Goal: Task Accomplishment & Management: Complete application form

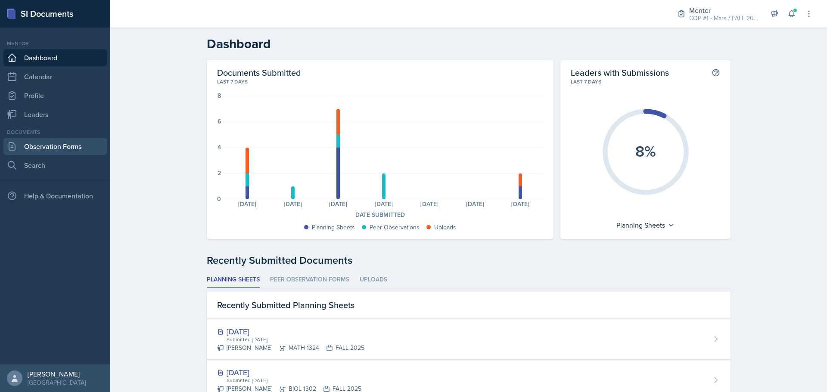
click at [44, 140] on link "Observation Forms" at bounding box center [54, 146] width 103 height 17
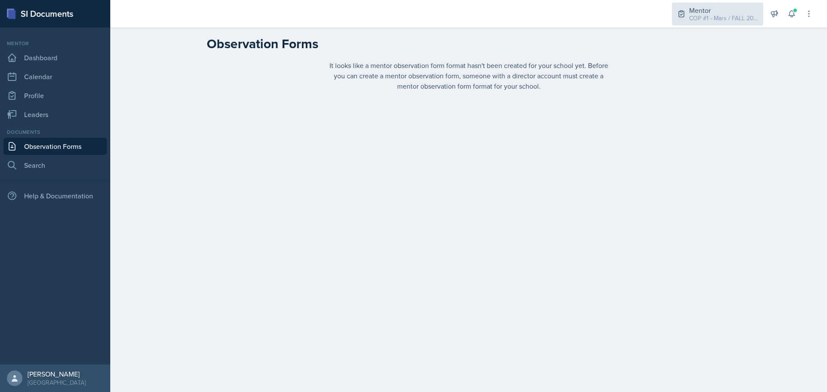
click at [739, 17] on div "COP #1 - Mars / FALL 2025" at bounding box center [723, 18] width 69 height 9
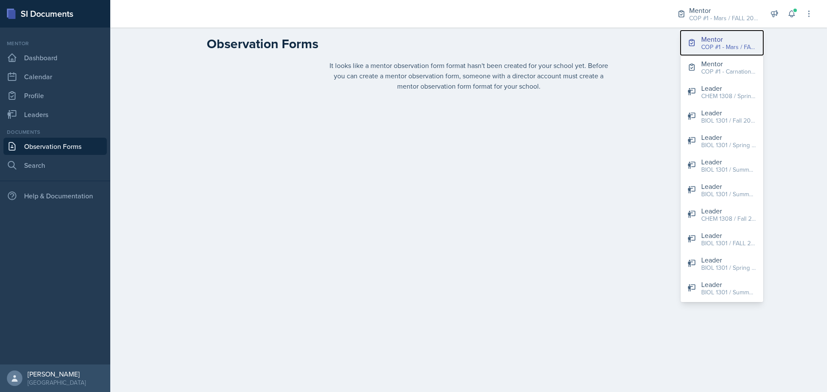
click at [722, 37] on div "Mentor" at bounding box center [728, 39] width 55 height 10
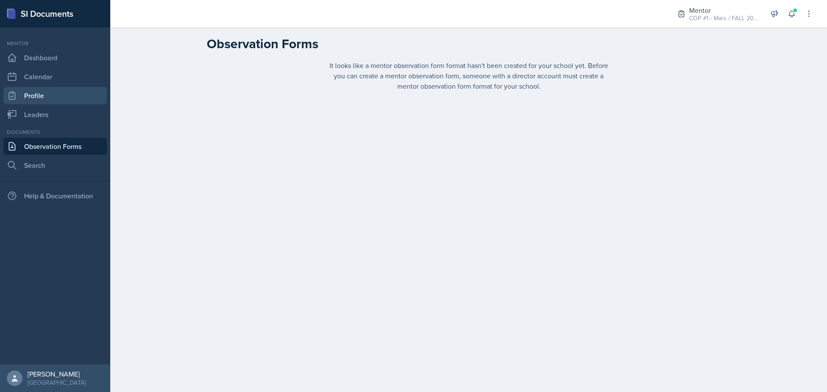
click at [52, 104] on link "Profile" at bounding box center [54, 95] width 103 height 17
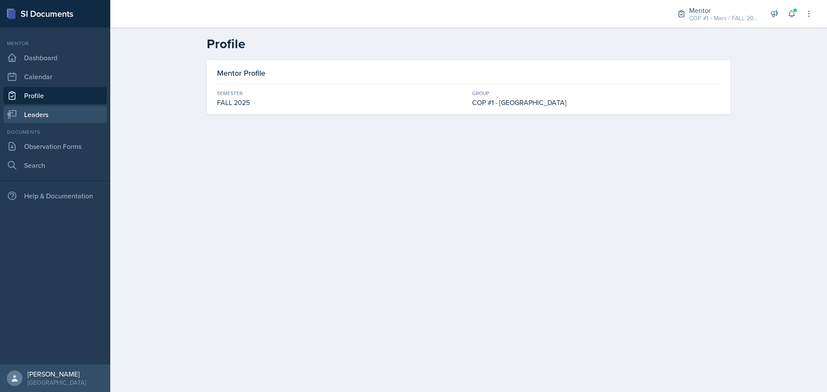
click at [50, 117] on link "Leaders" at bounding box center [54, 114] width 103 height 17
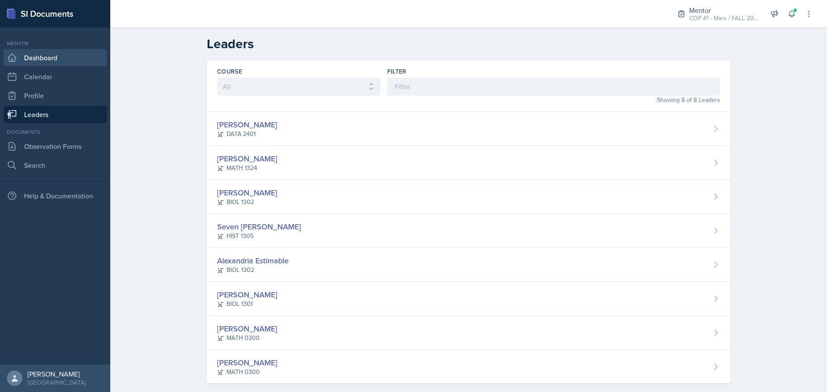
click at [50, 64] on link "Dashboard" at bounding box center [54, 57] width 103 height 17
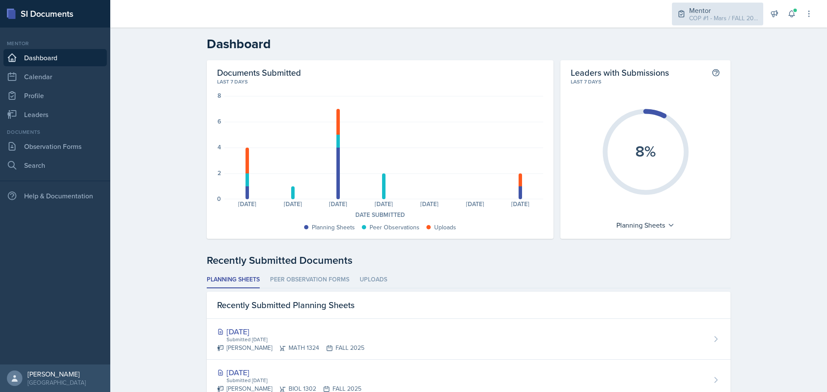
click at [733, 3] on div "Mentor COP #1 - Mars / FALL 2025" at bounding box center [717, 14] width 91 height 23
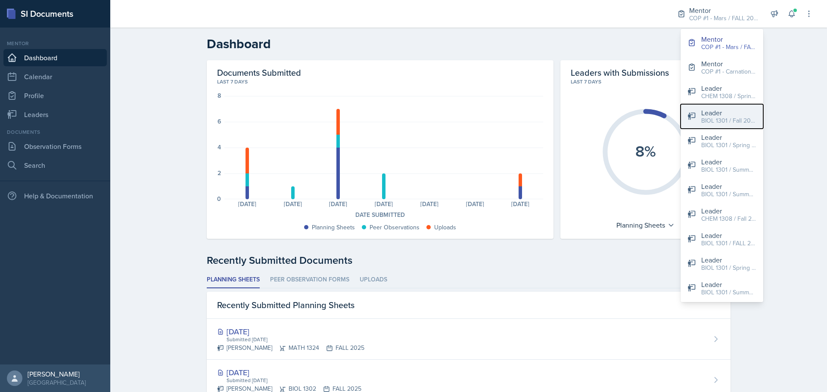
click at [725, 119] on div "BIOL 1301 / Fall 2024" at bounding box center [728, 120] width 55 height 9
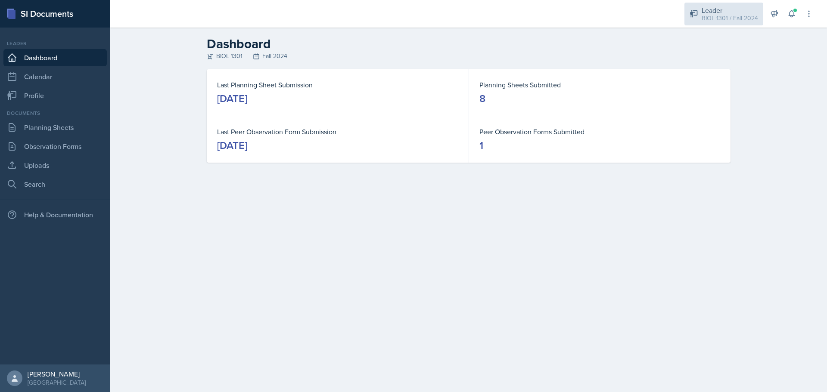
click at [748, 21] on div "BIOL 1301 / Fall 2024" at bounding box center [730, 18] width 56 height 9
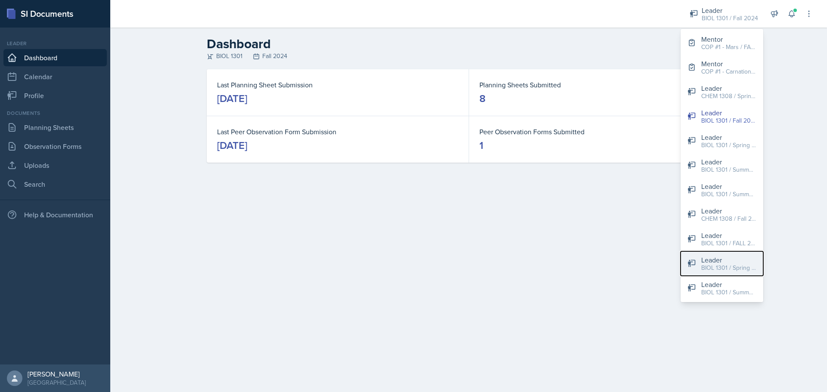
click at [728, 270] on div "BIOL 1301 / Spring 2025" at bounding box center [728, 268] width 55 height 9
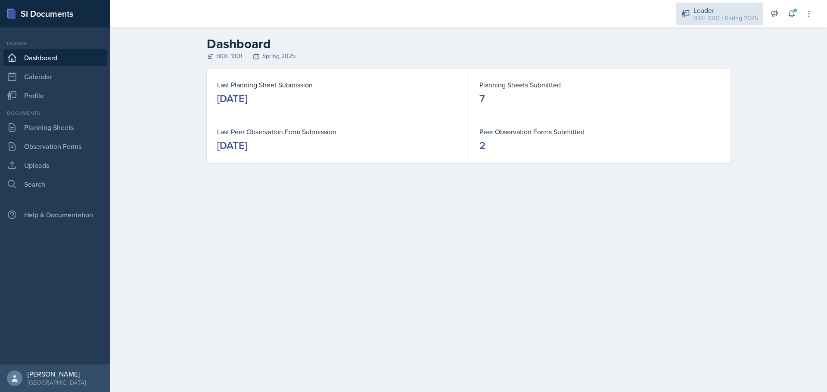
click at [710, 9] on div "Leader" at bounding box center [726, 10] width 65 height 10
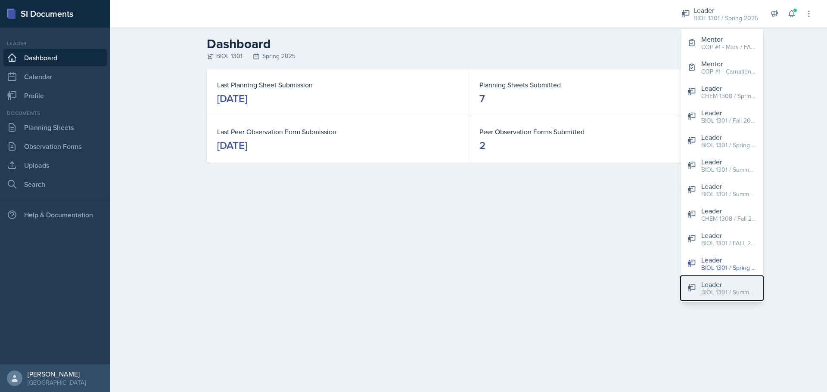
click at [713, 299] on button "Leader BIOL 1301 / Summer I 2024" at bounding box center [722, 288] width 83 height 25
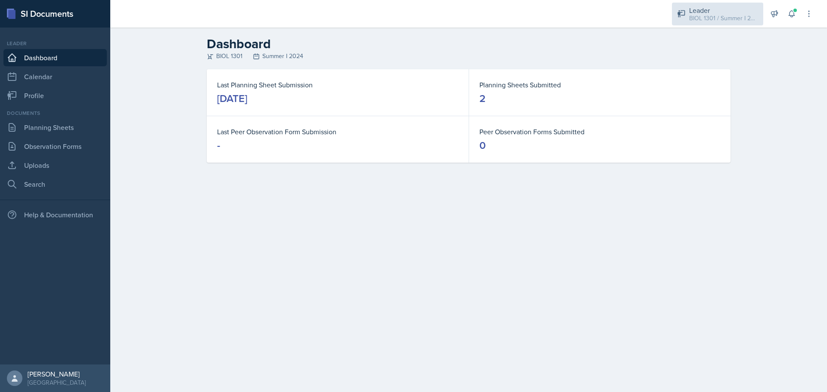
click at [700, 11] on div "Leader" at bounding box center [723, 10] width 69 height 10
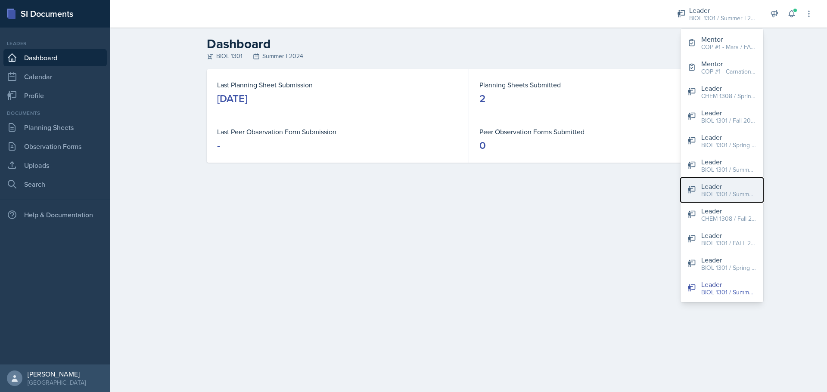
click at [721, 190] on div "BIOL 1301 / Summer I 2024" at bounding box center [728, 194] width 55 height 9
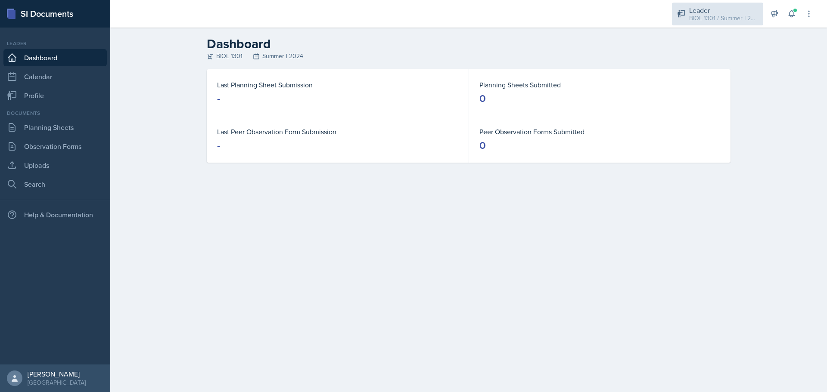
click at [706, 19] on div "BIOL 1301 / Summer I 2024" at bounding box center [723, 18] width 69 height 9
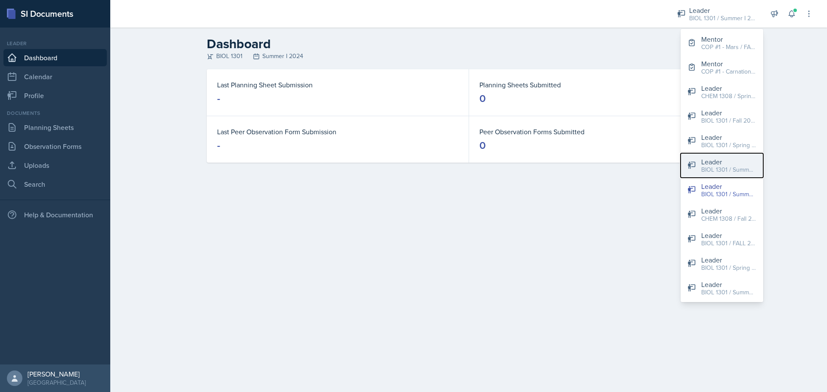
click at [724, 165] on div "BIOL 1301 / Summer I 2024" at bounding box center [728, 169] width 55 height 9
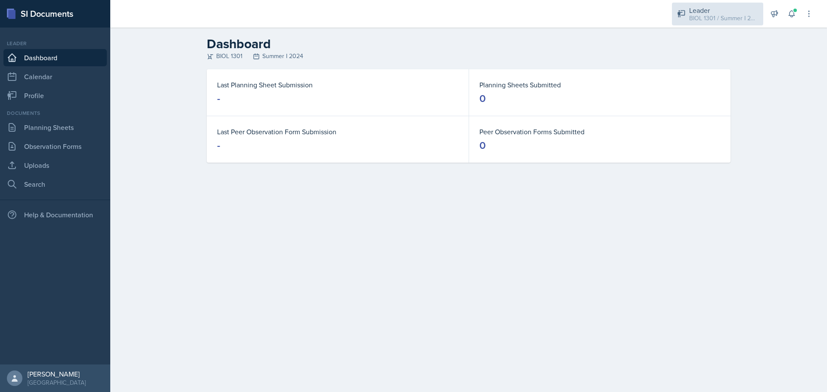
click at [713, 9] on div "Leader" at bounding box center [723, 10] width 69 height 10
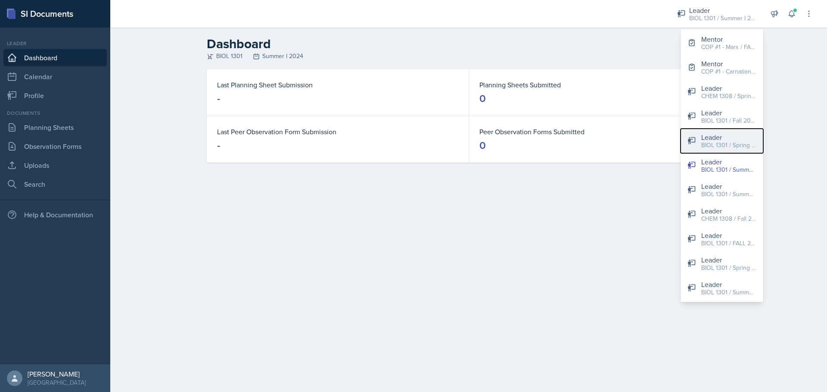
click at [734, 148] on div "BIOL 1301 / Spring 2024" at bounding box center [728, 145] width 55 height 9
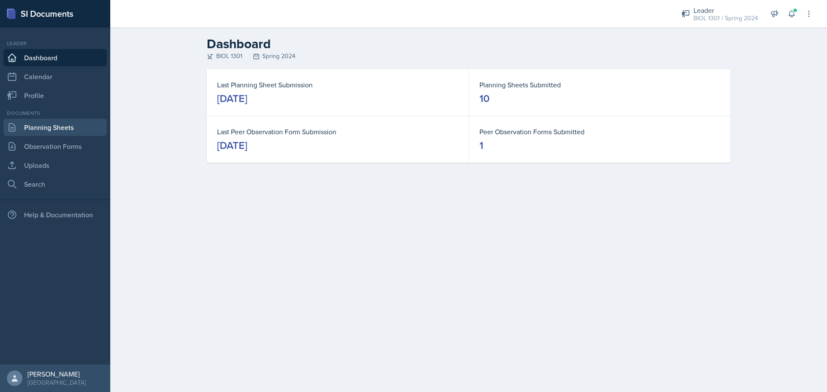
click at [56, 124] on link "Planning Sheets" at bounding box center [54, 127] width 103 height 17
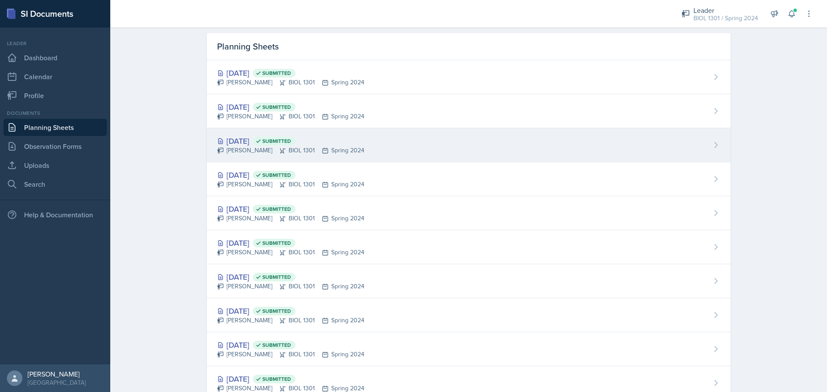
scroll to position [56, 0]
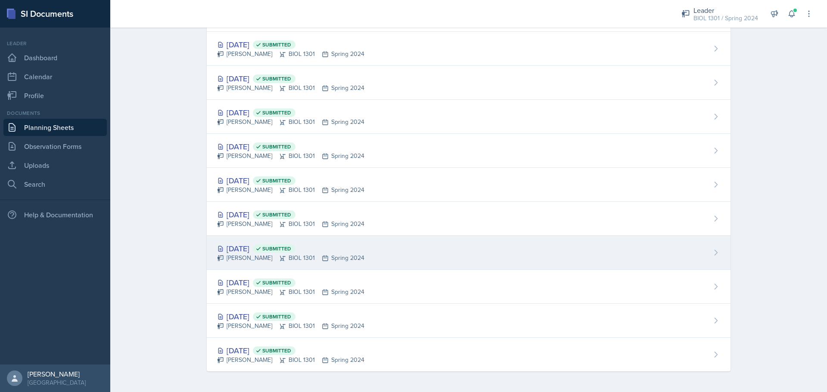
click at [247, 243] on div "[DATE] Submitted [PERSON_NAME] BIOL 1301 Spring 2024" at bounding box center [469, 253] width 524 height 34
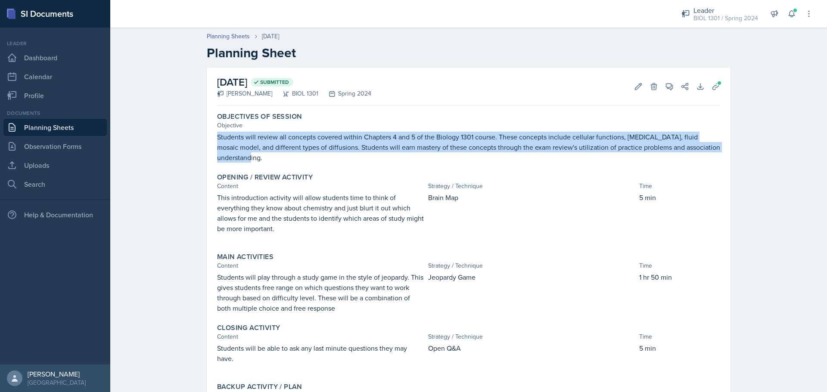
drag, startPoint x: 263, startPoint y: 159, endPoint x: 215, endPoint y: 133, distance: 54.6
click at [217, 133] on p "Students will review all concepts covered within Chapters 4 and 5 of the Biolog…" at bounding box center [468, 147] width 503 height 31
copy p "Students will review all concepts covered within Chapters 4 and 5 of the Biolog…"
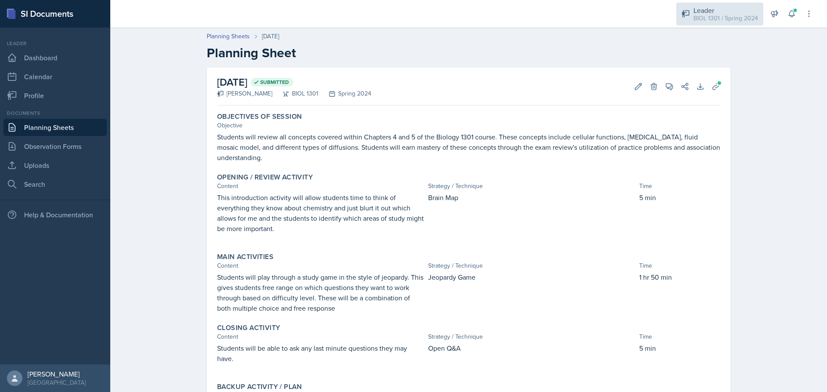
click at [738, 14] on div "BIOL 1301 / Spring 2024" at bounding box center [726, 18] width 65 height 9
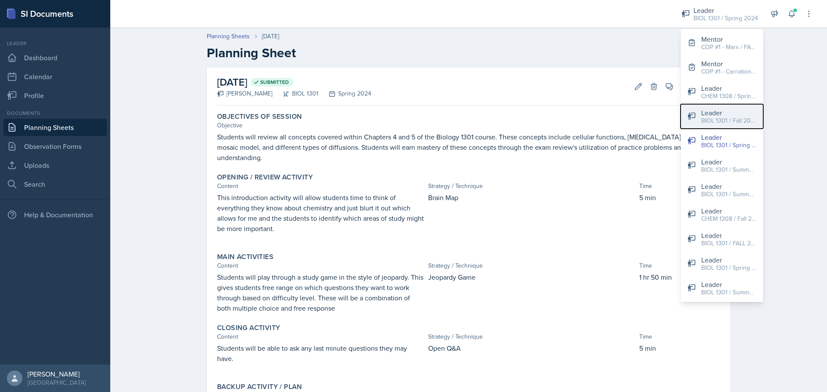
click at [729, 124] on div "BIOL 1301 / Fall 2024" at bounding box center [728, 120] width 55 height 9
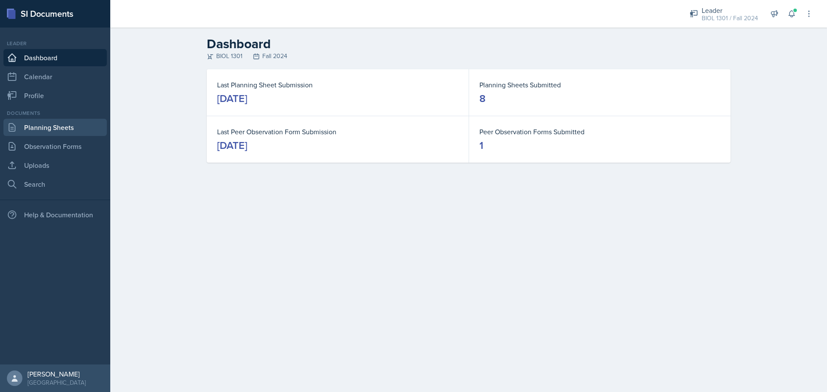
click at [52, 129] on link "Planning Sheets" at bounding box center [54, 127] width 103 height 17
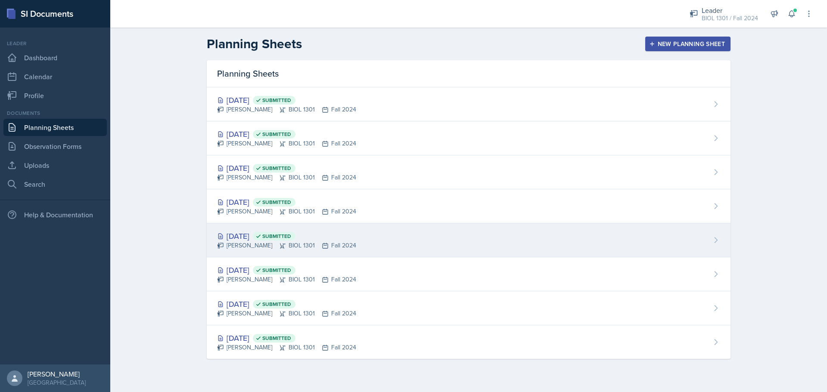
click at [264, 239] on div "[DATE] Submitted" at bounding box center [286, 236] width 139 height 12
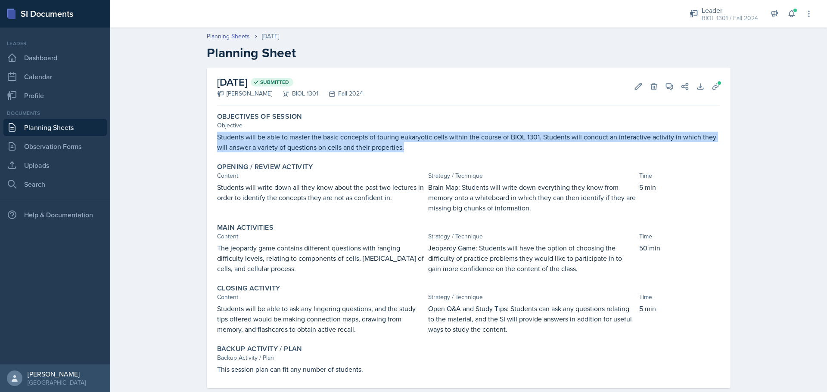
drag, startPoint x: 403, startPoint y: 151, endPoint x: 213, endPoint y: 140, distance: 189.9
click at [214, 140] on div "Objectives of Session Objective Students will be able to master the basic conce…" at bounding box center [469, 132] width 510 height 47
copy p "Students will be able to master the basic concepts of touring eukaryotic cells …"
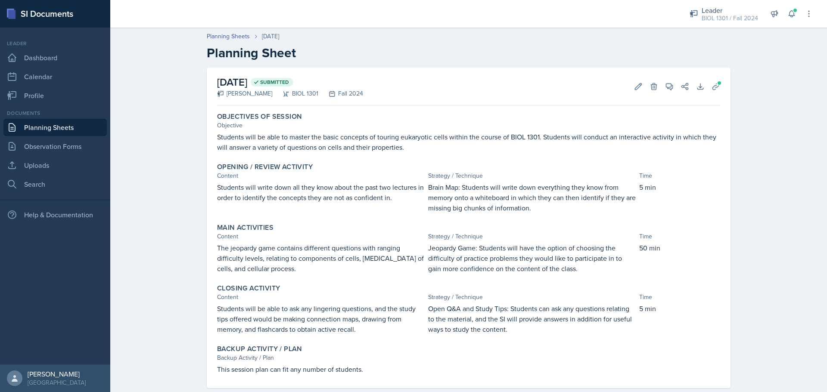
click at [469, 212] on p "Brain Map: Students will write down everything they know from memory onto a whi…" at bounding box center [532, 197] width 208 height 31
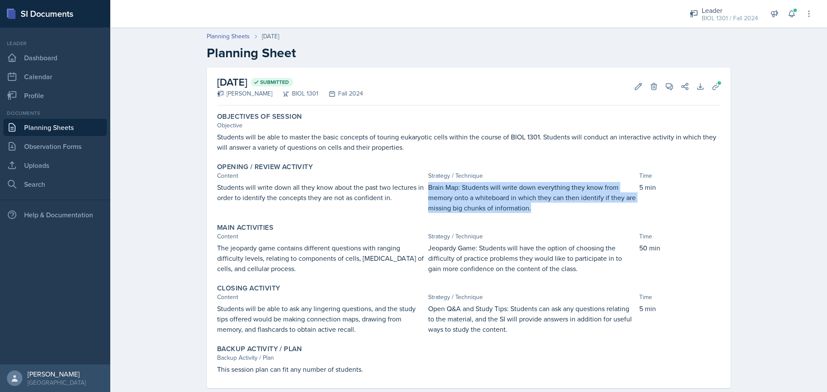
drag, startPoint x: 529, startPoint y: 208, endPoint x: 424, endPoint y: 188, distance: 107.0
click at [424, 188] on div "Students will write down all they know about the past two lectures in order to …" at bounding box center [468, 197] width 503 height 31
copy p "Brain Map: Students will write down everything they know from memory onto a whi…"
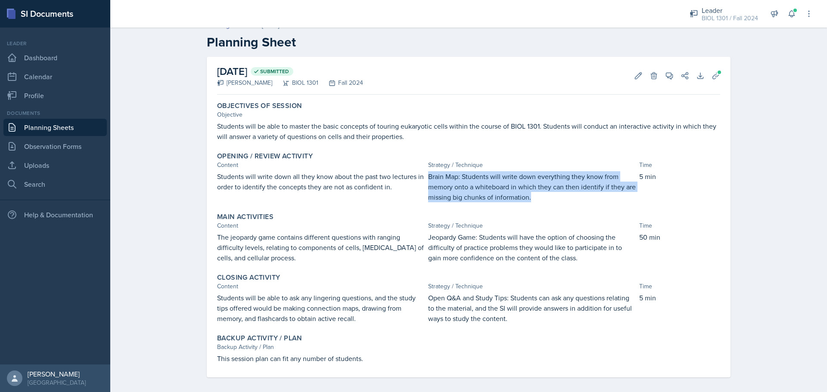
scroll to position [17, 0]
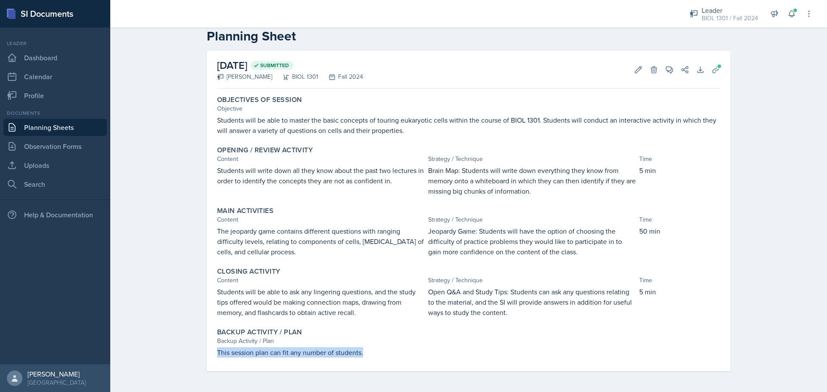
drag, startPoint x: 361, startPoint y: 353, endPoint x: 192, endPoint y: 352, distance: 169.3
click at [193, 352] on div "[DATE] Submitted [PERSON_NAME] BIOL 1301 Fall 2024 Edit Delete View Comments Co…" at bounding box center [468, 222] width 551 height 342
copy p "This session plan can fit any number of students."
click at [492, 262] on div "Objectives of Session Objective Students will be able to master the basic conce…" at bounding box center [468, 232] width 503 height 280
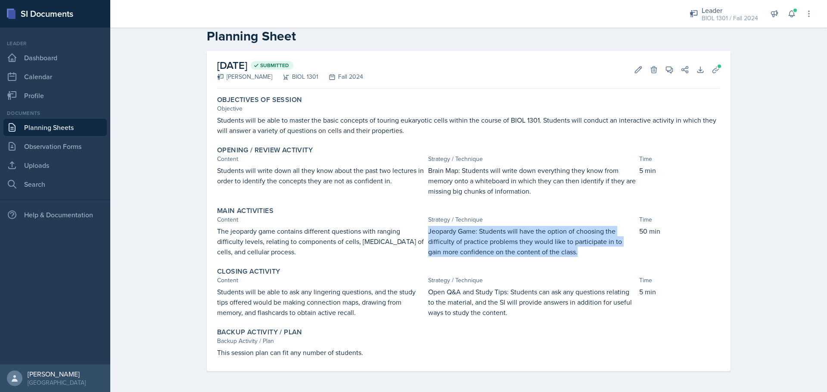
drag, startPoint x: 571, startPoint y: 253, endPoint x: 425, endPoint y: 231, distance: 148.2
click at [428, 231] on p "Jeopardy Game: Students will have the option of choosing the difficulty of prac…" at bounding box center [532, 241] width 208 height 31
copy p "Jeopardy Game: Students will have the option of choosing the difficulty of prac…"
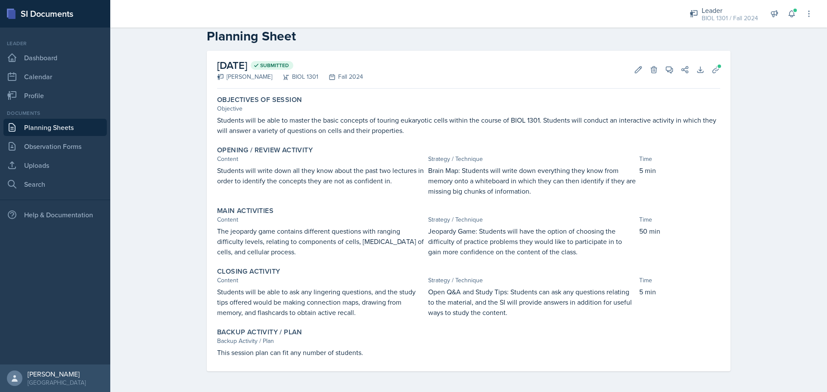
click at [523, 311] on p "Open Q&A and Study Tips: Students can ask any questions relating to the materia…" at bounding box center [532, 302] width 208 height 31
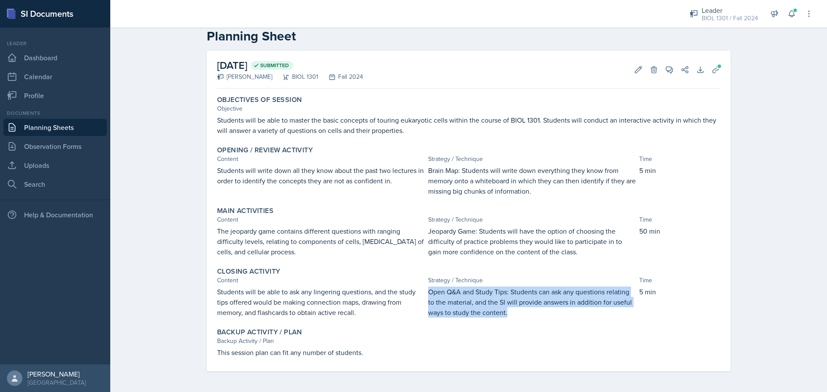
drag, startPoint x: 510, startPoint y: 316, endPoint x: 426, endPoint y: 293, distance: 86.9
click at [428, 293] on p "Open Q&A and Study Tips: Students can ask any questions relating to the materia…" at bounding box center [532, 302] width 208 height 31
copy p "Open Q&A and Study Tips: Students can ask any questions relating to the materia…"
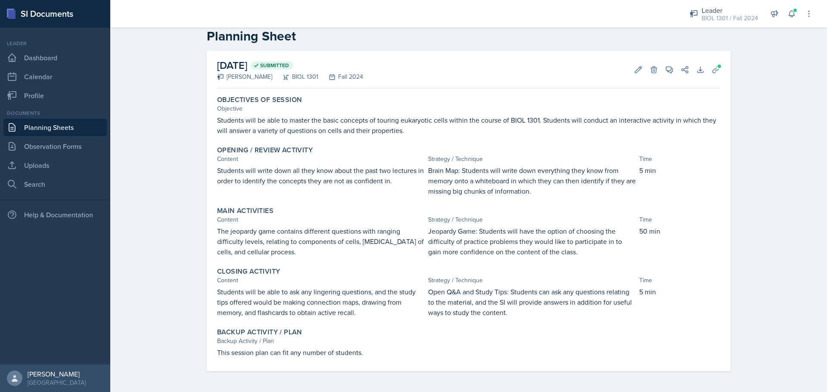
click at [330, 301] on p "Students will be able to ask any lingering questions, and the study tips offere…" at bounding box center [321, 302] width 208 height 31
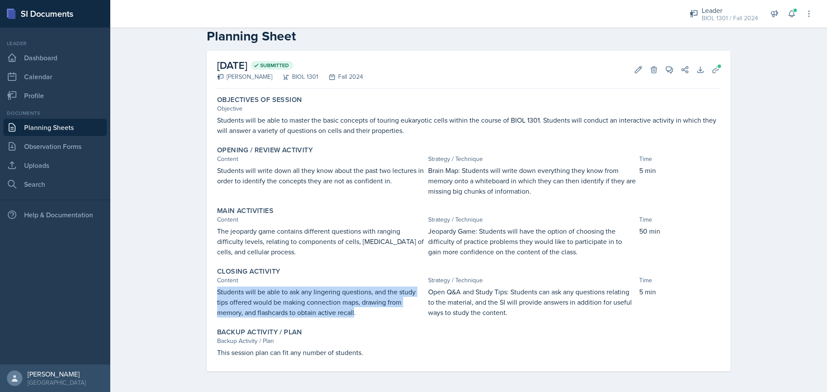
drag, startPoint x: 351, startPoint y: 315, endPoint x: 198, endPoint y: 292, distance: 155.2
click at [198, 292] on div "[DATE] Submitted [PERSON_NAME] BIOL 1301 Fall 2024 Edit Delete View Comments Co…" at bounding box center [468, 222] width 551 height 342
click at [365, 297] on p "Students will be able to ask any lingering questions, and the study tips offere…" at bounding box center [321, 302] width 208 height 31
drag, startPoint x: 357, startPoint y: 311, endPoint x: 215, endPoint y: 288, distance: 144.3
click at [217, 288] on p "Students will be able to ask any lingering questions, and the study tips offere…" at bounding box center [321, 302] width 208 height 31
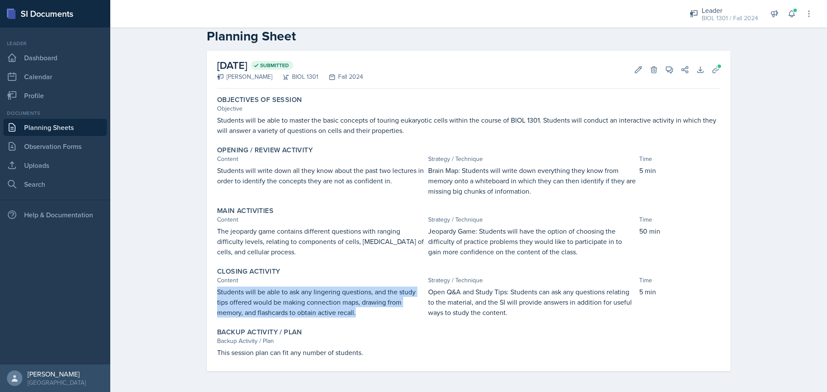
copy p "Students will be able to ask any lingering questions, and the study tips offere…"
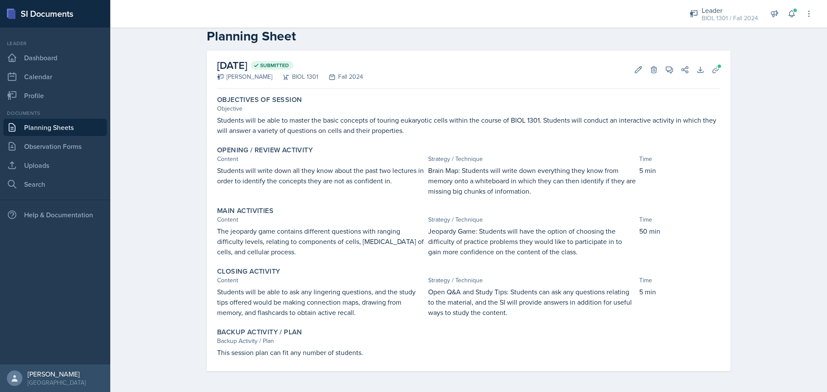
click at [267, 230] on p "The jeopardy game contains different questions with ranging difficulty levels, …" at bounding box center [321, 241] width 208 height 31
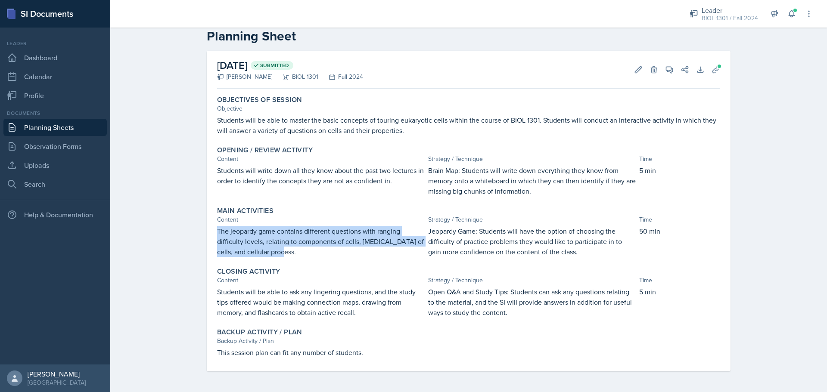
drag, startPoint x: 279, startPoint y: 258, endPoint x: 211, endPoint y: 235, distance: 71.5
click at [214, 235] on div "Main Activities Content Strategy / Technique Time The jeopardy game contains di…" at bounding box center [469, 231] width 510 height 57
copy p "The jeopardy game contains different questions with ranging difficulty levels, …"
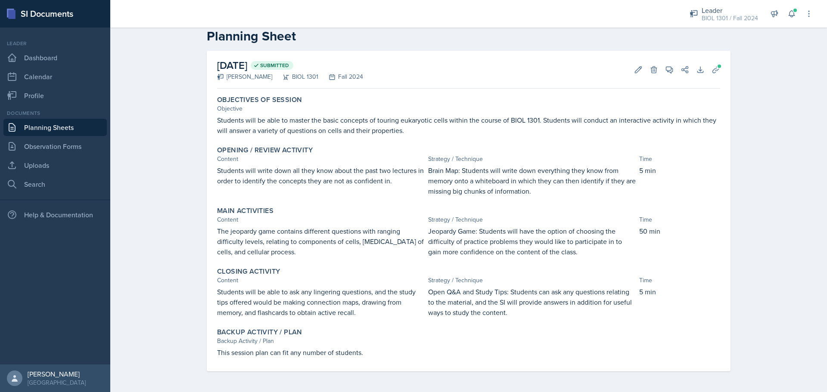
click at [363, 160] on div "Content" at bounding box center [321, 159] width 208 height 9
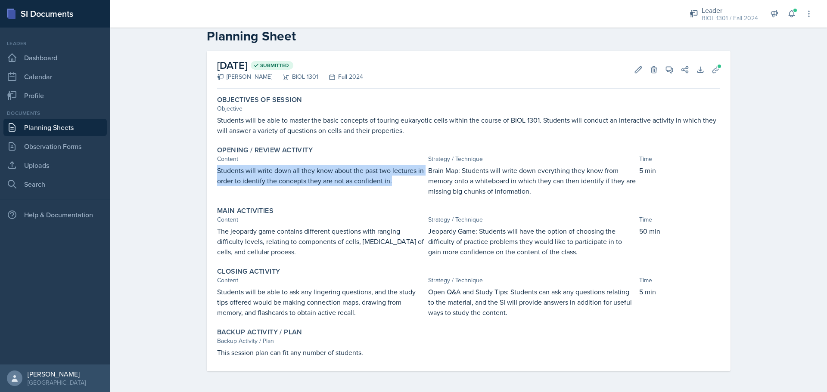
drag, startPoint x: 393, startPoint y: 182, endPoint x: 209, endPoint y: 168, distance: 184.4
click at [209, 168] on div "[DATE] Submitted [PERSON_NAME] BIOL 1301 Fall 2024 Edit Delete View Comments Co…" at bounding box center [469, 211] width 524 height 321
copy p "Students will write down all they know about the past two lectures in order to …"
click at [708, 72] on button "Uploads" at bounding box center [716, 70] width 16 height 16
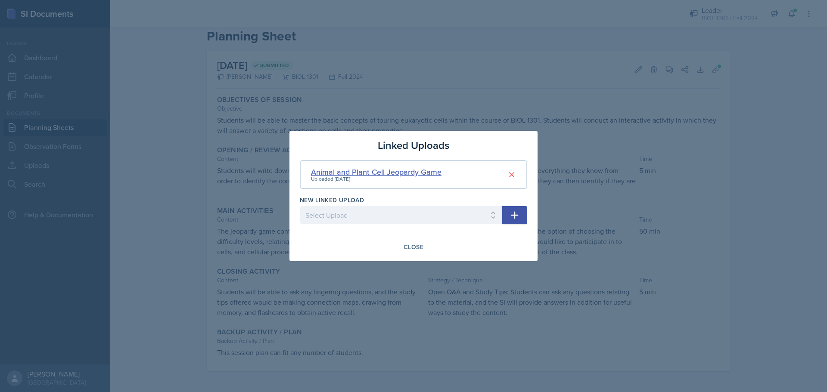
click at [395, 176] on div "Animal and Plant Cell Jeopardy Game" at bounding box center [376, 172] width 131 height 12
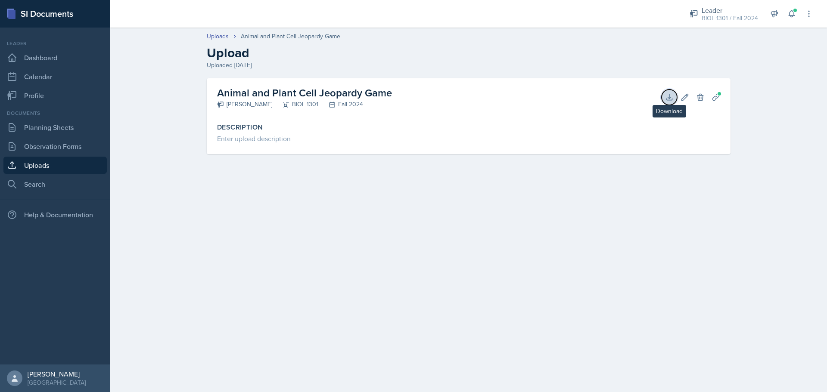
click at [675, 93] on button "Download" at bounding box center [670, 98] width 16 height 16
click at [30, 124] on link "Planning Sheets" at bounding box center [54, 127] width 103 height 17
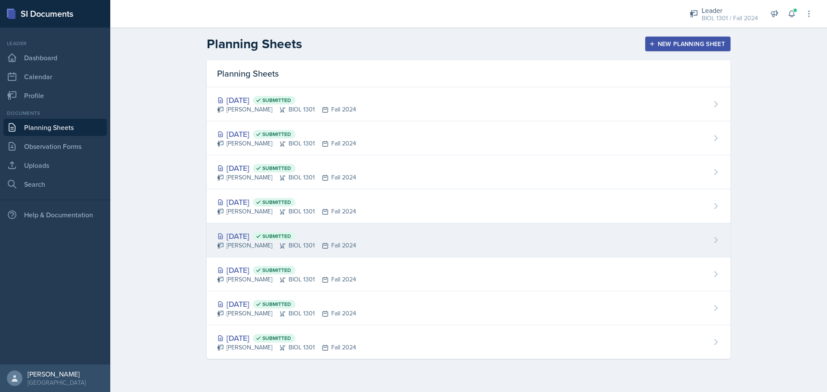
click at [260, 227] on div "[DATE] Submitted [PERSON_NAME] BIOL 1301 Fall 2024" at bounding box center [469, 241] width 524 height 34
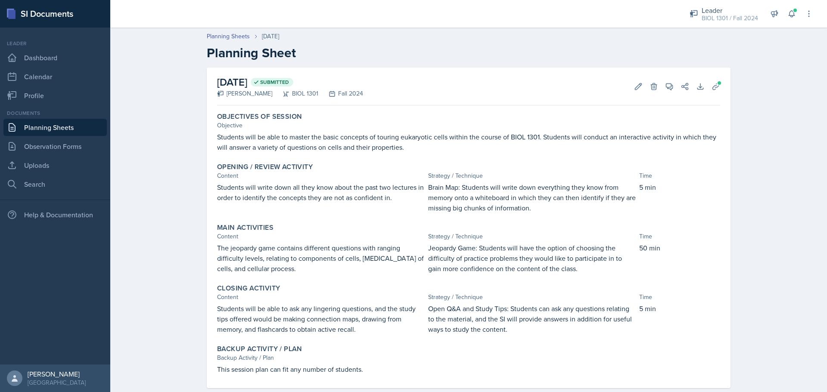
click at [48, 129] on link "Planning Sheets" at bounding box center [54, 127] width 103 height 17
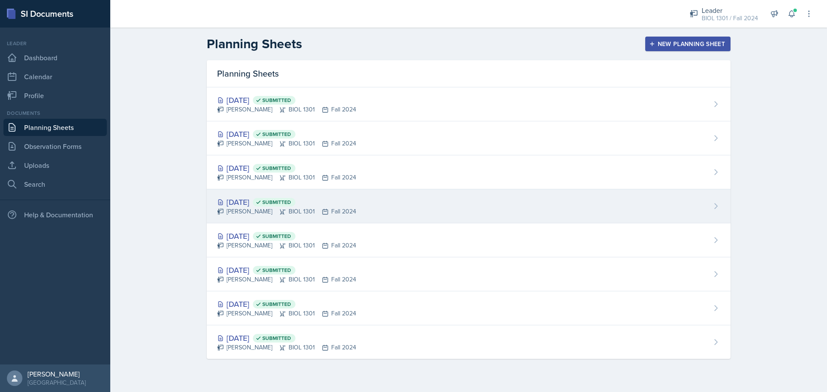
click at [242, 202] on div "[DATE] Submitted" at bounding box center [286, 202] width 139 height 12
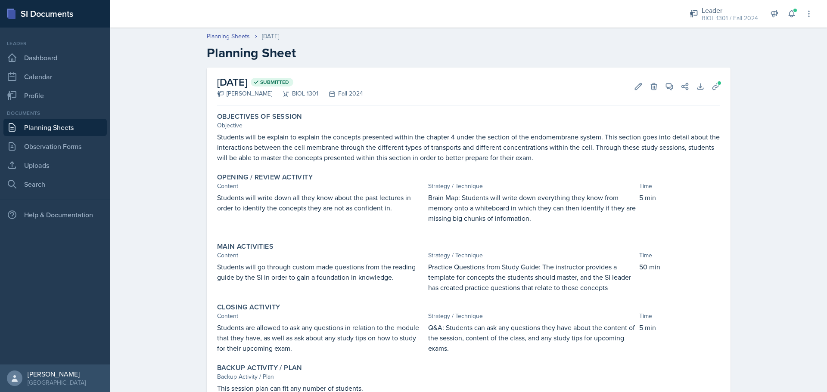
click at [52, 120] on link "Planning Sheets" at bounding box center [54, 127] width 103 height 17
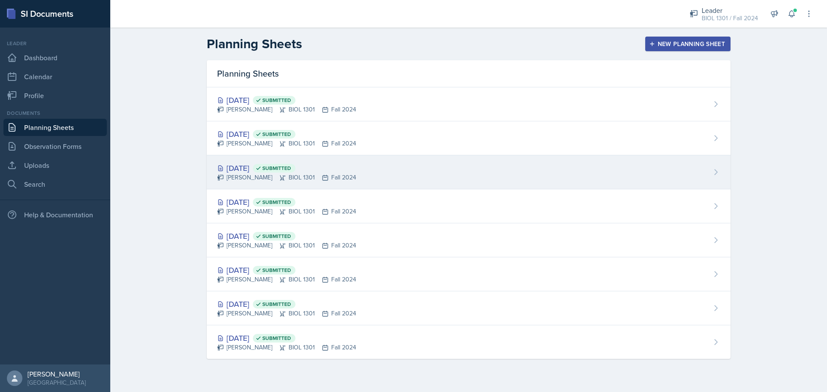
click at [251, 169] on div "[DATE] Submitted" at bounding box center [286, 168] width 139 height 12
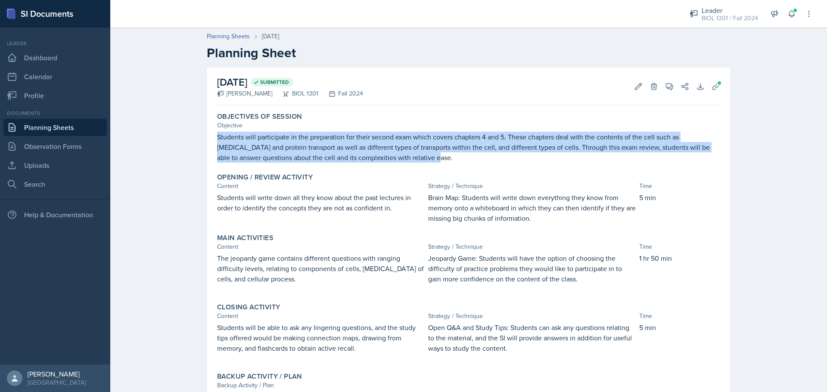
drag, startPoint x: 424, startPoint y: 158, endPoint x: 212, endPoint y: 132, distance: 213.9
click at [214, 132] on div "Objectives of Session Objective Students will participate in the preparation fo…" at bounding box center [469, 137] width 510 height 57
copy p "Students will participate in the preparation for their second exam which covers…"
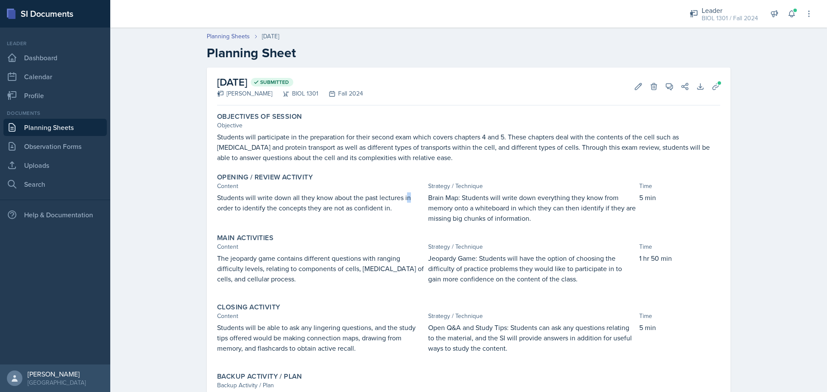
click at [406, 194] on p "Students will write down all they know about the past lectures in order to iden…" at bounding box center [321, 203] width 208 height 21
click at [532, 216] on p "Brain Map: Students will write down everything they know from memory onto a whi…" at bounding box center [532, 208] width 208 height 31
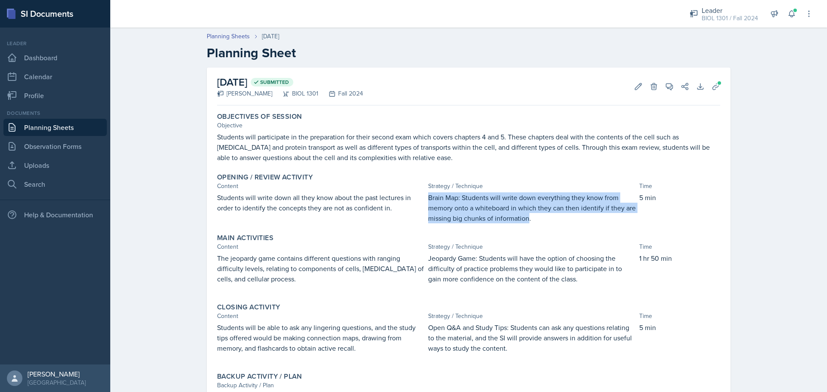
drag, startPoint x: 525, startPoint y: 221, endPoint x: 424, endPoint y: 194, distance: 104.5
click at [424, 194] on div "Students will write down all they know about the past lectures in order to iden…" at bounding box center [468, 208] width 503 height 31
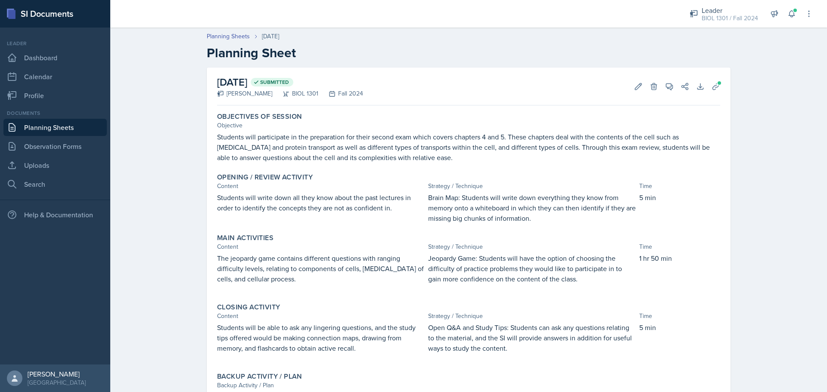
click at [535, 218] on p "Brain Map: Students will write down everything they know from memory onto a whi…" at bounding box center [532, 208] width 208 height 31
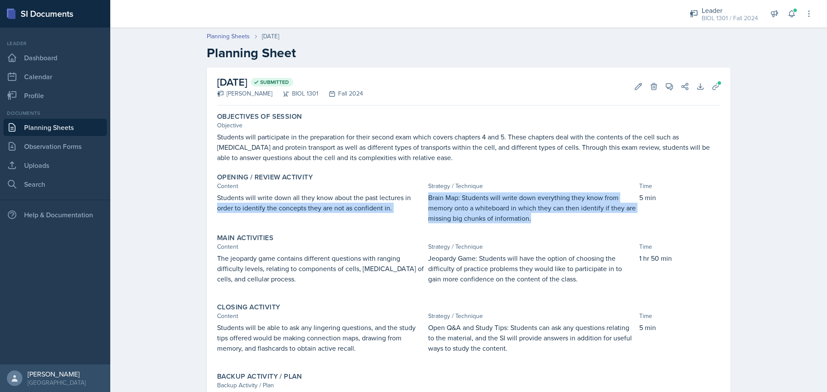
drag, startPoint x: 530, startPoint y: 219, endPoint x: 421, endPoint y: 201, distance: 111.0
click at [421, 201] on div "Students will write down all they know about the past lectures in order to iden…" at bounding box center [468, 208] width 503 height 31
click at [452, 206] on p "Brain Map: Students will write down everything they know from memory onto a whi…" at bounding box center [532, 208] width 208 height 31
drag, startPoint x: 424, startPoint y: 196, endPoint x: 530, endPoint y: 221, distance: 109.3
click at [530, 221] on div "Students will write down all they know about the past lectures in order to iden…" at bounding box center [468, 208] width 503 height 31
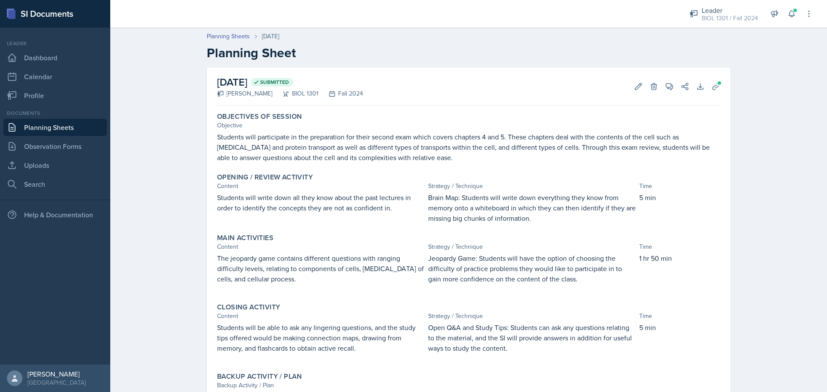
click at [514, 254] on p "Jeopardy Game: Students will have the option of choosing the difficulty of prac…" at bounding box center [532, 268] width 208 height 31
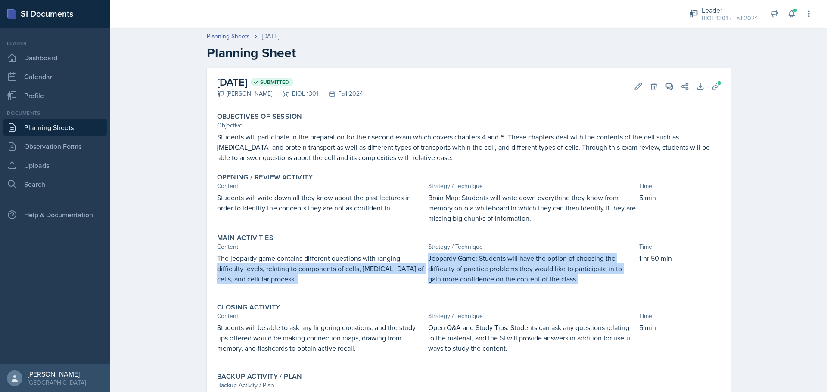
drag, startPoint x: 566, startPoint y: 280, endPoint x: 424, endPoint y: 260, distance: 142.8
click at [423, 261] on div "The jeopardy game contains different questions with ranging difficulty levels, …" at bounding box center [468, 273] width 503 height 40
click at [461, 262] on p "Jeopardy Game: Students will have the option of choosing the difficulty of prac…" at bounding box center [532, 268] width 208 height 31
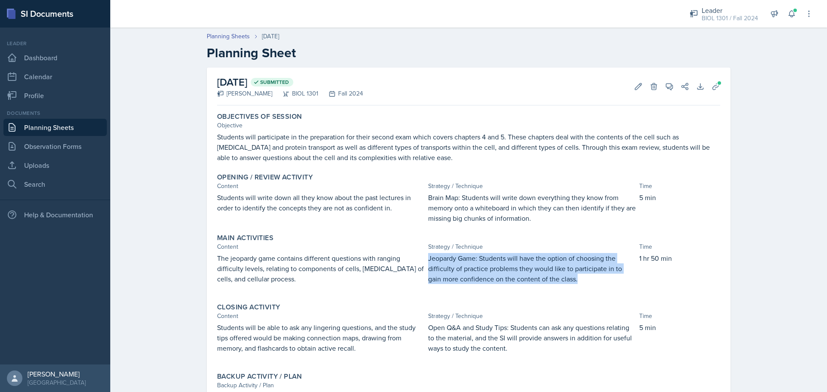
drag, startPoint x: 425, startPoint y: 258, endPoint x: 568, endPoint y: 296, distance: 147.7
click at [568, 296] on div "Main Activities Content Strategy / Technique Time The jeopardy game contains di…" at bounding box center [469, 263] width 510 height 66
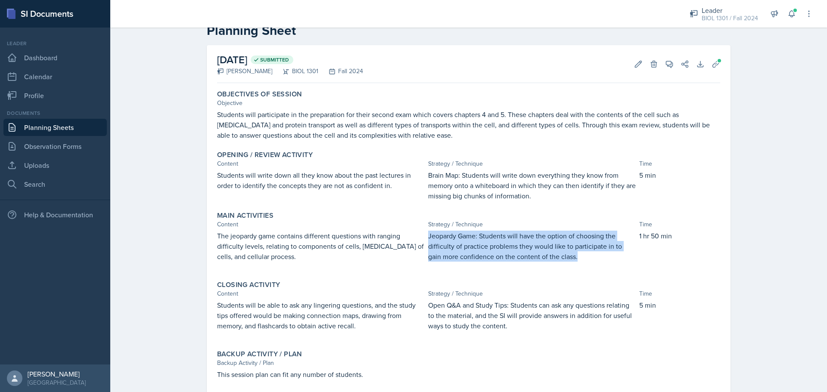
scroll to position [43, 0]
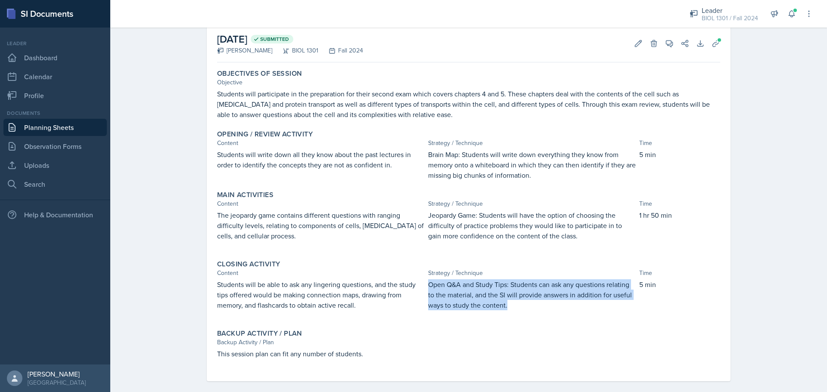
drag, startPoint x: 513, startPoint y: 315, endPoint x: 425, endPoint y: 288, distance: 92.0
click at [428, 288] on div "Open Q&A and Study Tips: Students can ask any questions relating to the materia…" at bounding box center [532, 300] width 208 height 40
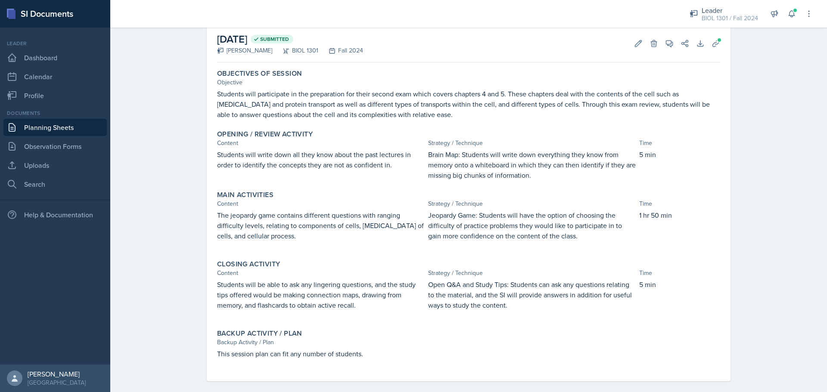
click at [338, 200] on div "Content" at bounding box center [321, 203] width 208 height 9
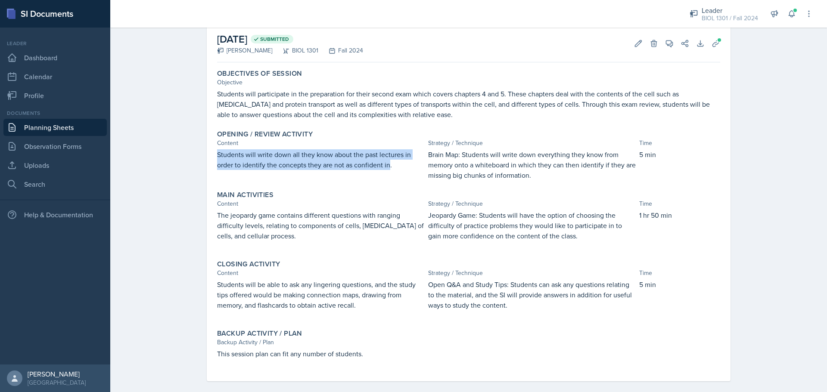
drag, startPoint x: 386, startPoint y: 166, endPoint x: 212, endPoint y: 151, distance: 173.8
click at [214, 151] on div "Opening / Review Activity Content Strategy / Technique Time Students will write…" at bounding box center [469, 155] width 510 height 57
click at [332, 162] on p "Students will write down all they know about the past lectures in order to iden…" at bounding box center [321, 159] width 208 height 21
drag, startPoint x: 390, startPoint y: 168, endPoint x: 208, endPoint y: 159, distance: 182.9
click at [208, 159] on div "[DATE] Submitted [PERSON_NAME] BIOL 1301 Fall 2024 Edit Delete View Comments Co…" at bounding box center [469, 203] width 524 height 357
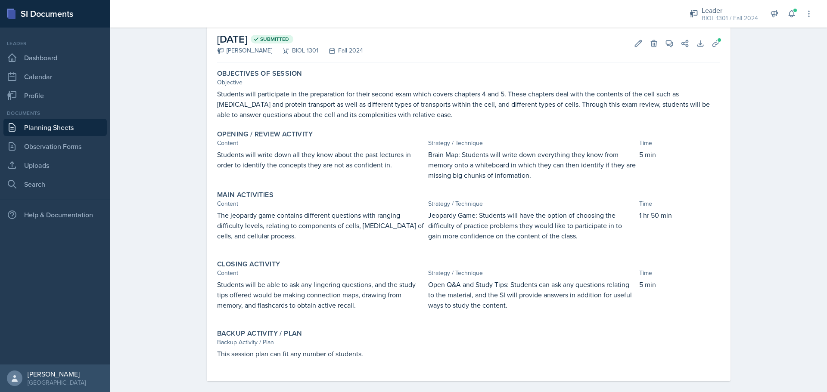
drag, startPoint x: 355, startPoint y: 220, endPoint x: 277, endPoint y: 239, distance: 79.4
click at [350, 221] on p "The jeopardy game contains different questions with ranging difficulty levels, …" at bounding box center [321, 225] width 208 height 31
drag, startPoint x: 260, startPoint y: 240, endPoint x: 287, endPoint y: 230, distance: 28.9
click at [261, 240] on p "The jeopardy game contains different questions with ranging difficulty levels, …" at bounding box center [321, 225] width 208 height 31
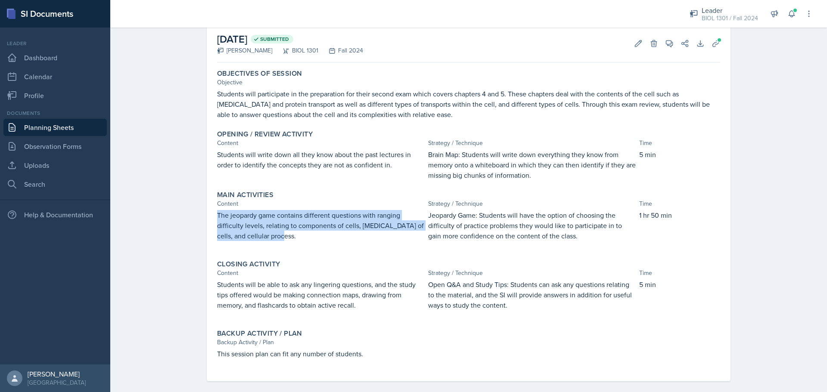
drag, startPoint x: 285, startPoint y: 237, endPoint x: 213, endPoint y: 219, distance: 74.2
click at [214, 219] on div "Main Activities Content Strategy / Technique Time The jeopardy game contains di…" at bounding box center [469, 220] width 510 height 66
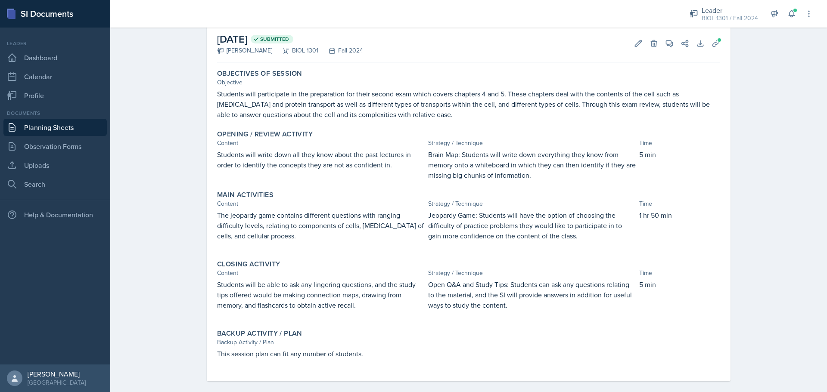
click at [357, 330] on div "Backup Activity / Plan" at bounding box center [468, 334] width 503 height 9
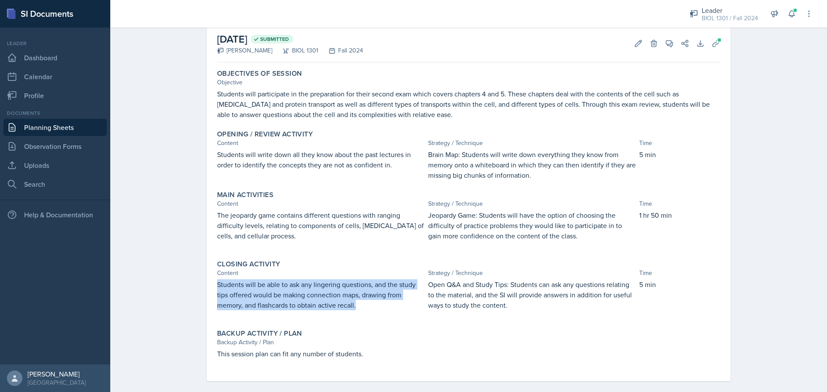
drag, startPoint x: 352, startPoint y: 309, endPoint x: 209, endPoint y: 287, distance: 144.7
click at [209, 287] on div "[DATE] Submitted [PERSON_NAME] BIOL 1301 Fall 2024 Edit Delete View Comments Co…" at bounding box center [469, 203] width 524 height 357
click at [714, 43] on icon at bounding box center [716, 43] width 9 height 9
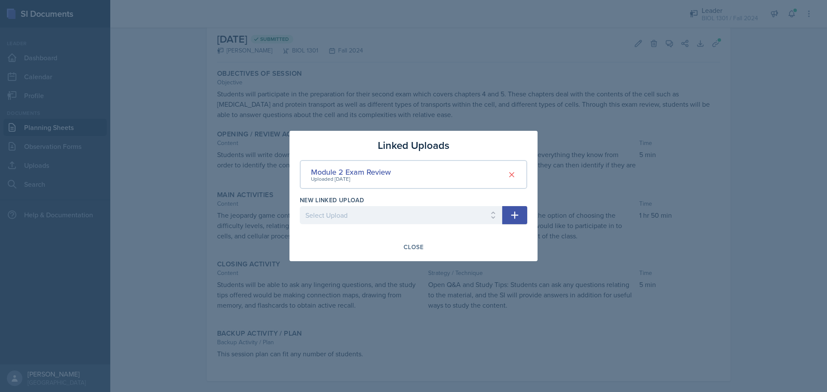
click at [342, 165] on div "Module 2 Exam Review Uploaded [DATE]" at bounding box center [413, 174] width 227 height 29
click at [342, 167] on div "Module 2 Exam Review" at bounding box center [351, 172] width 80 height 12
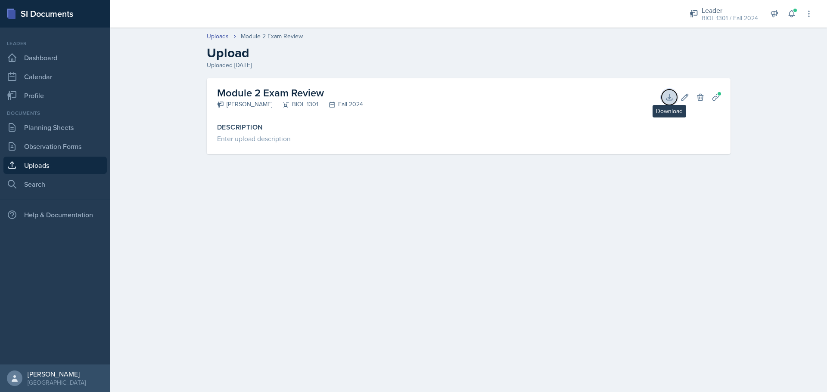
click at [669, 96] on icon at bounding box center [669, 97] width 6 height 6
click at [43, 133] on link "Planning Sheets" at bounding box center [54, 127] width 103 height 17
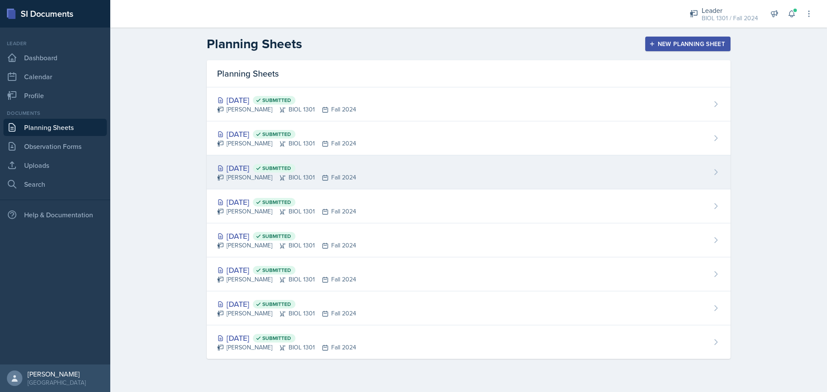
click at [259, 163] on div "[DATE] Submitted" at bounding box center [286, 168] width 139 height 12
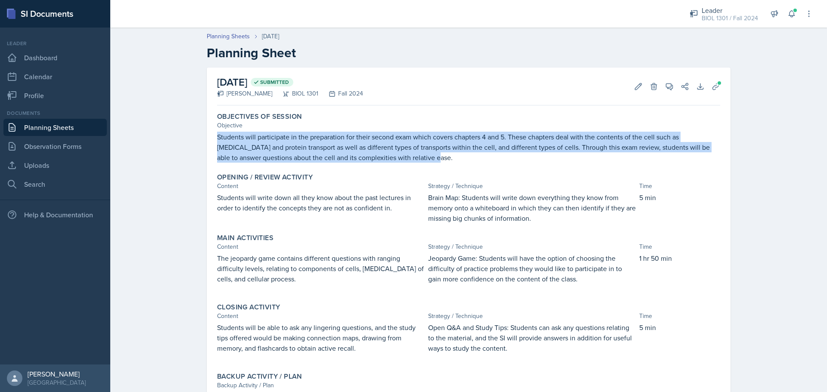
drag, startPoint x: 424, startPoint y: 159, endPoint x: 214, endPoint y: 136, distance: 211.5
click at [217, 136] on p "Students will participate in the preparation for their second exam which covers…" at bounding box center [468, 147] width 503 height 31
click at [252, 137] on p "Students will participate in the preparation for their second exam which covers…" at bounding box center [468, 147] width 503 height 31
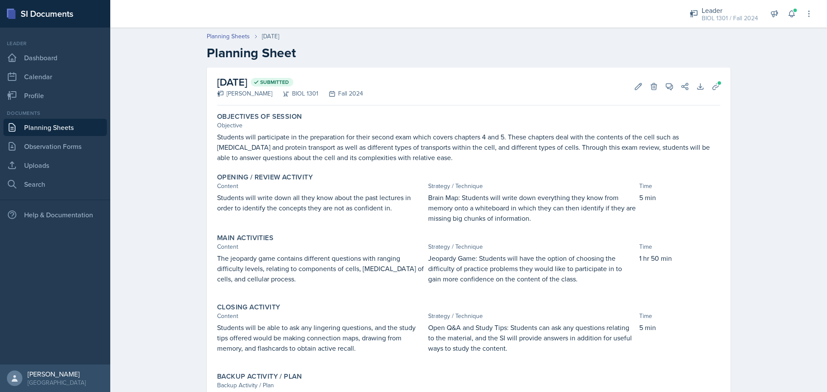
click at [53, 132] on link "Planning Sheets" at bounding box center [54, 127] width 103 height 17
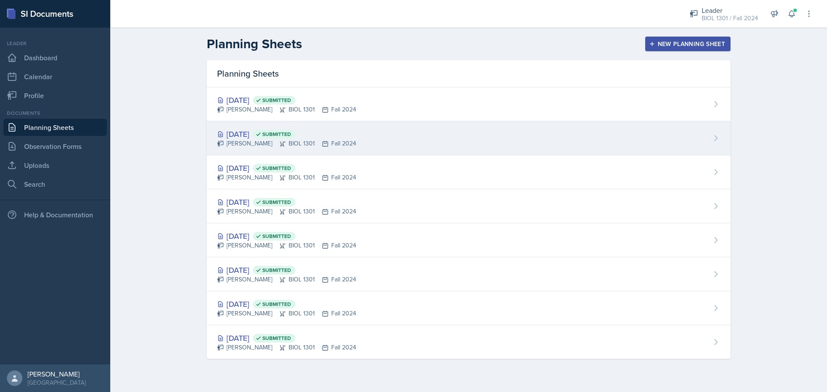
click at [234, 142] on div "[PERSON_NAME] BIOL 1301 Fall 2024" at bounding box center [286, 143] width 139 height 9
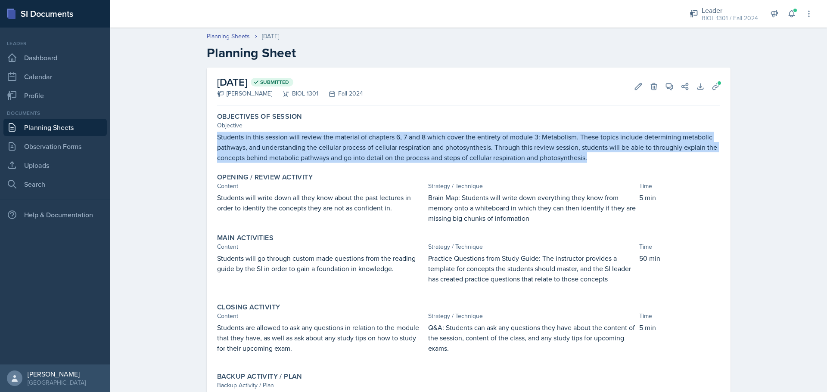
drag, startPoint x: 588, startPoint y: 160, endPoint x: 192, endPoint y: 135, distance: 396.7
click at [193, 135] on div "[DATE] Submitted [PERSON_NAME] BIOL 1301 Fall 2024 Edit Delete View Comments Co…" at bounding box center [468, 257] width 551 height 378
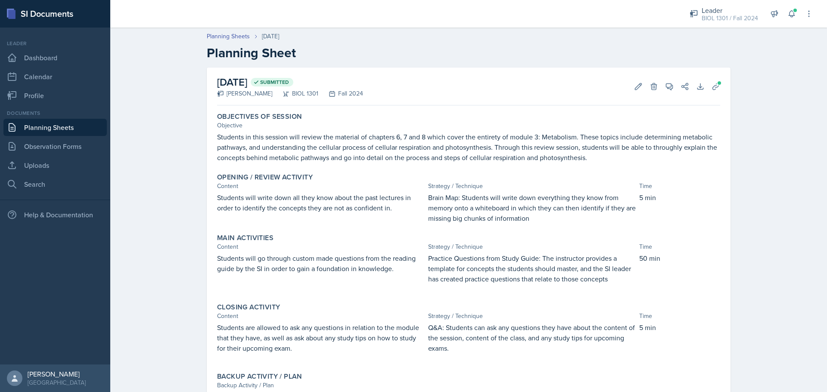
click at [415, 217] on p at bounding box center [321, 217] width 208 height 9
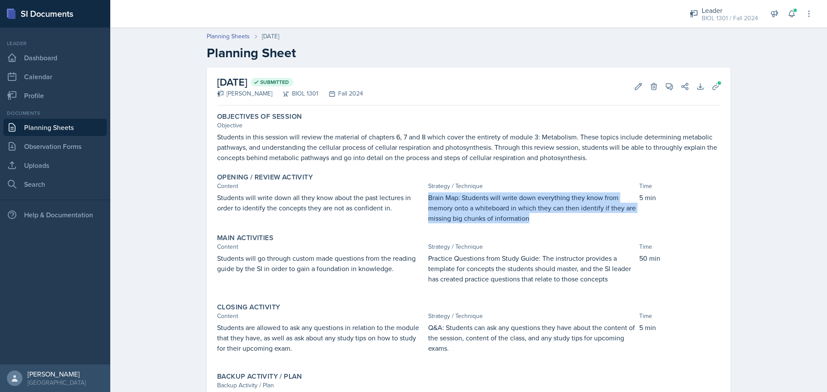
drag, startPoint x: 529, startPoint y: 219, endPoint x: 426, endPoint y: 197, distance: 105.2
click at [428, 197] on p "Brain Map: Students will write down everything they know from memory onto a whi…" at bounding box center [532, 208] width 208 height 31
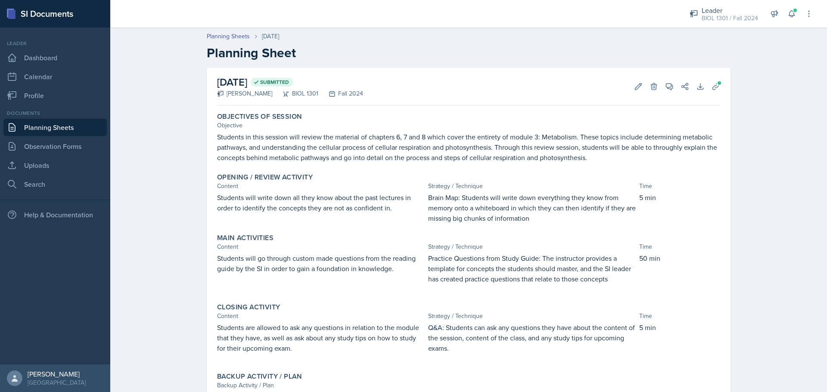
drag, startPoint x: 509, startPoint y: 286, endPoint x: 519, endPoint y: 283, distance: 9.8
click at [510, 286] on p at bounding box center [532, 288] width 208 height 9
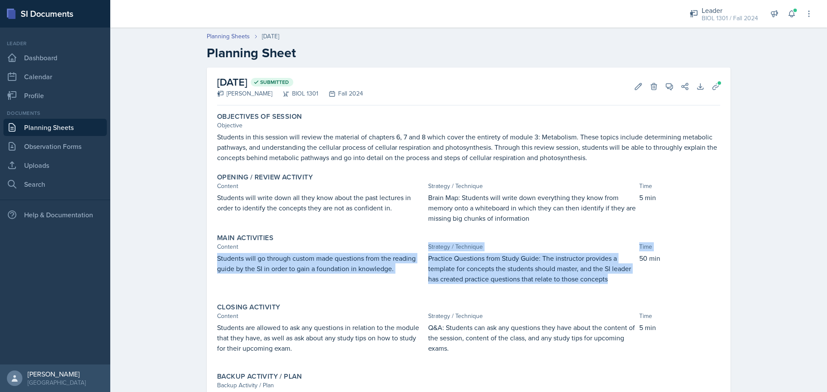
click at [404, 250] on div "Main Activities Content Strategy / Technique Time Students will go through cust…" at bounding box center [469, 263] width 510 height 66
click at [439, 253] on div "Main Activities Content Strategy / Technique Time Students will go through cust…" at bounding box center [469, 263] width 510 height 66
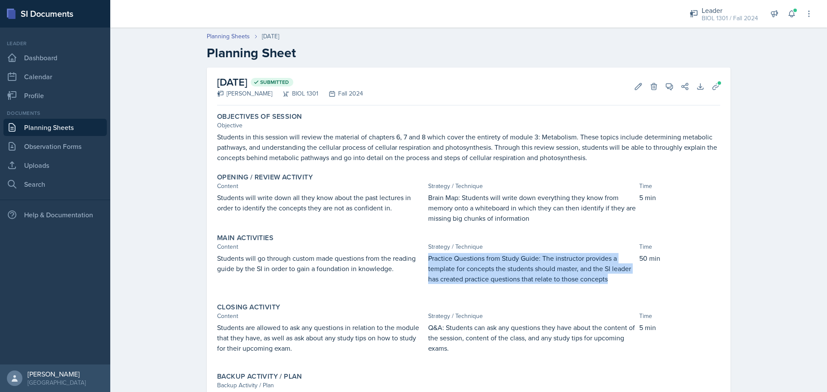
drag, startPoint x: 425, startPoint y: 259, endPoint x: 608, endPoint y: 283, distance: 184.6
click at [608, 283] on p "Practice Questions from Study Guide: The instructor provides a template for con…" at bounding box center [532, 268] width 208 height 31
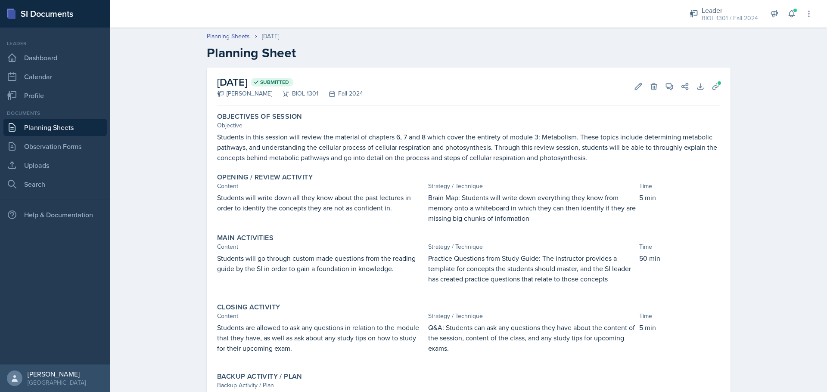
click at [569, 295] on div "Main Activities Content Strategy / Technique Time Students will go through cust…" at bounding box center [469, 263] width 510 height 66
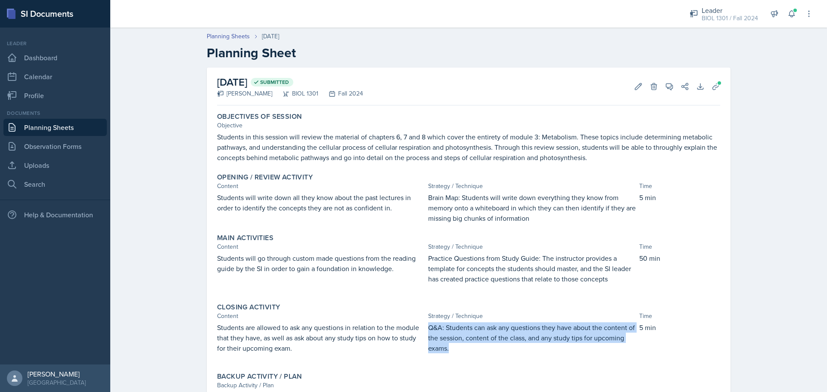
drag, startPoint x: 461, startPoint y: 355, endPoint x: 425, endPoint y: 328, distance: 44.9
click at [428, 328] on div "Q&A: Students can ask any questions they have about the content of the session,…" at bounding box center [532, 343] width 208 height 40
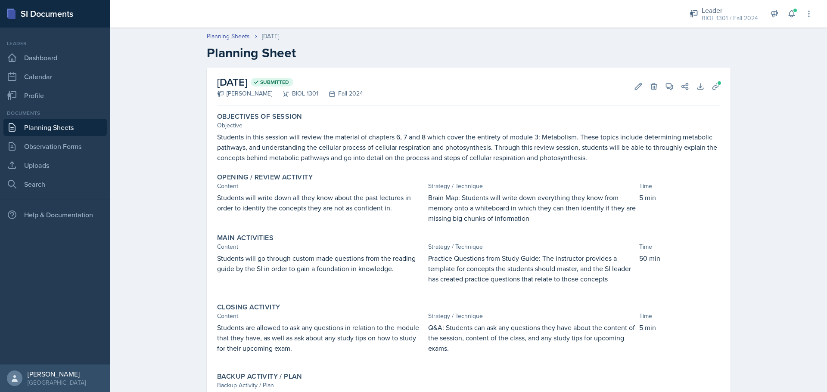
click at [336, 199] on p "Students will write down all they know about the past lectures in order to iden…" at bounding box center [321, 203] width 208 height 21
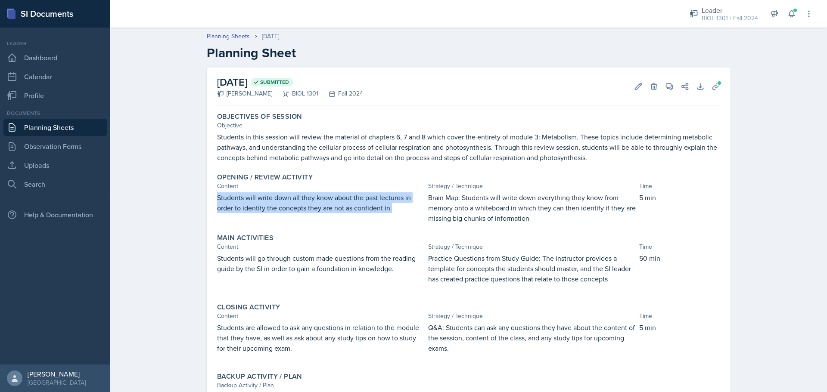
drag, startPoint x: 390, startPoint y: 208, endPoint x: 209, endPoint y: 202, distance: 180.6
click at [209, 202] on div "[DATE] Submitted [PERSON_NAME] BIOL 1301 Fall 2024 Edit Delete View Comments Co…" at bounding box center [469, 246] width 524 height 357
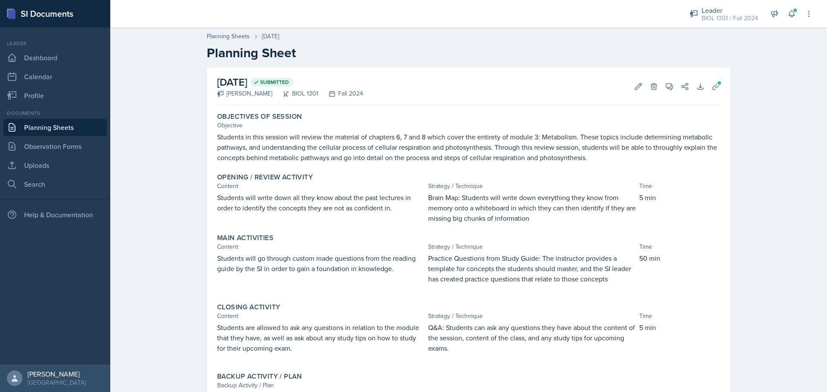
click at [356, 233] on div "Main Activities Content Strategy / Technique Time Students will go through cust…" at bounding box center [469, 263] width 510 height 66
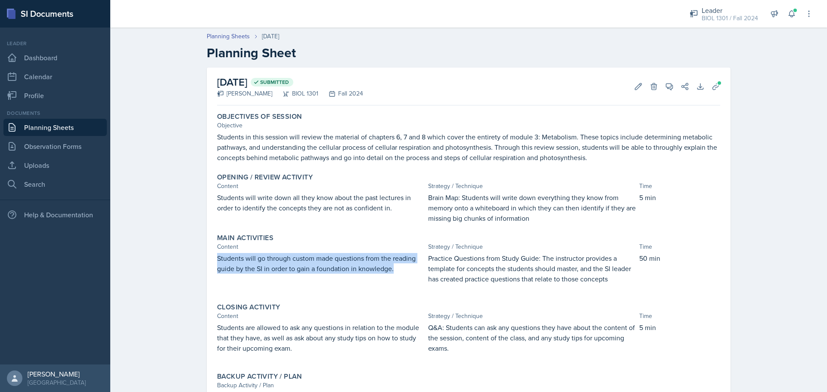
drag, startPoint x: 397, startPoint y: 268, endPoint x: 194, endPoint y: 252, distance: 203.1
click at [194, 252] on div "[DATE] Submitted [PERSON_NAME] BIOL 1301 Fall 2024 Edit Delete View Comments Co…" at bounding box center [468, 257] width 551 height 378
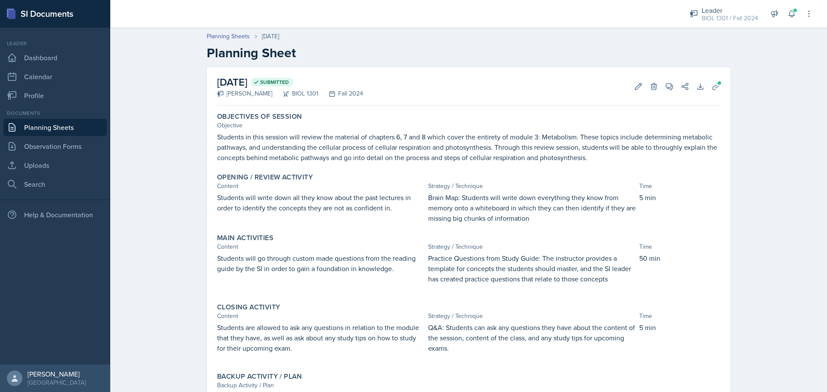
click at [341, 305] on div "Closing Activity" at bounding box center [468, 307] width 503 height 9
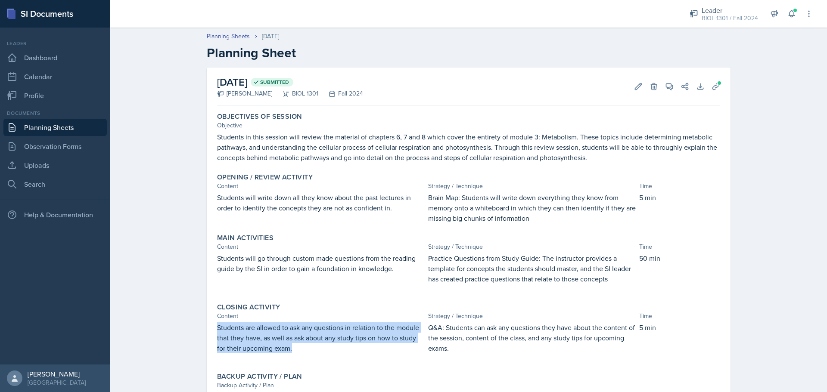
drag, startPoint x: 293, startPoint y: 355, endPoint x: 216, endPoint y: 327, distance: 82.0
click at [217, 327] on div "Students are allowed to ask any questions in relation to the module that they h…" at bounding box center [321, 343] width 208 height 40
click at [712, 86] on icon at bounding box center [716, 86] width 9 height 9
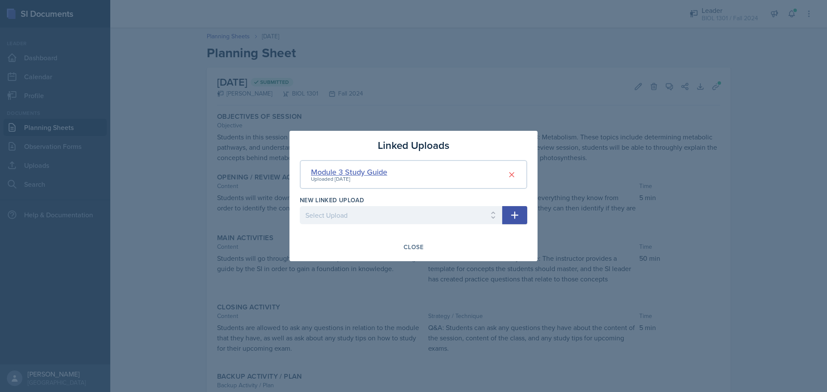
click at [372, 168] on div "Module 3 Study Guide" at bounding box center [349, 172] width 76 height 12
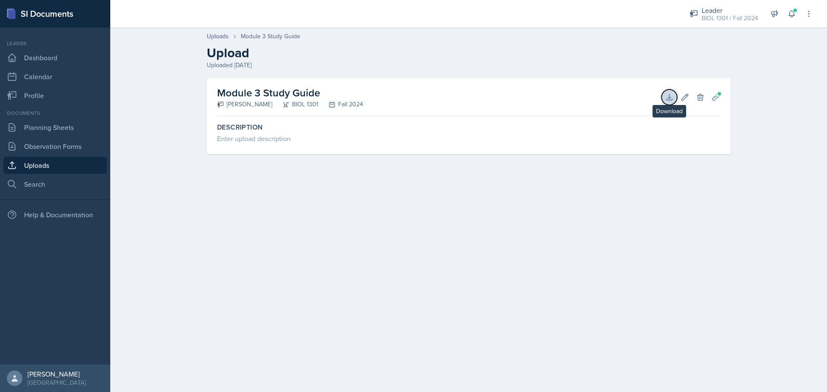
click at [668, 97] on icon at bounding box center [669, 97] width 6 height 6
click at [606, 199] on main "Uploads Module 3 Study Guide Upload Uploaded [DATE] Module 3 Study Guide [PERSO…" at bounding box center [468, 210] width 717 height 365
click at [69, 131] on link "Planning Sheets" at bounding box center [54, 127] width 103 height 17
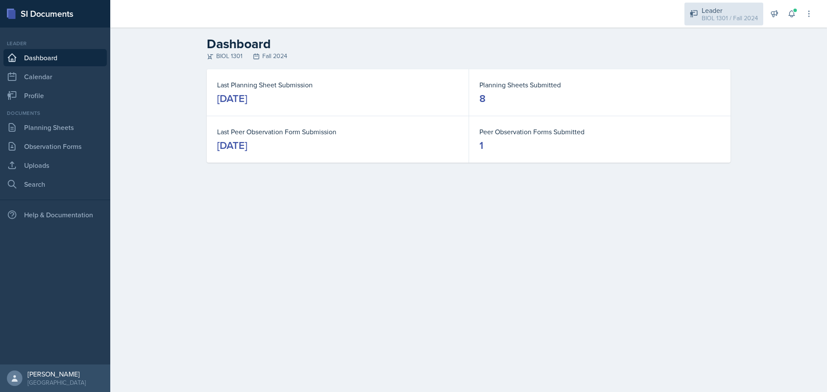
click at [725, 22] on div "BIOL 1301 / Fall 2024" at bounding box center [730, 18] width 56 height 9
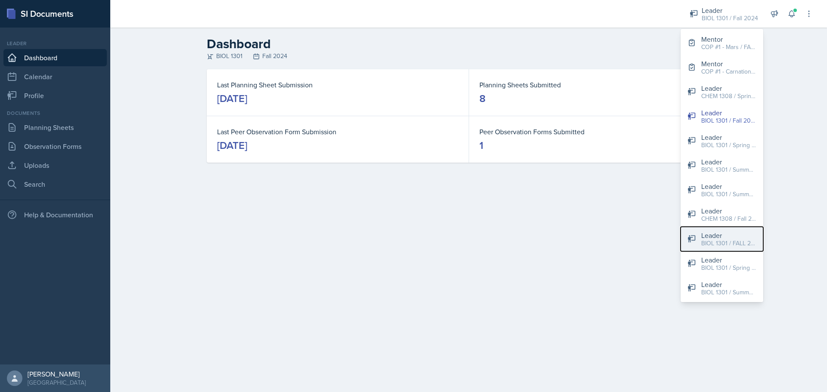
click at [732, 233] on div "Leader" at bounding box center [728, 235] width 55 height 10
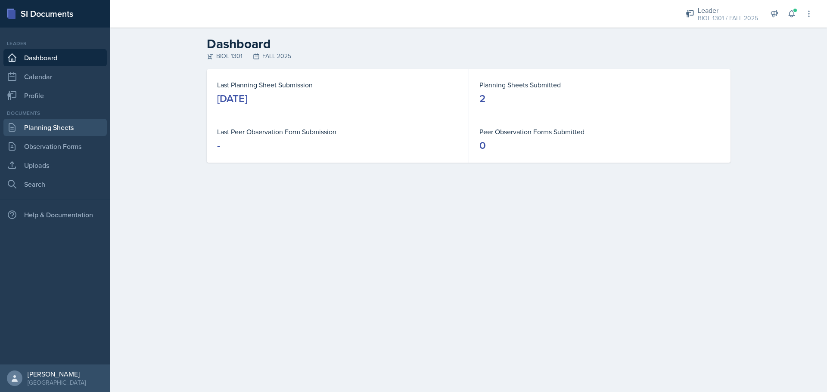
click at [65, 128] on link "Planning Sheets" at bounding box center [54, 127] width 103 height 17
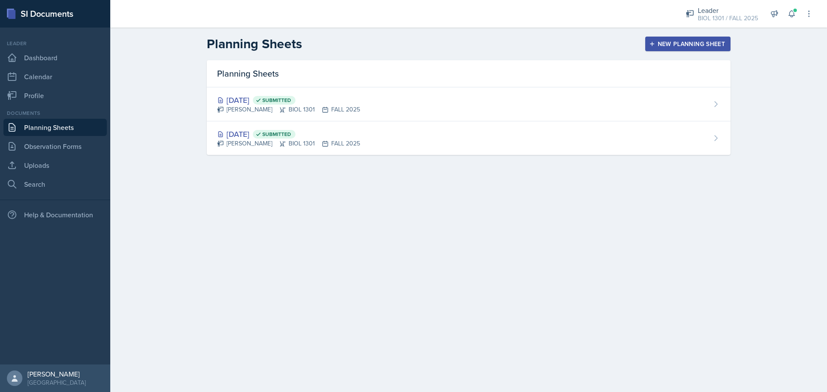
click at [674, 44] on div "New Planning Sheet" at bounding box center [688, 43] width 74 height 7
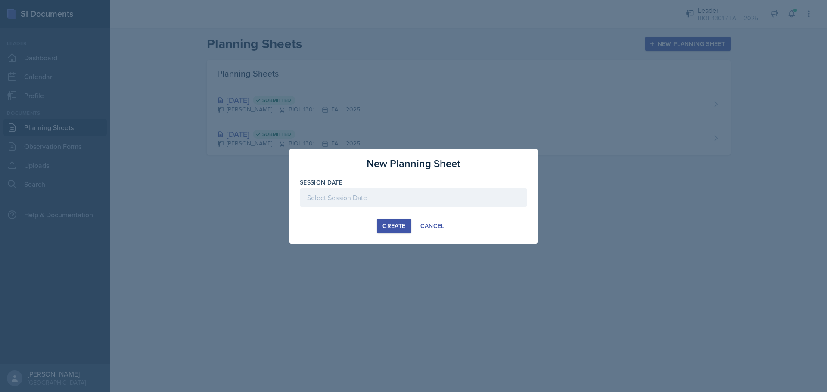
click at [418, 190] on div at bounding box center [413, 198] width 227 height 18
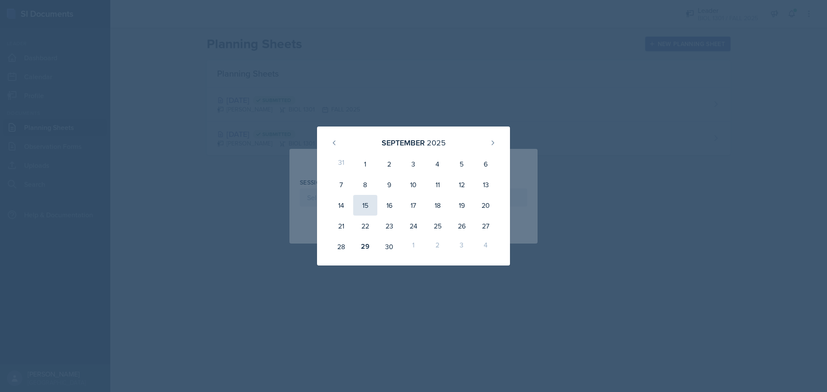
click at [372, 207] on div "15" at bounding box center [365, 205] width 24 height 21
type input "September 15th, 2025"
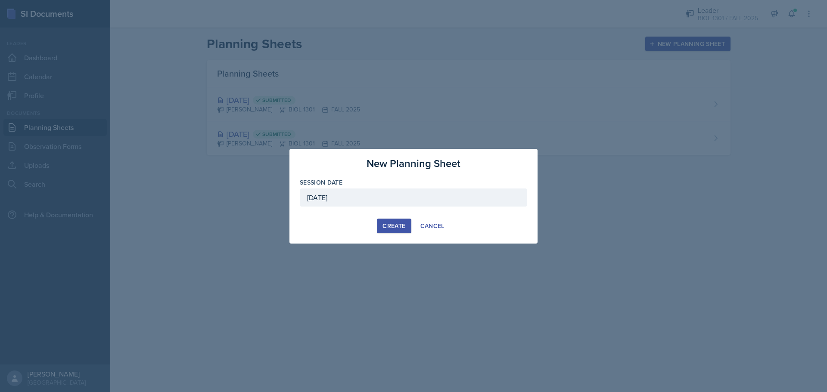
click at [389, 221] on button "Create" at bounding box center [394, 226] width 34 height 15
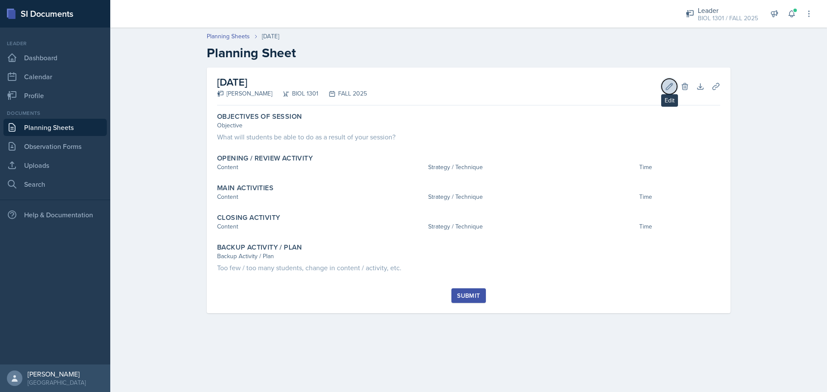
click at [670, 86] on icon at bounding box center [669, 86] width 9 height 9
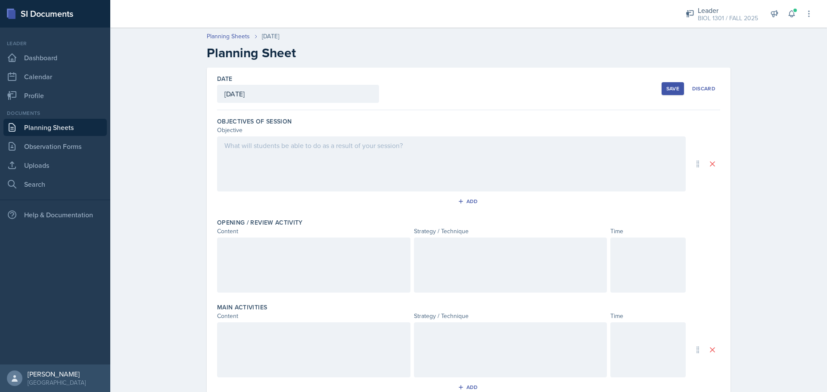
click at [276, 151] on div at bounding box center [451, 164] width 469 height 55
drag, startPoint x: 276, startPoint y: 151, endPoint x: 262, endPoint y: 171, distance: 23.9
click at [262, 171] on div at bounding box center [451, 164] width 469 height 55
drag, startPoint x: 258, startPoint y: 170, endPoint x: 600, endPoint y: 90, distance: 350.9
click at [600, 90] on div "Date September 15th, 2025 September 2025 31 1 2 3 4 5 6 7 8 9 10 11 12 13 14 15…" at bounding box center [468, 89] width 503 height 43
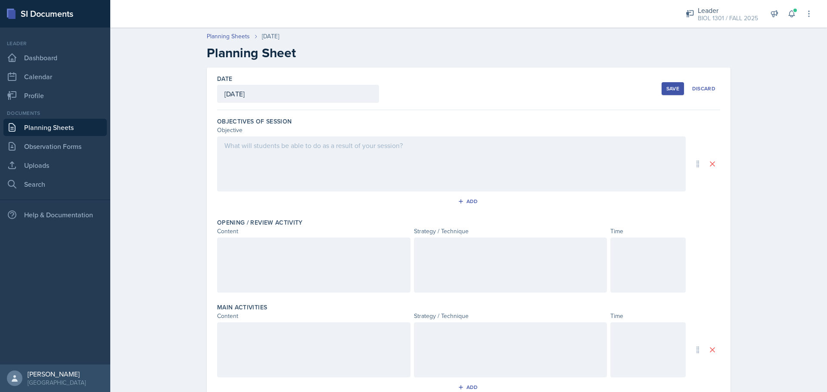
click at [318, 174] on div at bounding box center [451, 164] width 469 height 55
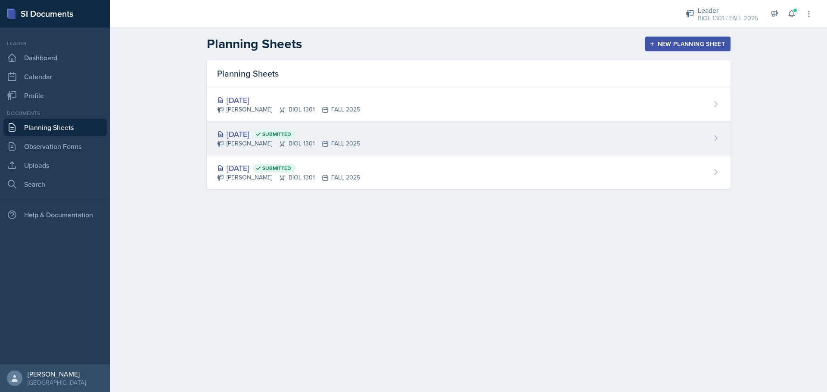
click at [242, 133] on div "Sep 8th, 2025 Submitted" at bounding box center [288, 134] width 143 height 12
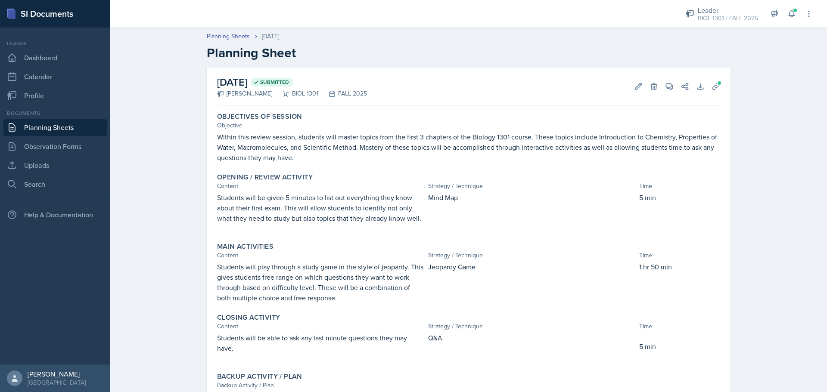
click at [71, 127] on link "Planning Sheets" at bounding box center [54, 127] width 103 height 17
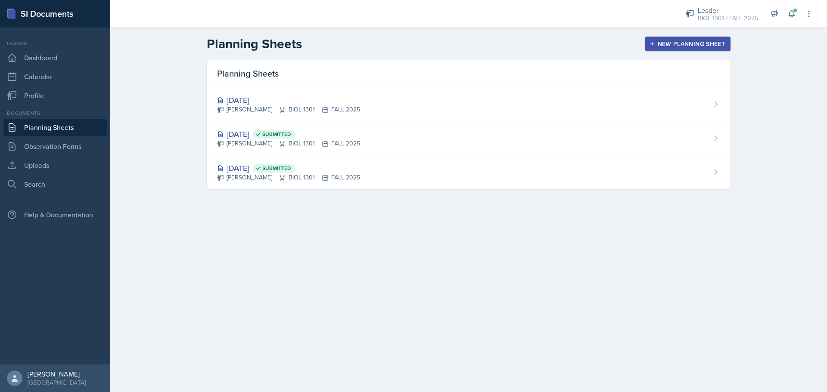
click at [280, 107] on div "Maximiliano Perez BIOL 1301 FALL 2025" at bounding box center [288, 109] width 143 height 9
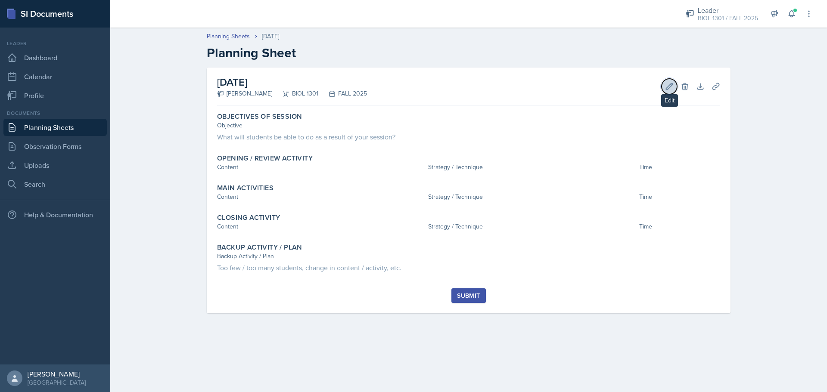
click at [667, 79] on button "Edit" at bounding box center [670, 87] width 16 height 16
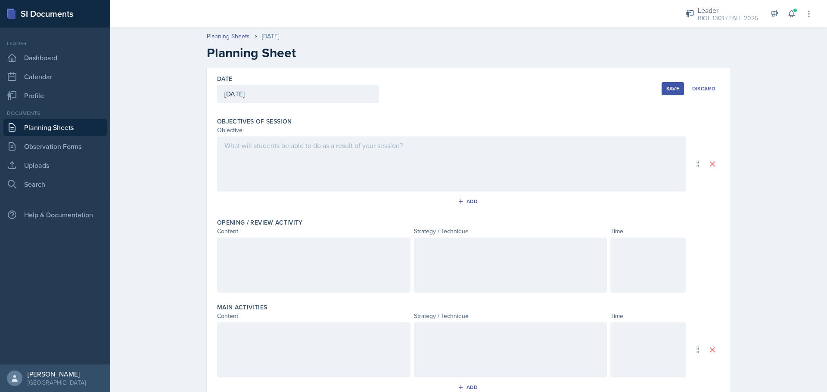
drag, startPoint x: 401, startPoint y: 154, endPoint x: 383, endPoint y: 154, distance: 18.1
click at [402, 154] on div at bounding box center [451, 164] width 469 height 55
drag, startPoint x: 281, startPoint y: 151, endPoint x: 261, endPoint y: 174, distance: 30.8
click at [261, 174] on div at bounding box center [451, 164] width 469 height 55
drag, startPoint x: 258, startPoint y: 172, endPoint x: 234, endPoint y: 168, distance: 24.6
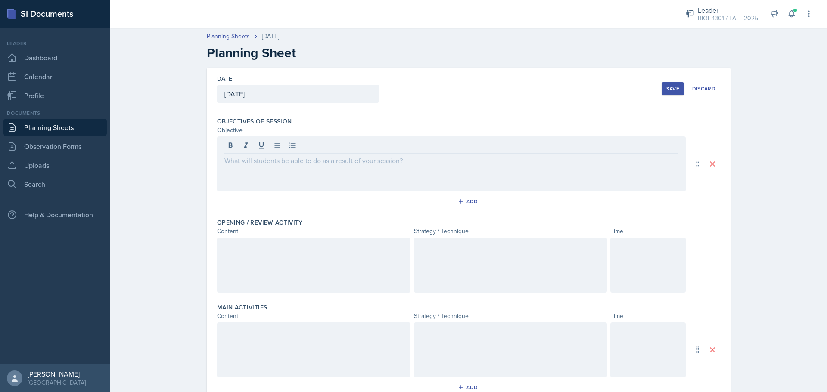
click at [234, 168] on div at bounding box center [451, 164] width 469 height 55
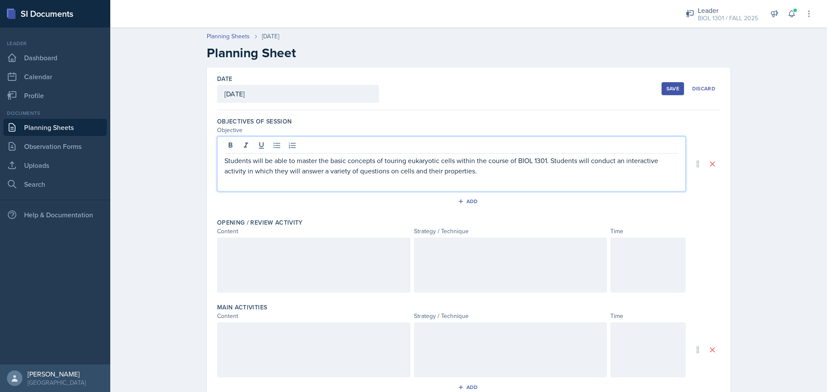
click at [497, 280] on div at bounding box center [510, 265] width 193 height 55
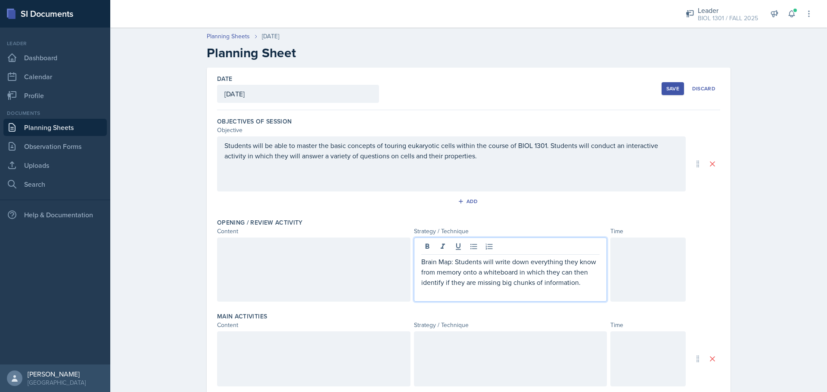
click at [637, 278] on div at bounding box center [647, 270] width 75 height 64
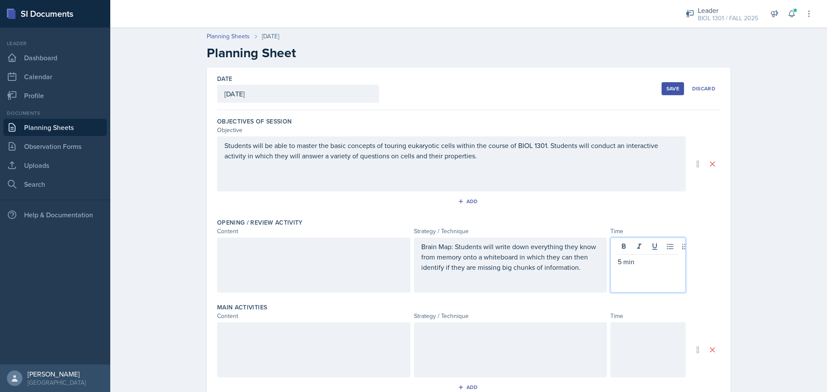
click at [636, 325] on div at bounding box center [647, 350] width 75 height 55
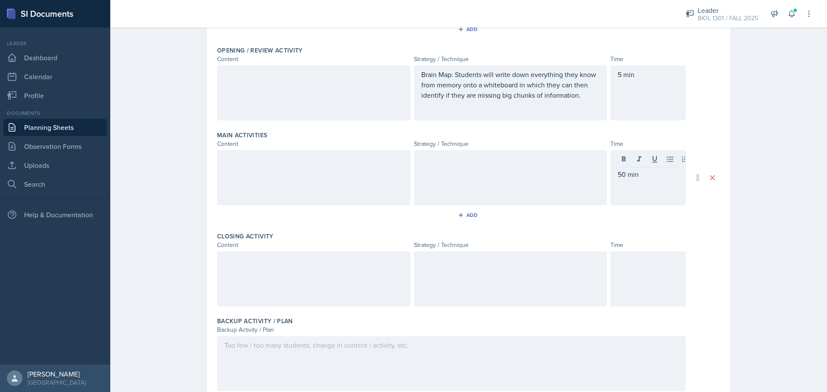
click at [618, 281] on div at bounding box center [647, 279] width 75 height 55
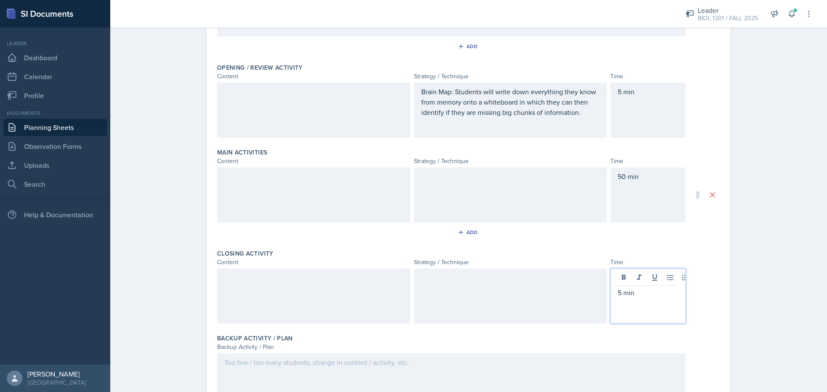
scroll to position [206, 0]
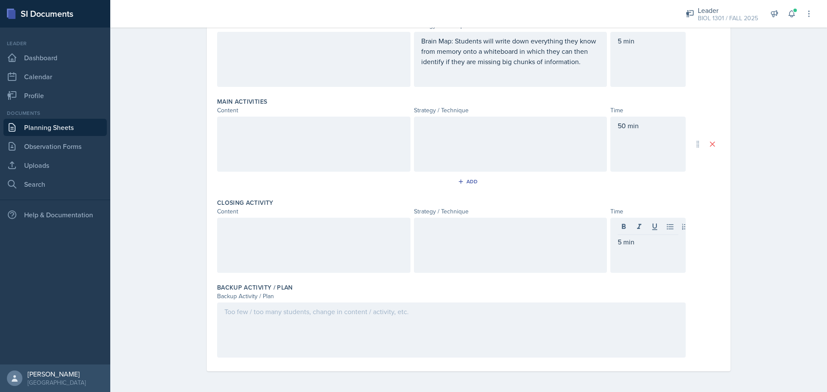
click at [318, 327] on div at bounding box center [451, 330] width 469 height 55
click at [459, 138] on div at bounding box center [510, 144] width 193 height 55
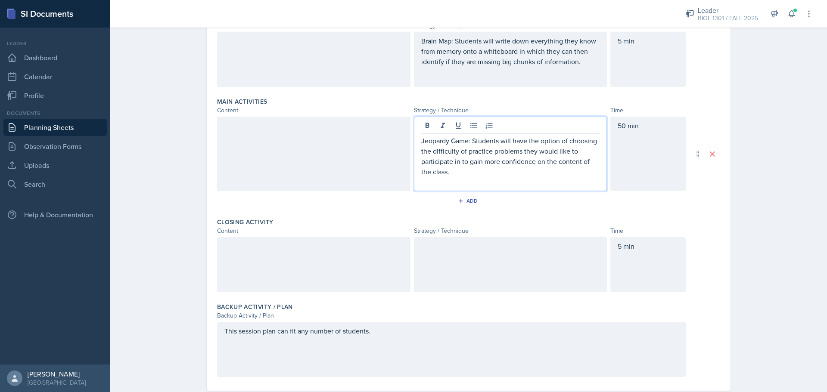
scroll to position [221, 0]
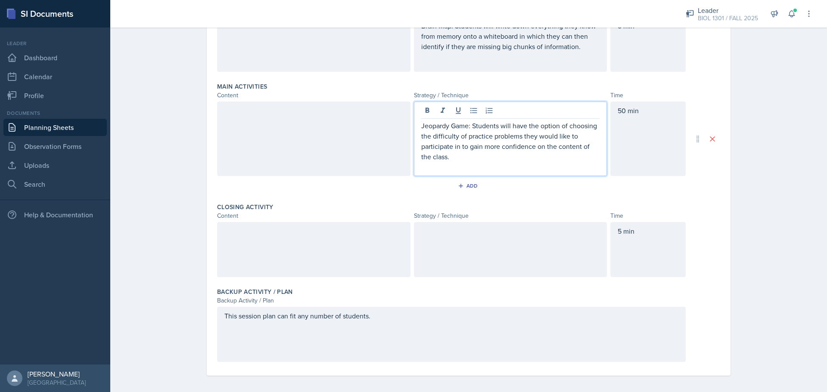
click at [449, 253] on div at bounding box center [510, 249] width 193 height 55
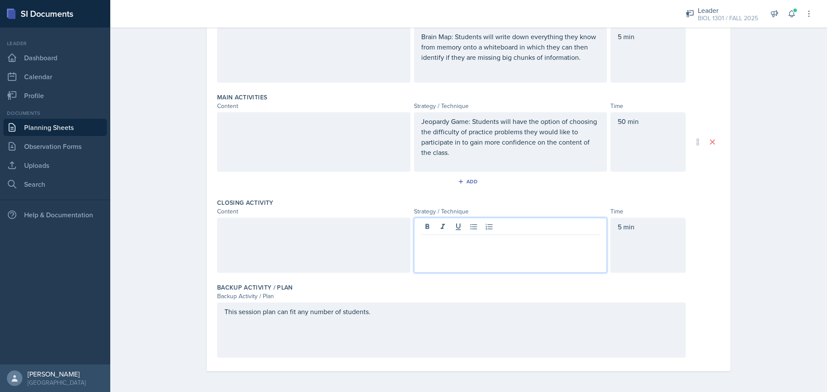
scroll to position [219, 0]
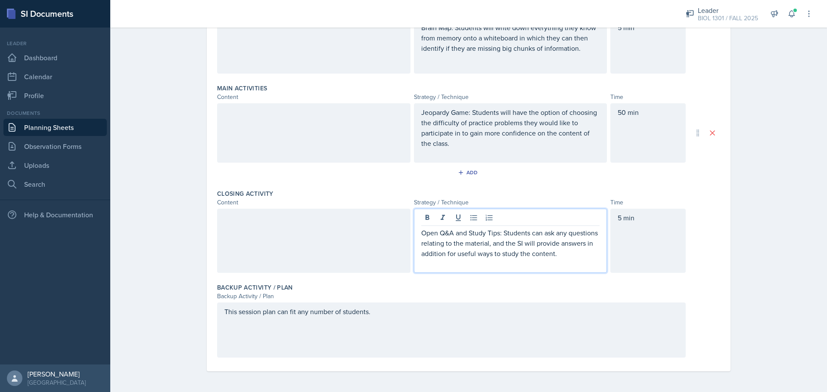
click at [286, 251] on div at bounding box center [313, 241] width 193 height 64
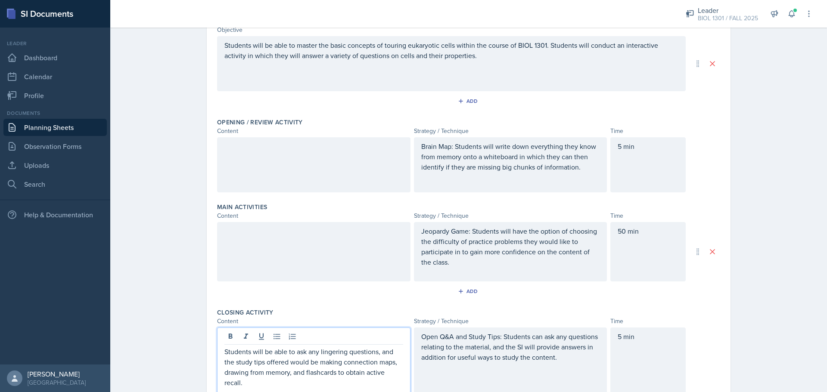
scroll to position [96, 0]
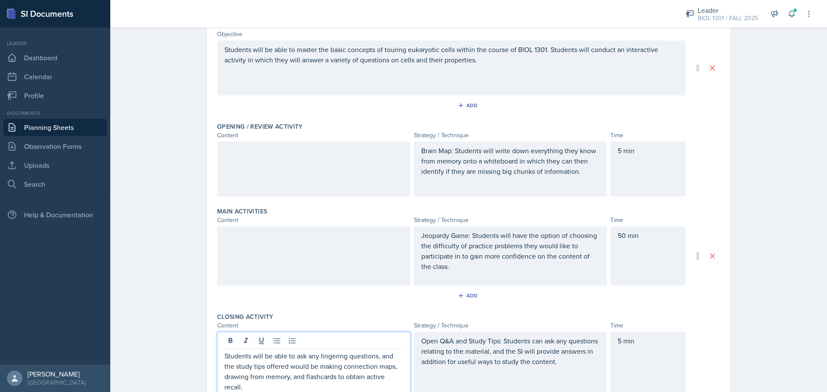
click at [322, 246] on div at bounding box center [313, 256] width 193 height 59
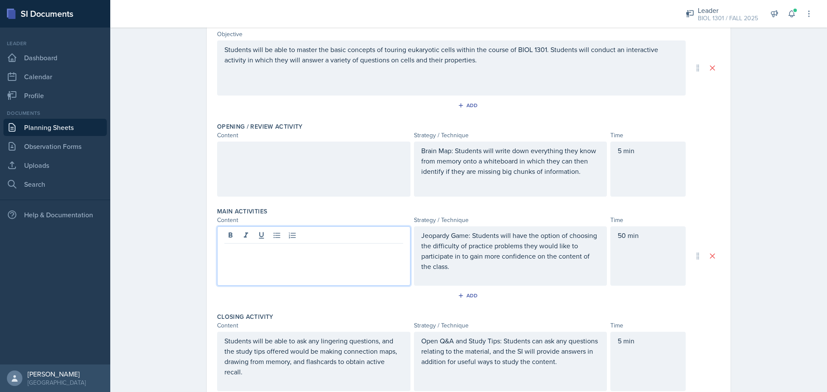
scroll to position [111, 0]
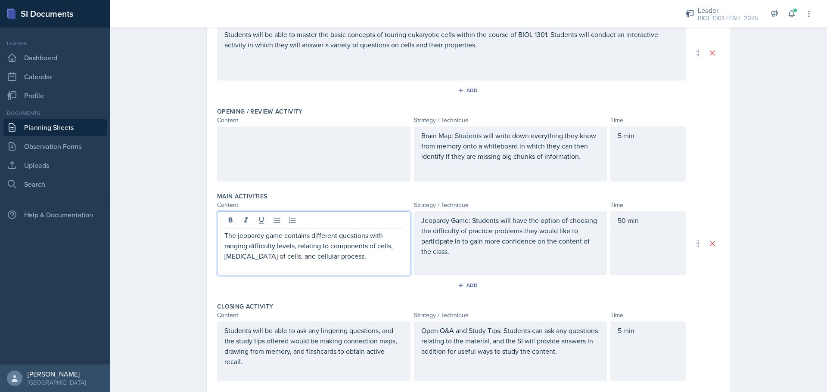
click at [308, 144] on div at bounding box center [313, 154] width 193 height 55
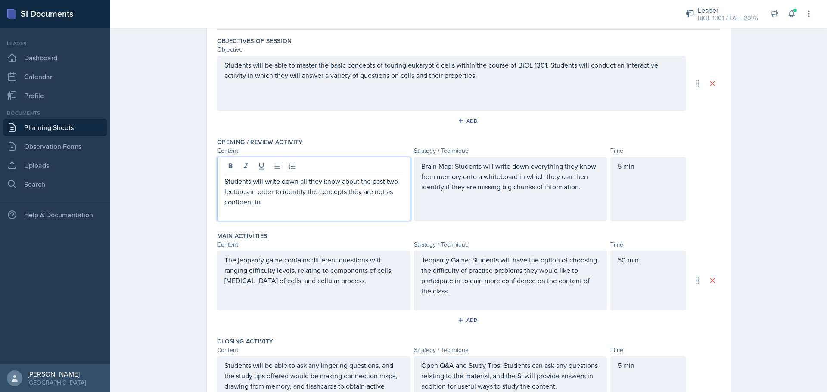
scroll to position [0, 0]
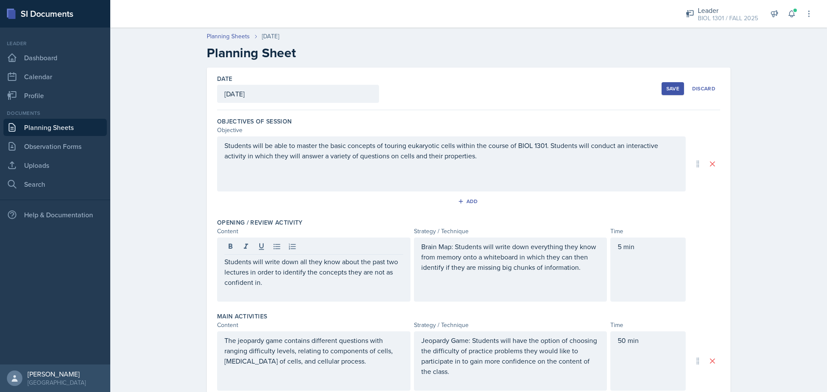
click at [672, 87] on div "Save" at bounding box center [672, 88] width 13 height 7
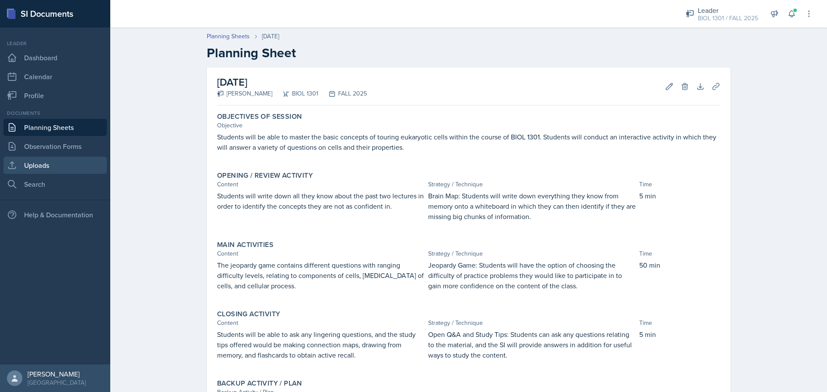
click at [62, 169] on link "Uploads" at bounding box center [54, 165] width 103 height 17
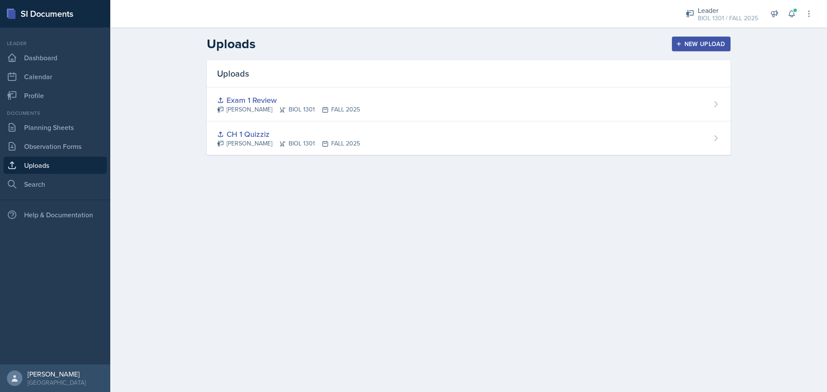
click at [696, 36] on header "Uploads New Upload" at bounding box center [468, 44] width 717 height 33
click at [692, 42] on div "New Upload" at bounding box center [702, 43] width 48 height 7
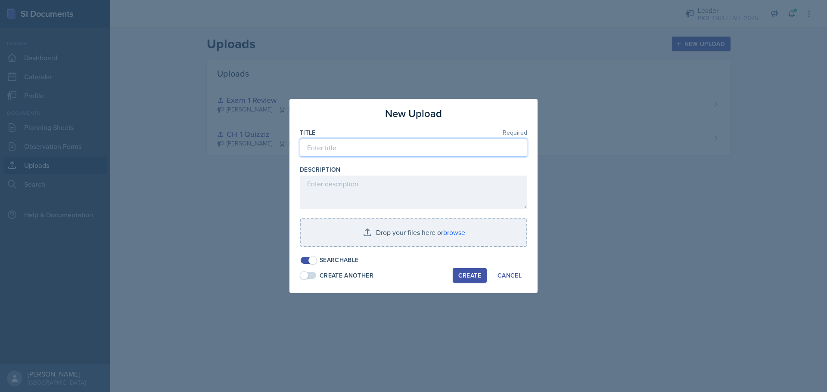
click at [383, 155] on input at bounding box center [413, 148] width 227 height 18
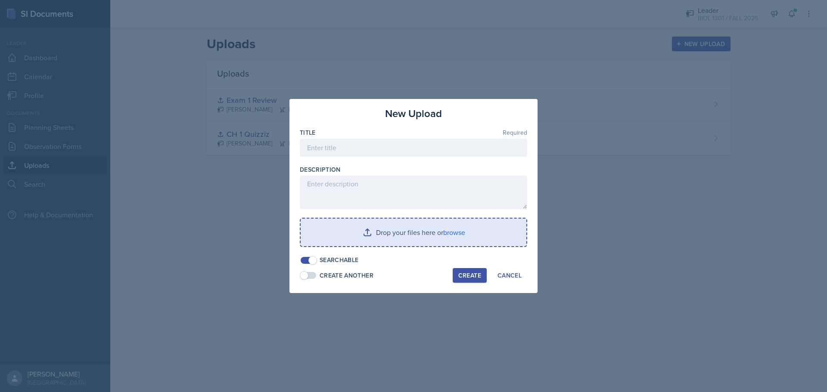
click at [372, 233] on input "file" at bounding box center [414, 233] width 226 height 28
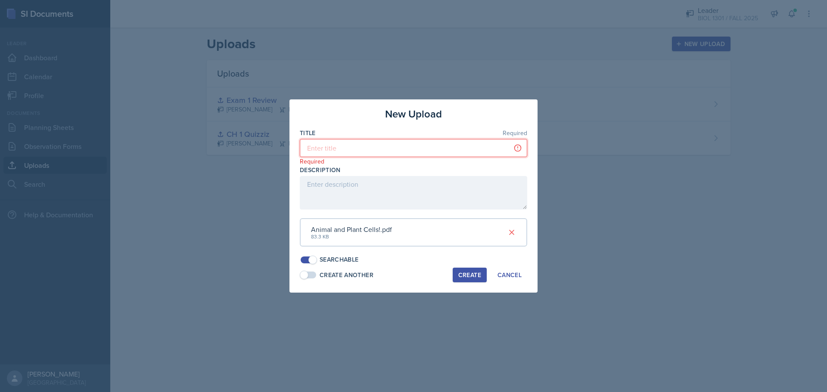
click at [349, 150] on input at bounding box center [413, 148] width 227 height 18
type input "Cells Activity"
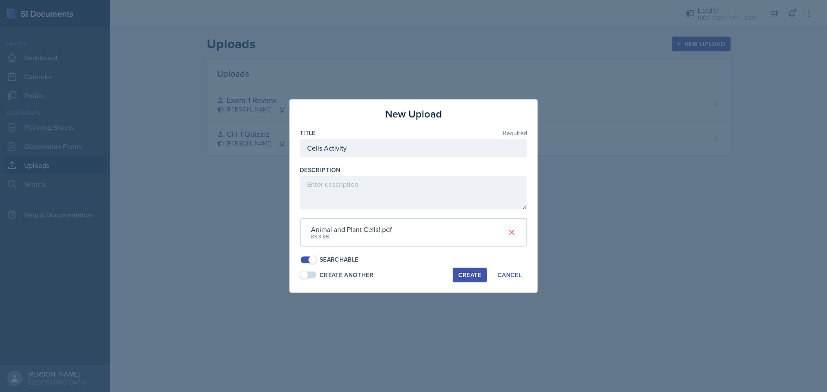
click at [472, 279] on div "Create" at bounding box center [469, 275] width 23 height 7
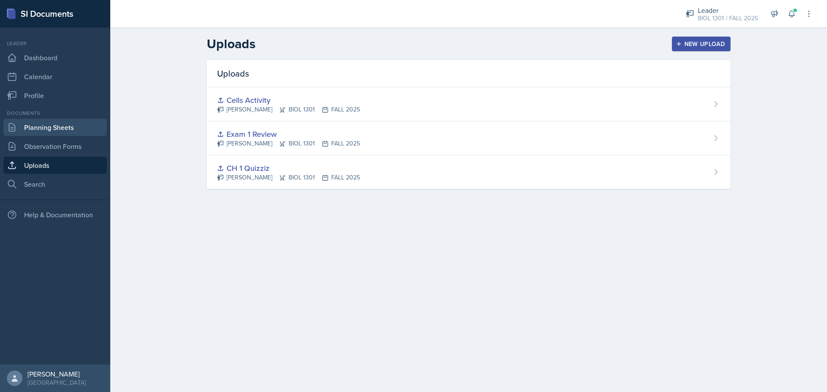
click at [68, 123] on link "Planning Sheets" at bounding box center [54, 127] width 103 height 17
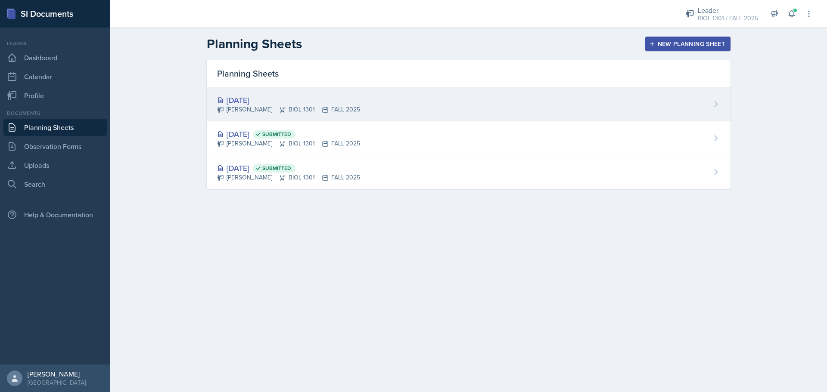
click at [462, 108] on div "Sep 15th, 2025 Maximiliano Perez BIOL 1301 FALL 2025" at bounding box center [469, 104] width 524 height 34
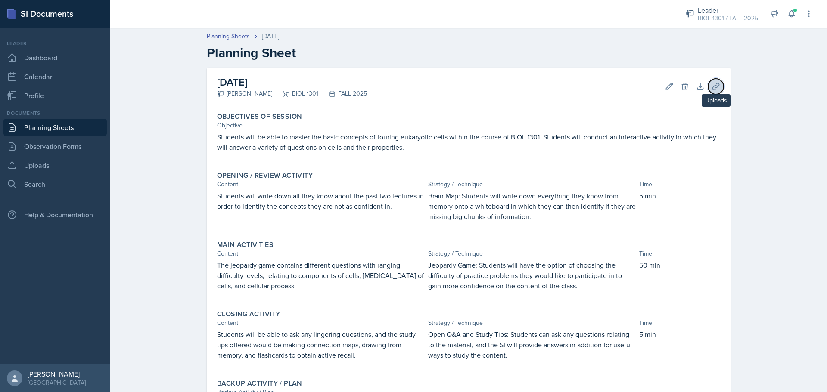
click at [713, 84] on icon at bounding box center [716, 86] width 6 height 6
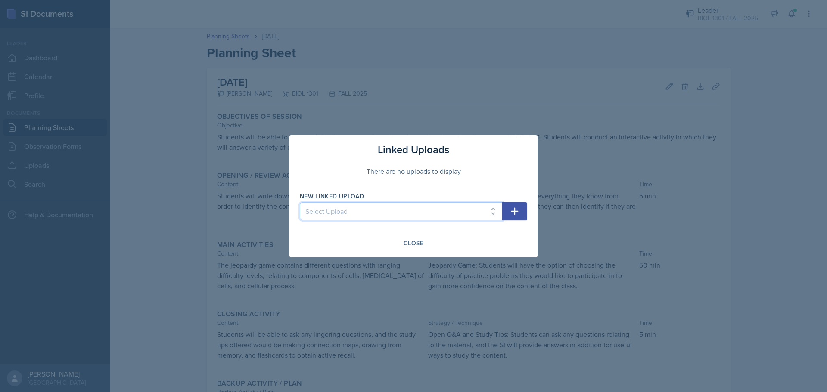
drag, startPoint x: 417, startPoint y: 209, endPoint x: 400, endPoint y: 215, distance: 18.4
click at [417, 209] on select "Select Upload CH 1 Quizziz Exam 1 Review Cells Activity" at bounding box center [401, 211] width 202 height 18
select select "65a82502-e040-4dd6-b6eb-321a3c8cd369"
click at [300, 202] on select "Select Upload CH 1 Quizziz Exam 1 Review Cells Activity" at bounding box center [401, 211] width 202 height 18
click at [513, 212] on icon "button" at bounding box center [515, 211] width 10 height 10
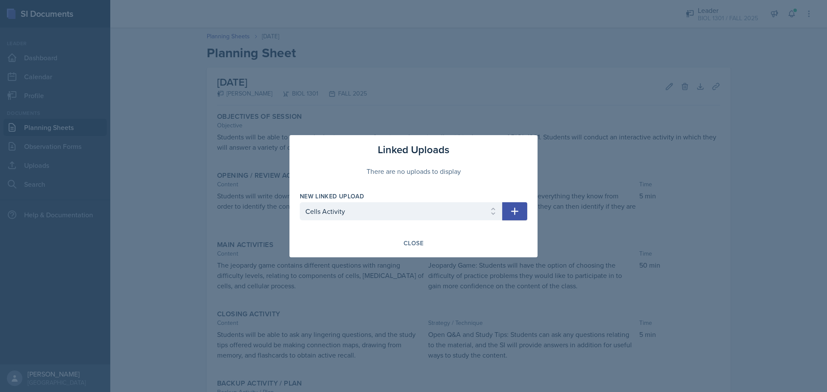
select select
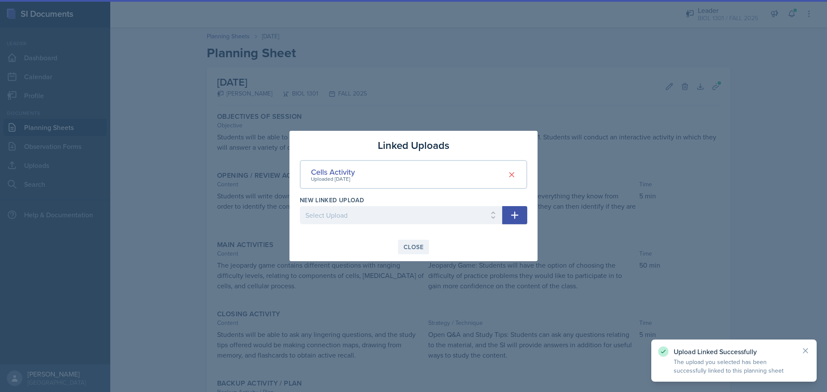
click at [412, 247] on div "Close" at bounding box center [414, 247] width 20 height 7
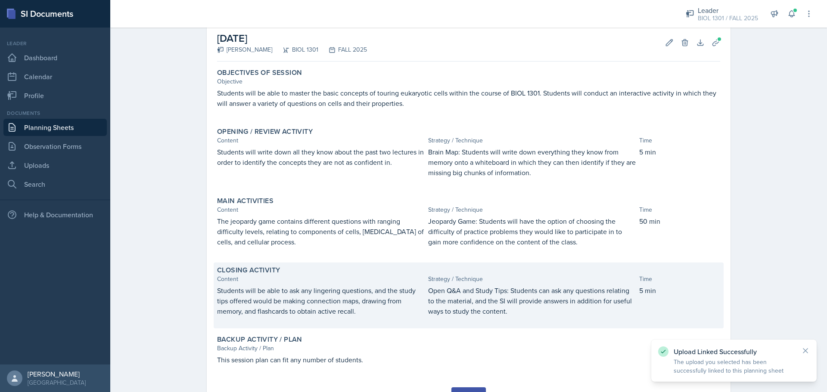
scroll to position [85, 0]
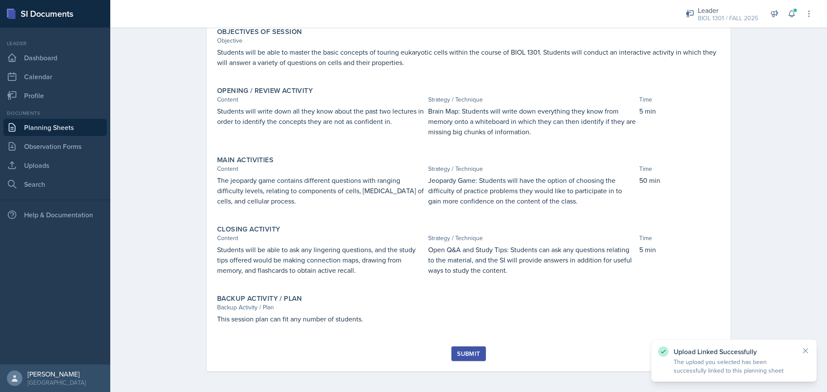
click at [463, 355] on div "Submit" at bounding box center [468, 354] width 23 height 7
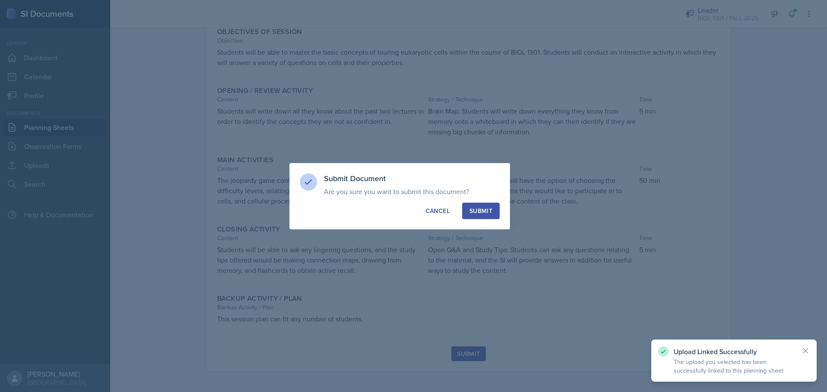
click at [479, 215] on div "Submit" at bounding box center [481, 211] width 23 height 9
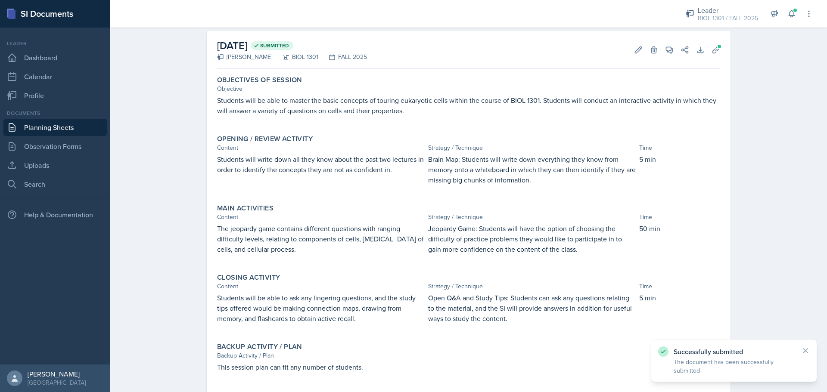
scroll to position [0, 0]
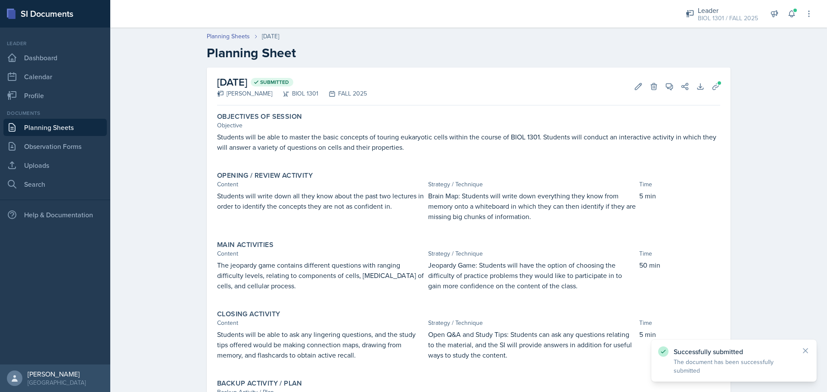
drag, startPoint x: 64, startPoint y: 128, endPoint x: 105, endPoint y: 113, distance: 43.5
click at [64, 128] on link "Planning Sheets" at bounding box center [54, 127] width 103 height 17
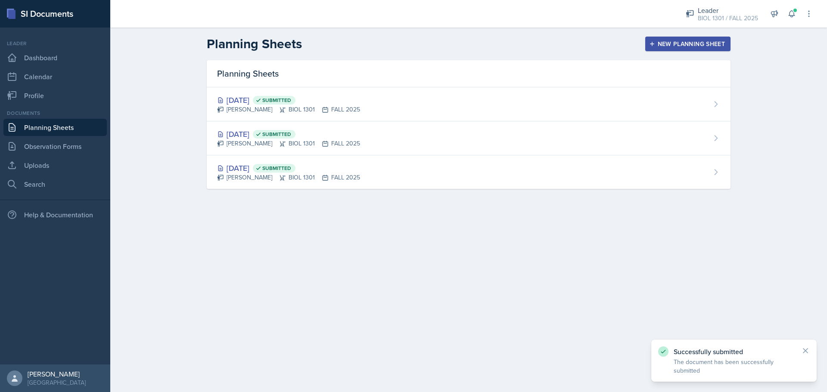
click at [656, 38] on button "New Planning Sheet" at bounding box center [687, 44] width 85 height 15
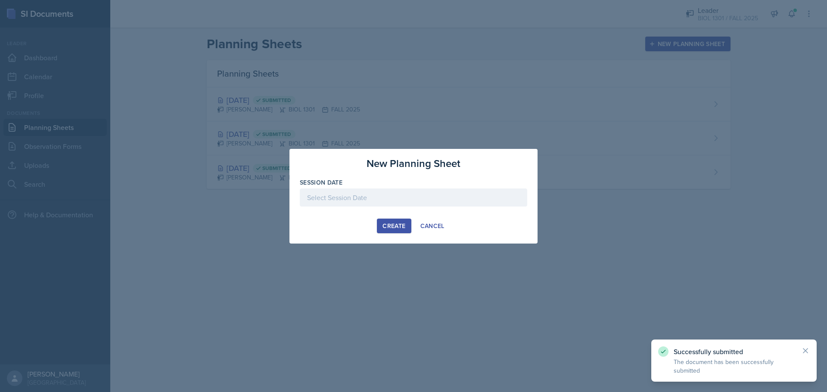
click at [364, 197] on div at bounding box center [413, 198] width 227 height 18
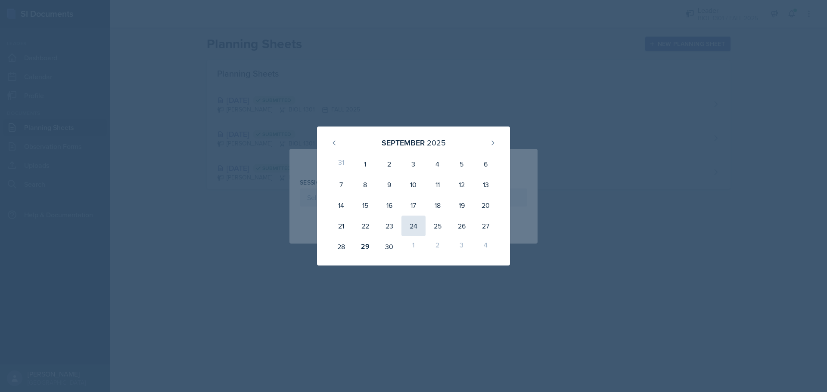
click at [412, 223] on div "24" at bounding box center [414, 226] width 24 height 21
type input "September 24th, 2025"
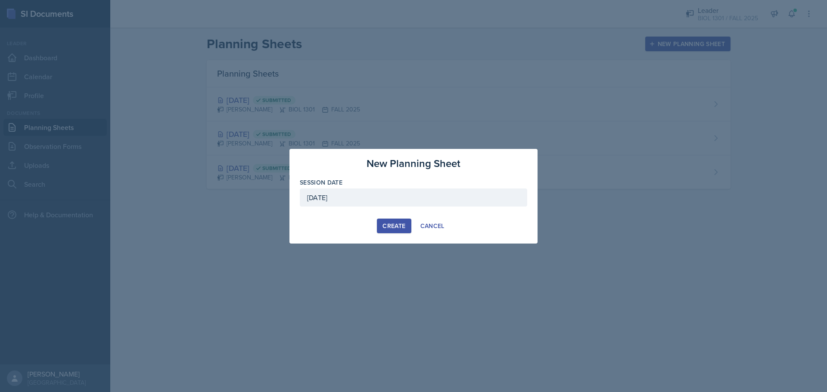
click at [389, 226] on div "Create" at bounding box center [394, 226] width 23 height 7
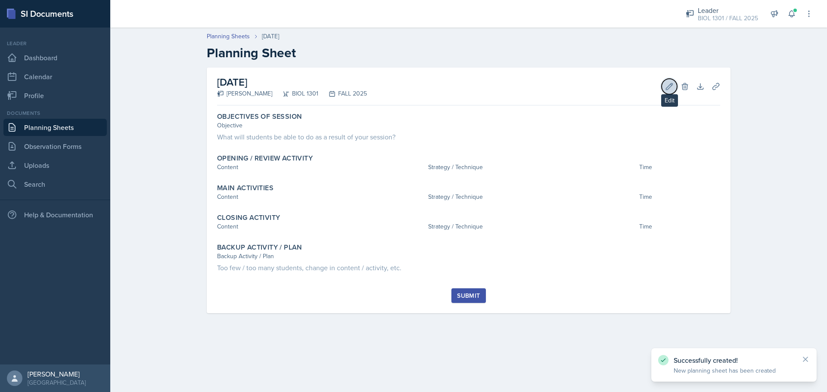
click at [664, 84] on button "Edit" at bounding box center [670, 87] width 16 height 16
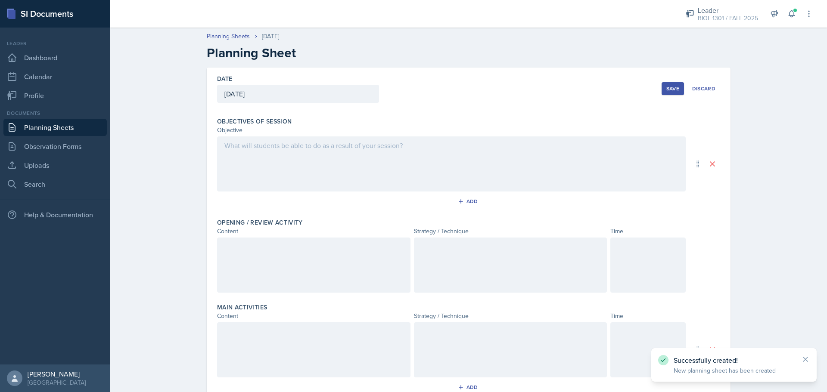
click at [297, 168] on div at bounding box center [451, 164] width 469 height 55
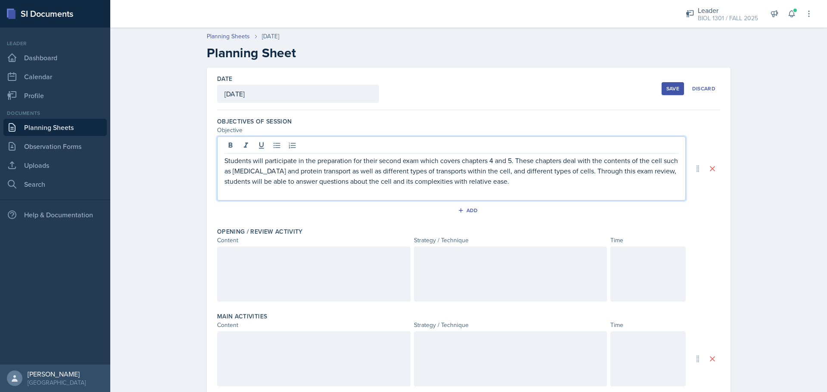
click at [615, 261] on div at bounding box center [647, 274] width 75 height 55
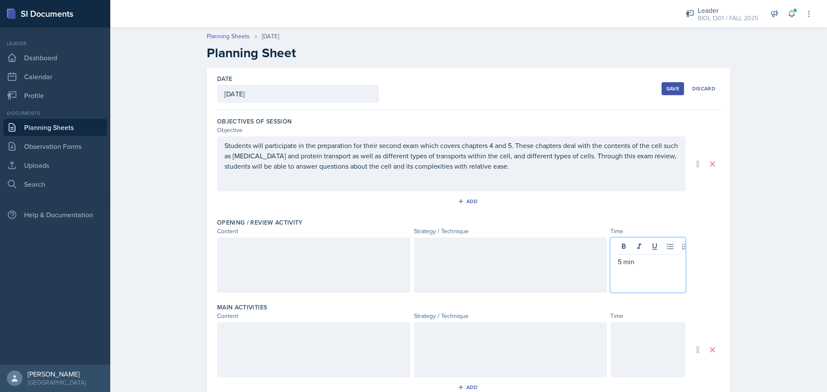
drag, startPoint x: 634, startPoint y: 340, endPoint x: 653, endPoint y: 332, distance: 20.4
click at [635, 340] on div at bounding box center [647, 350] width 75 height 55
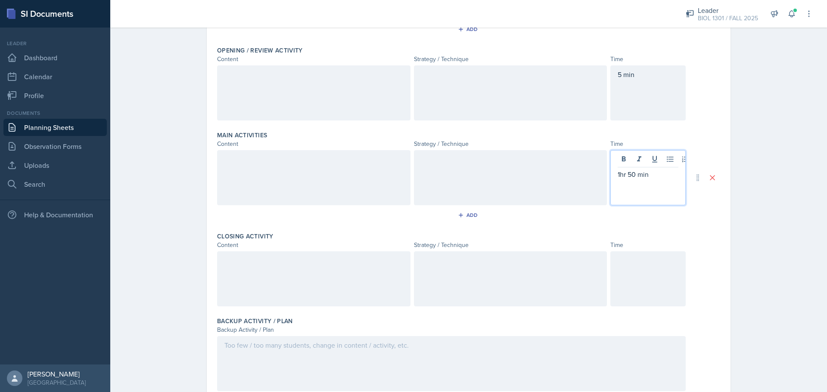
drag, startPoint x: 651, startPoint y: 315, endPoint x: 655, endPoint y: 286, distance: 29.2
click at [652, 308] on div "Objectives of Session Objective Students will participate in the preparation fo…" at bounding box center [468, 171] width 503 height 467
click at [655, 286] on div at bounding box center [647, 279] width 75 height 55
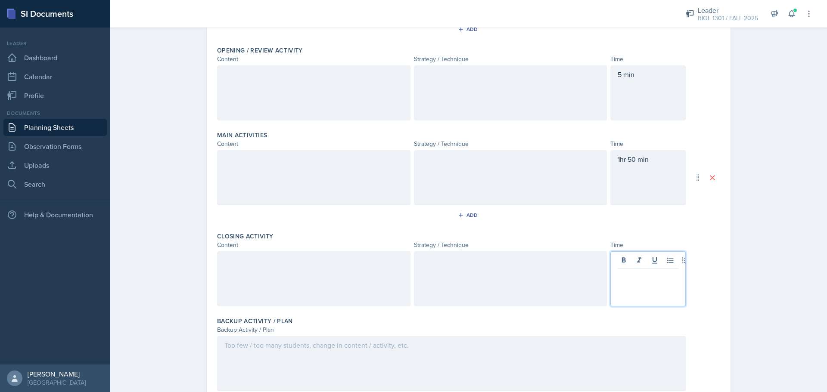
scroll to position [187, 0]
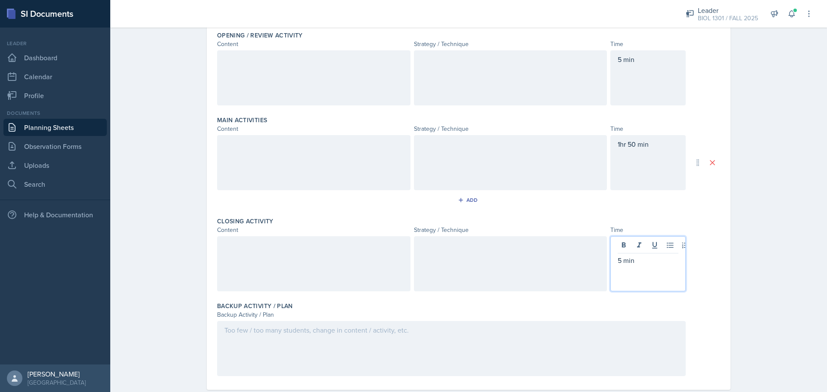
click at [483, 351] on div at bounding box center [451, 348] width 469 height 55
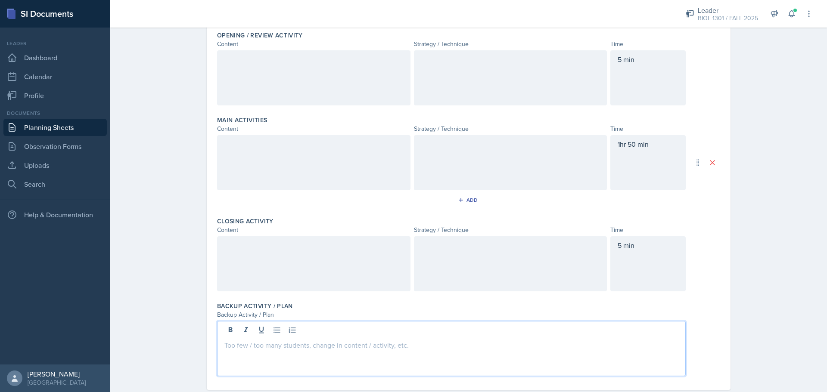
scroll to position [202, 0]
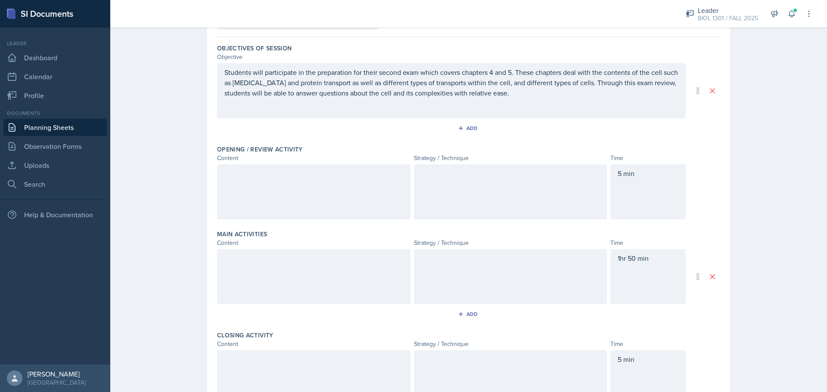
click at [450, 195] on div at bounding box center [510, 192] width 193 height 55
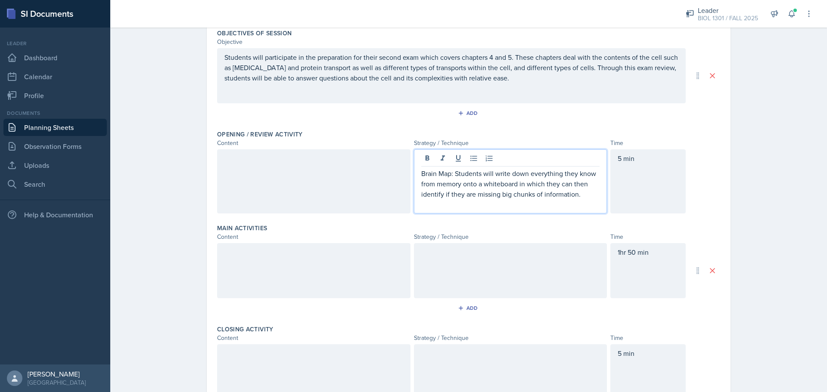
click at [468, 270] on div at bounding box center [510, 270] width 193 height 55
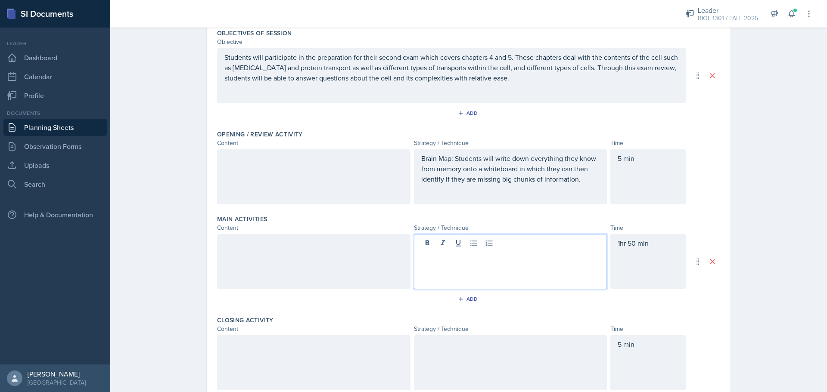
scroll to position [103, 0]
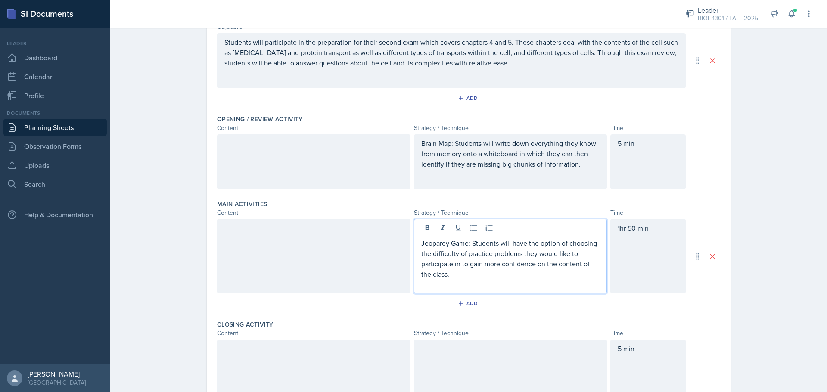
click at [487, 358] on div at bounding box center [510, 367] width 193 height 55
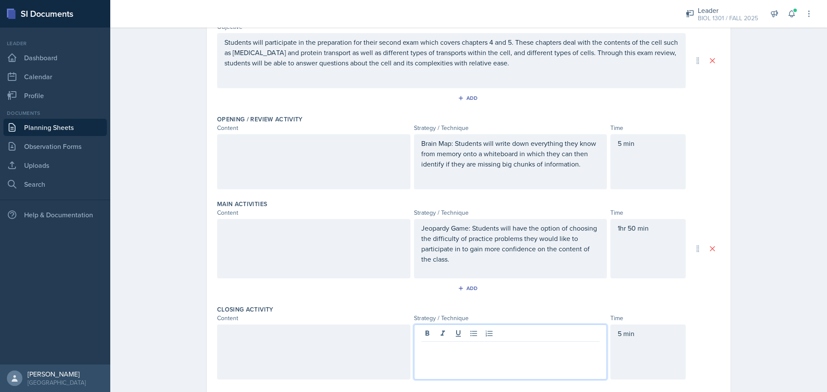
scroll to position [118, 0]
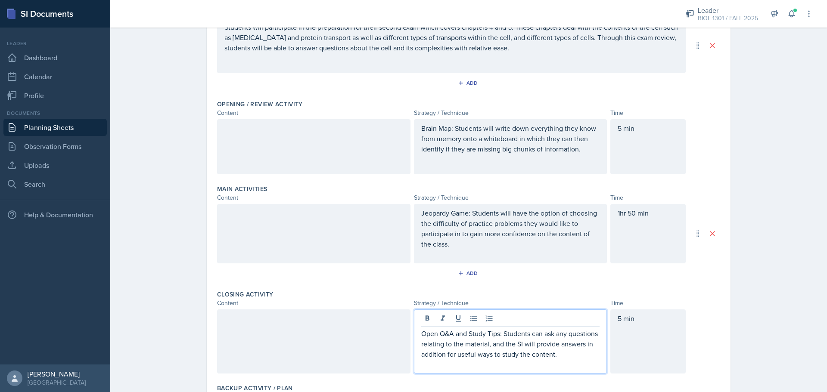
click at [344, 162] on div at bounding box center [313, 146] width 193 height 55
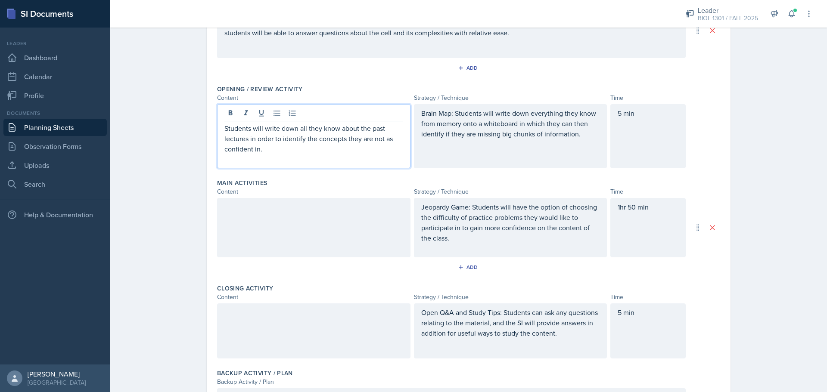
click at [279, 251] on div at bounding box center [313, 227] width 193 height 59
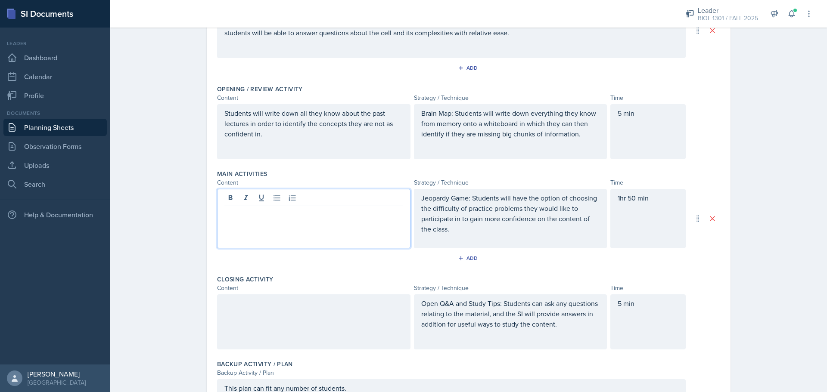
scroll to position [149, 0]
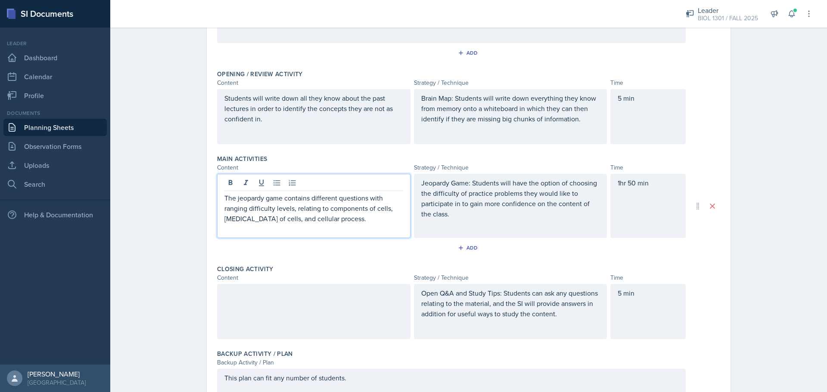
click at [337, 305] on div at bounding box center [313, 311] width 193 height 55
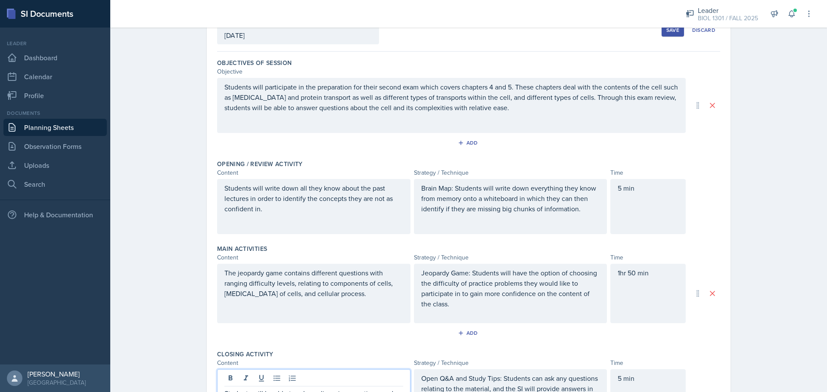
scroll to position [0, 0]
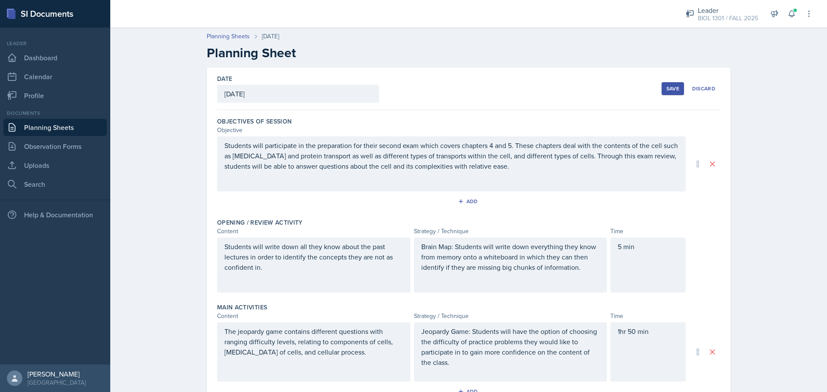
click at [662, 90] on button "Save" at bounding box center [673, 88] width 22 height 13
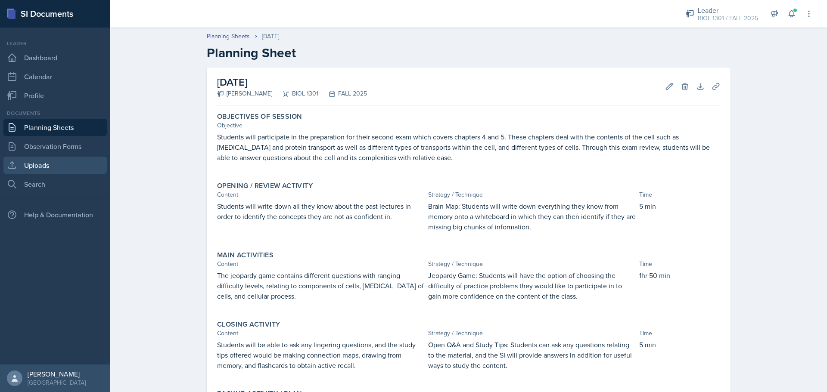
click at [57, 170] on link "Uploads" at bounding box center [54, 165] width 103 height 17
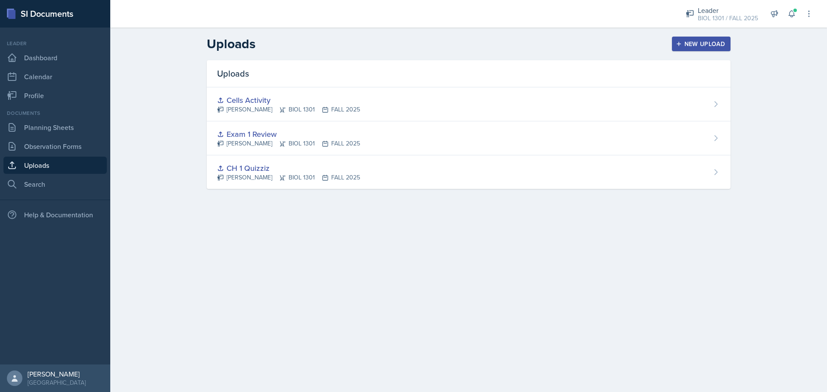
click at [688, 41] on div "New Upload" at bounding box center [702, 43] width 48 height 7
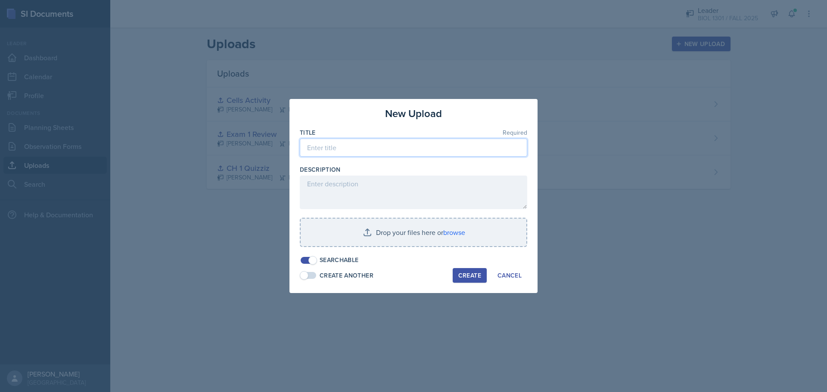
click at [354, 154] on input at bounding box center [413, 148] width 227 height 18
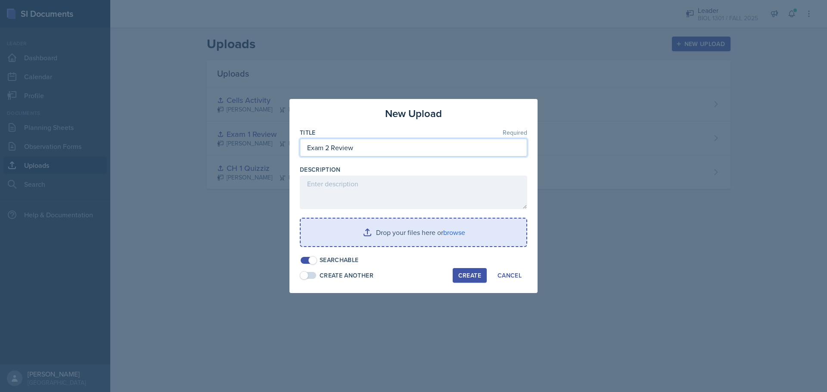
type input "Exam 2 Review"
click at [381, 242] on input "file" at bounding box center [414, 233] width 226 height 28
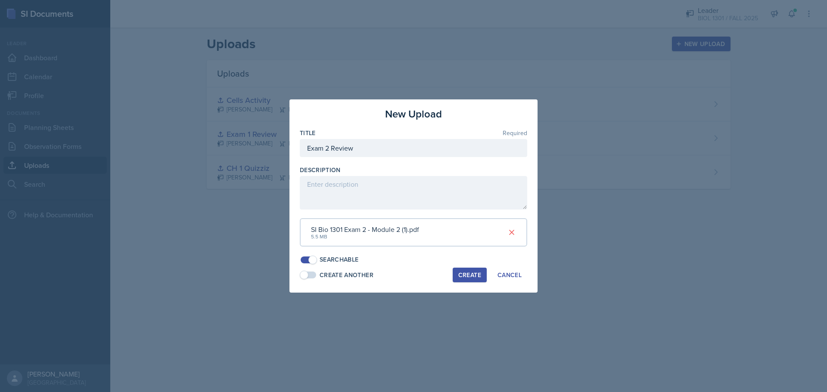
click at [477, 273] on div "Create" at bounding box center [469, 275] width 23 height 7
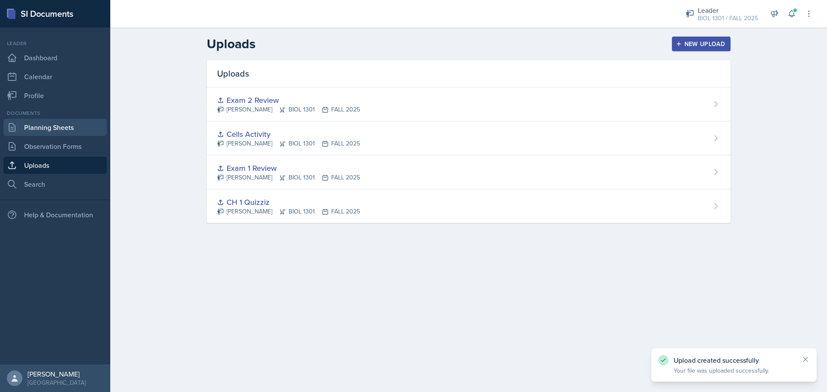
click at [55, 130] on link "Planning Sheets" at bounding box center [54, 127] width 103 height 17
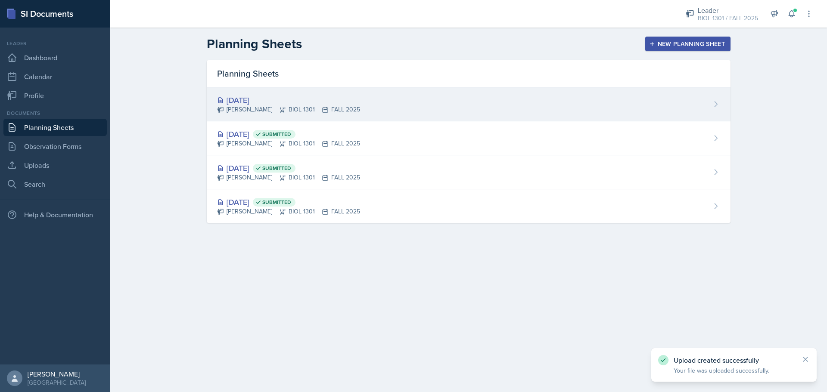
click at [279, 115] on div "Sep 24th, 2025 Maximiliano Perez BIOL 1301 FALL 2025" at bounding box center [469, 104] width 524 height 34
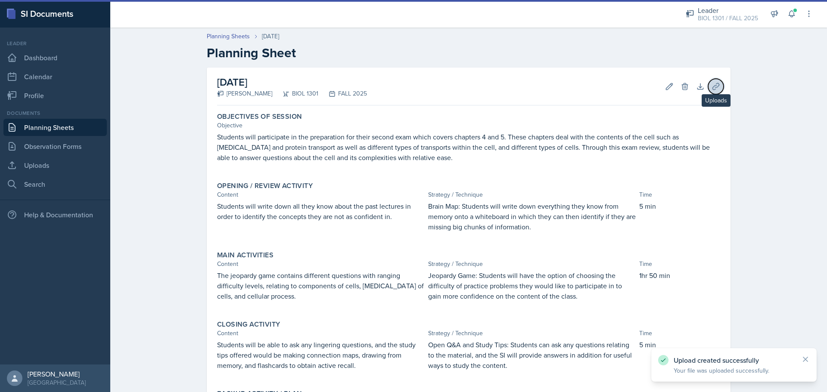
click at [708, 89] on button "Uploads" at bounding box center [716, 87] width 16 height 16
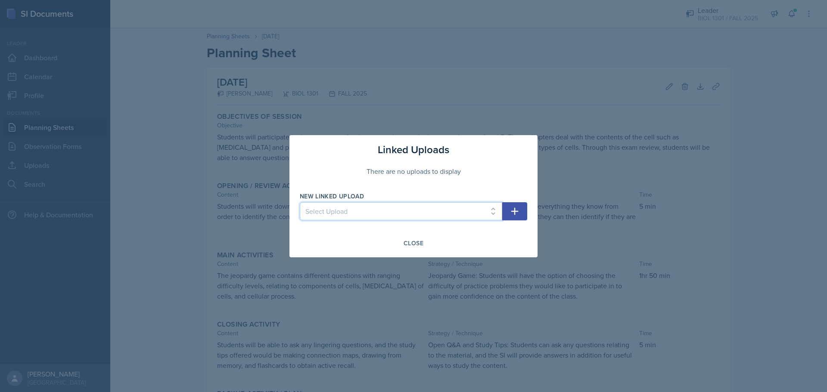
click at [374, 213] on select "Select Upload CH 1 Quizziz Exam 1 Review Cells Activity Exam 2 Review" at bounding box center [401, 211] width 202 height 18
select select "c1989098-fcc9-4bcb-9907-f81681c51f3d"
click at [300, 202] on select "Select Upload CH 1 Quizziz Exam 1 Review Cells Activity Exam 2 Review" at bounding box center [401, 211] width 202 height 18
click at [522, 208] on button "button" at bounding box center [514, 211] width 25 height 18
select select
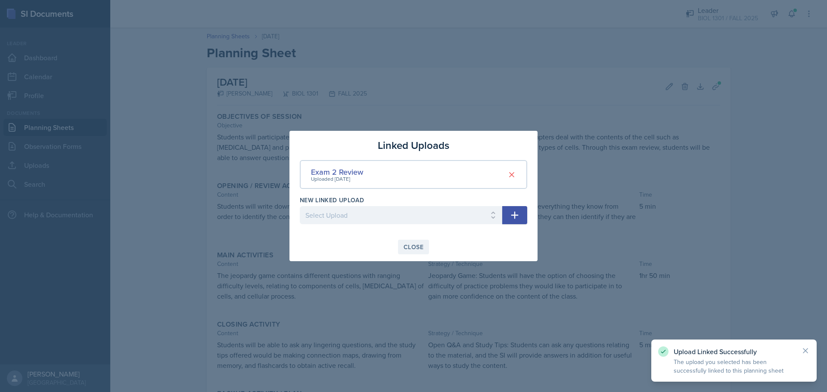
click at [411, 248] on div "Close" at bounding box center [414, 247] width 20 height 7
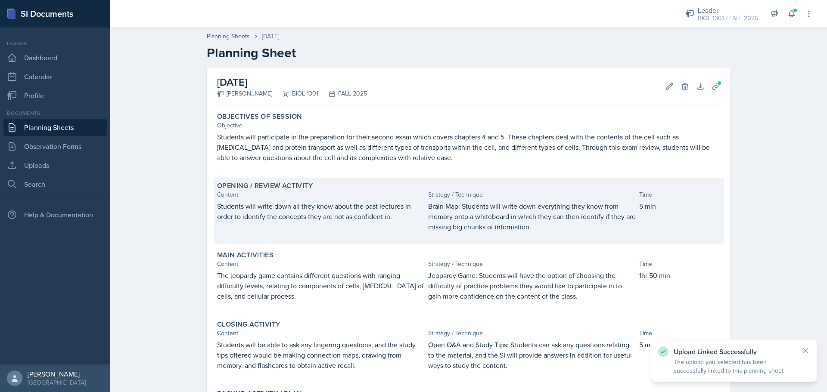
scroll to position [87, 0]
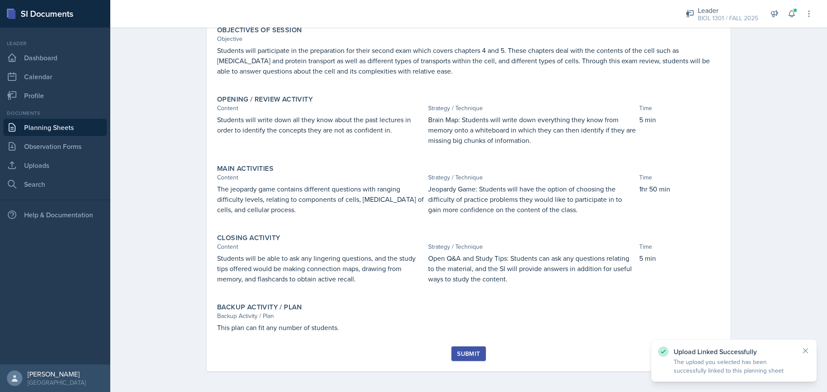
click at [460, 351] on div "Submit" at bounding box center [468, 354] width 23 height 7
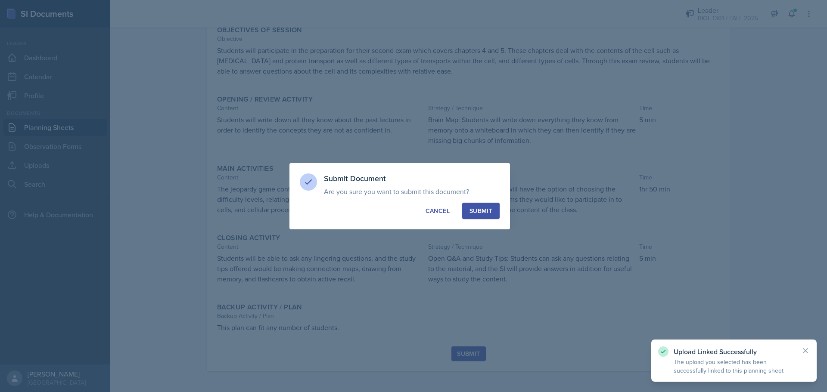
click at [485, 212] on div "Submit" at bounding box center [481, 211] width 23 height 9
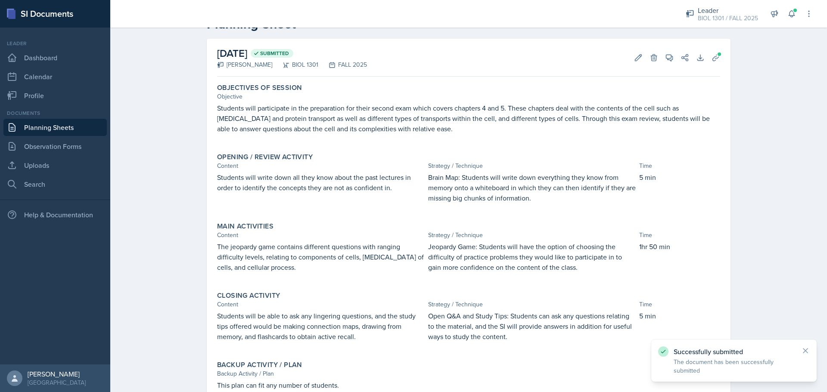
scroll to position [0, 0]
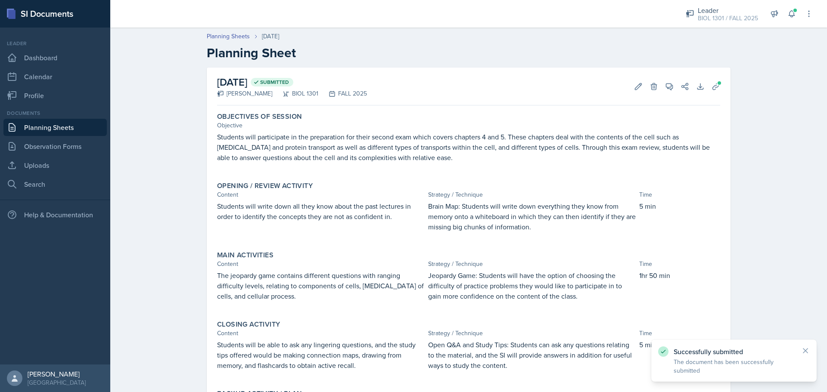
click at [79, 127] on link "Planning Sheets" at bounding box center [54, 127] width 103 height 17
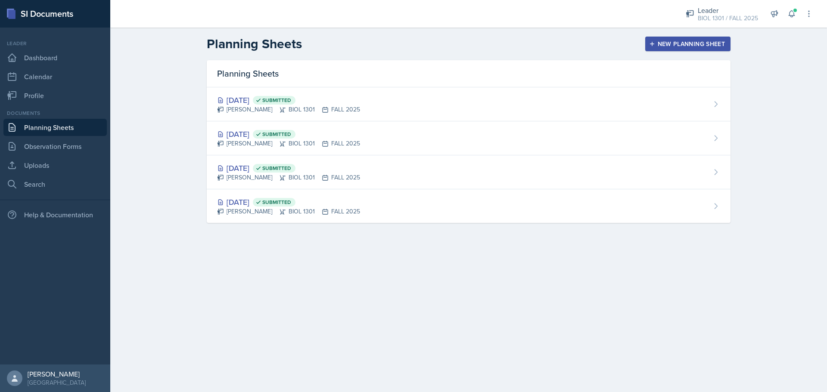
click at [660, 40] on div "New Planning Sheet" at bounding box center [688, 43] width 74 height 7
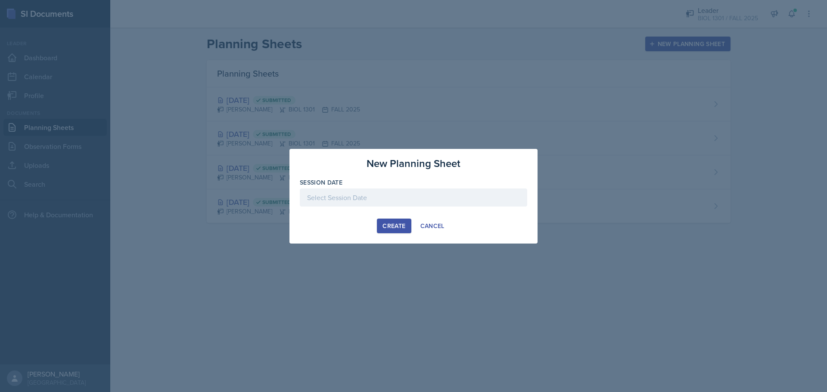
click at [377, 189] on div at bounding box center [413, 198] width 227 height 18
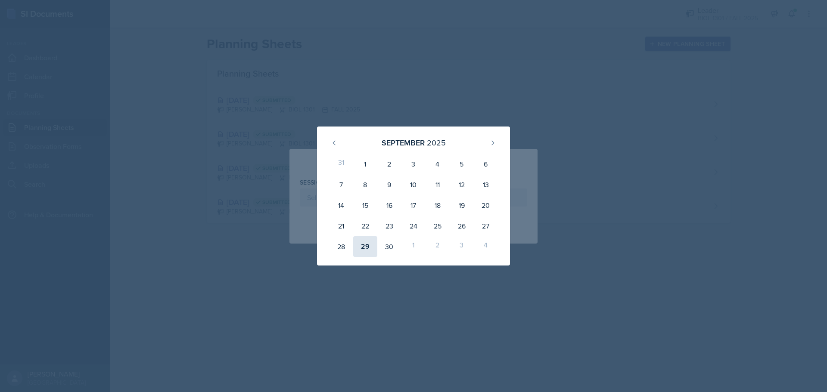
click at [368, 243] on div "29" at bounding box center [365, 247] width 24 height 21
type input "September 29th, 2025"
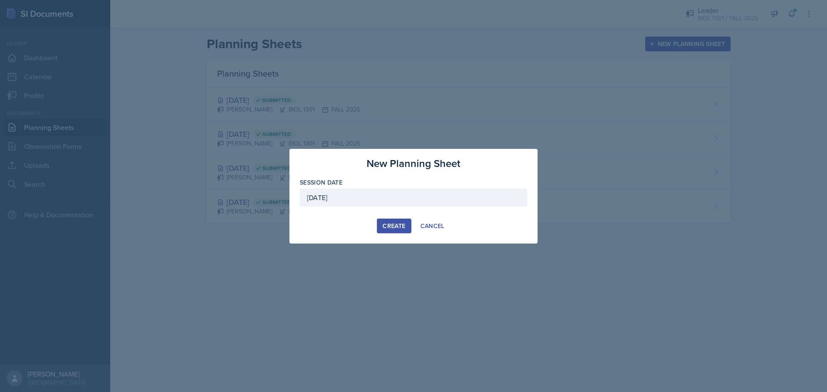
click at [390, 228] on div "Create" at bounding box center [394, 226] width 23 height 7
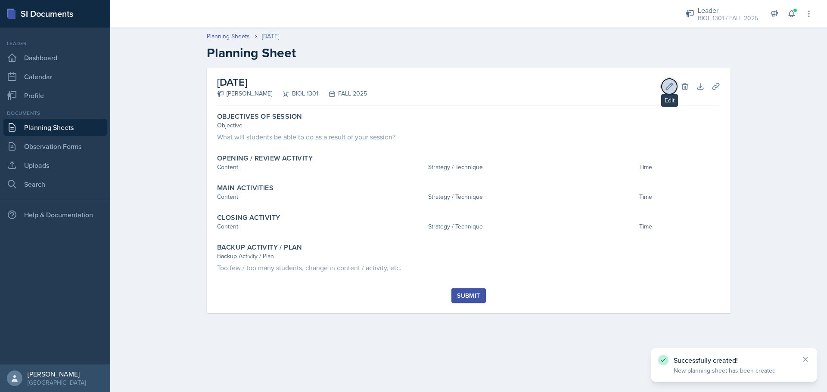
click at [667, 93] on button "Edit" at bounding box center [670, 87] width 16 height 16
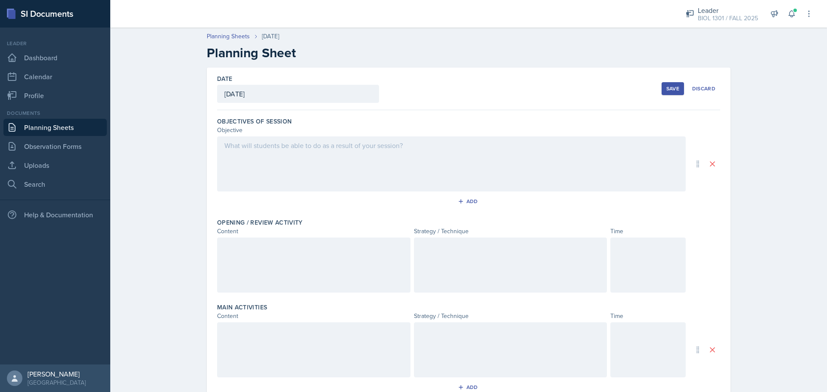
click at [331, 179] on div at bounding box center [451, 164] width 469 height 55
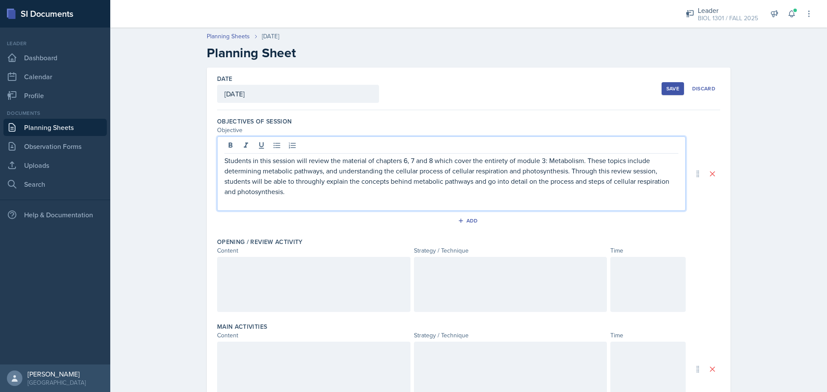
click at [307, 181] on p "Students in this session will review the material of chapters 6, 7 and 8 which …" at bounding box center [451, 176] width 454 height 41
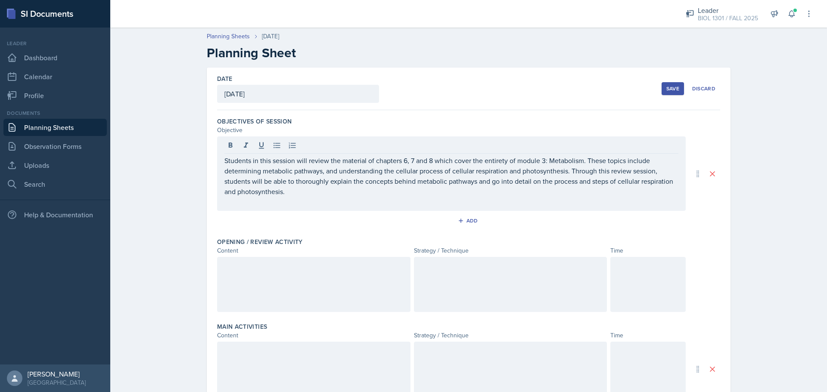
click at [663, 281] on div at bounding box center [647, 284] width 75 height 55
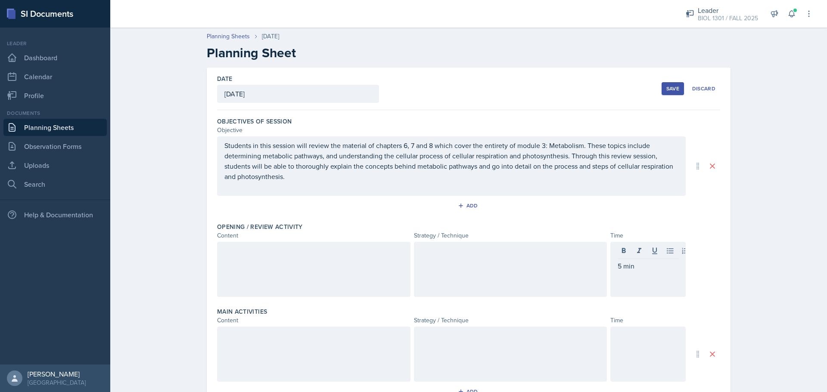
click at [662, 352] on div at bounding box center [647, 354] width 75 height 55
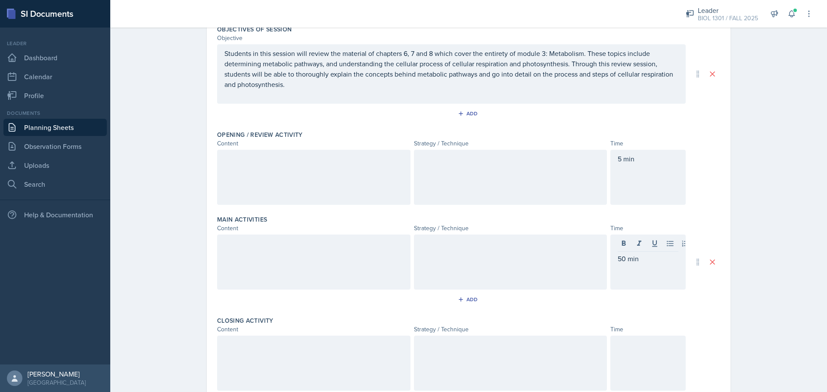
click at [663, 350] on div at bounding box center [647, 363] width 75 height 55
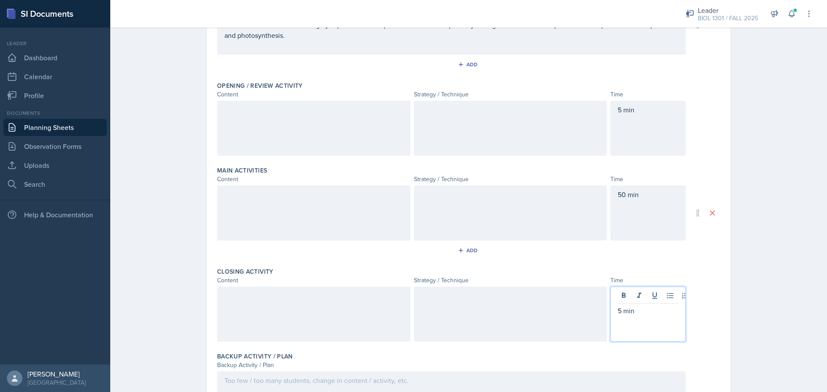
scroll to position [210, 0]
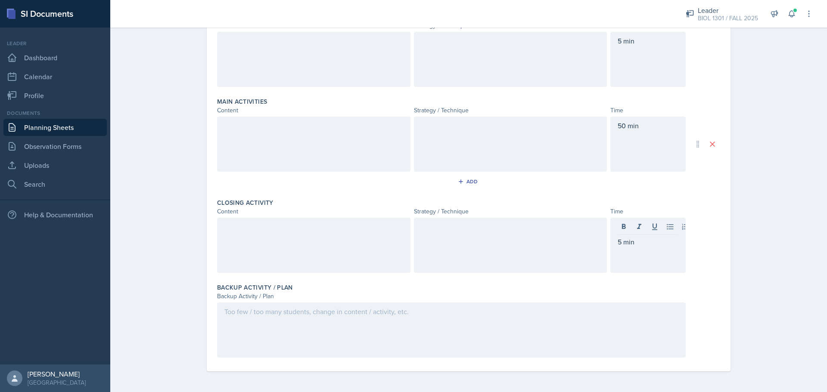
click at [333, 331] on div at bounding box center [451, 330] width 469 height 55
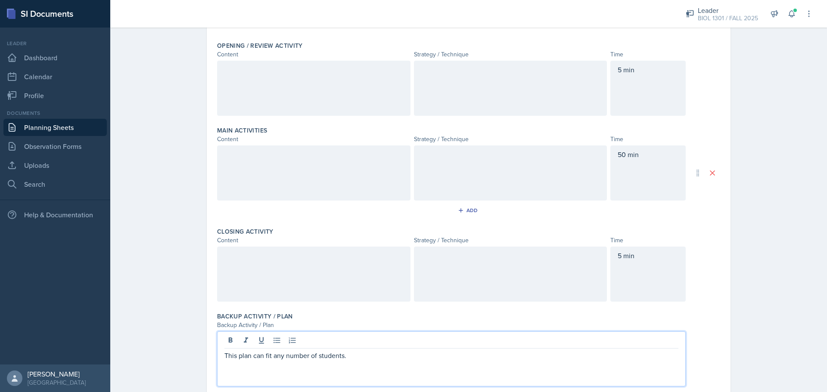
scroll to position [124, 0]
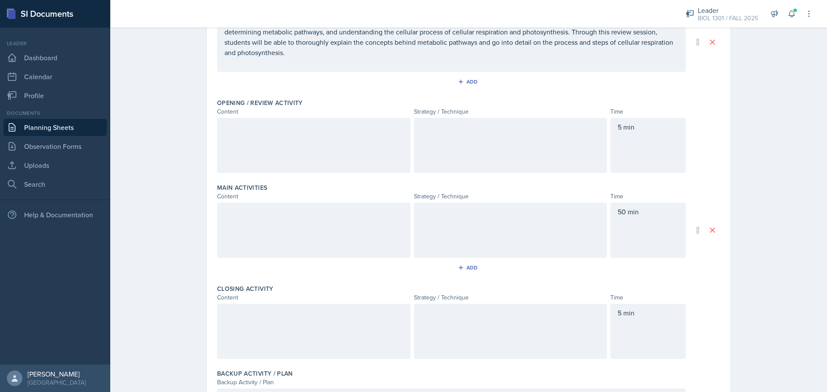
click at [448, 174] on div "Opening / Review Activity Content Strategy / Technique Time 5 min" at bounding box center [468, 137] width 503 height 85
click at [459, 154] on div at bounding box center [510, 145] width 193 height 55
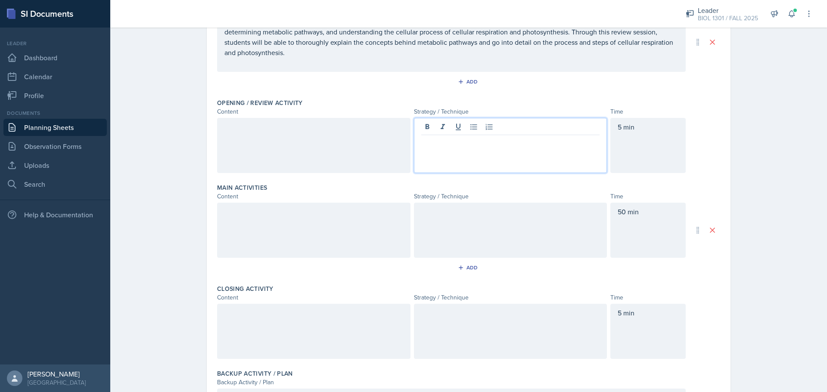
scroll to position [139, 0]
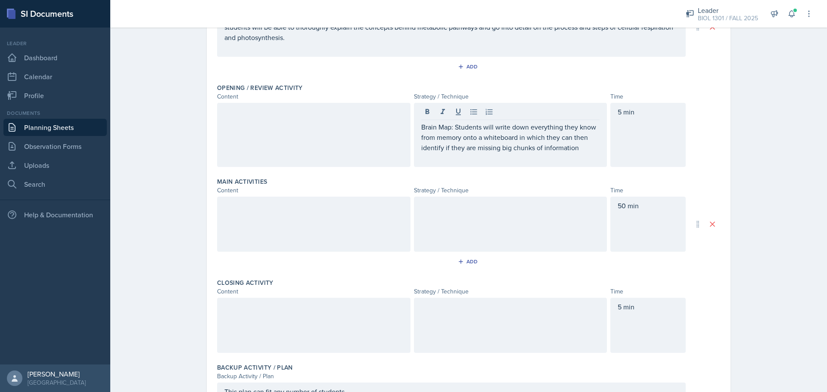
click at [469, 230] on div at bounding box center [510, 224] width 193 height 55
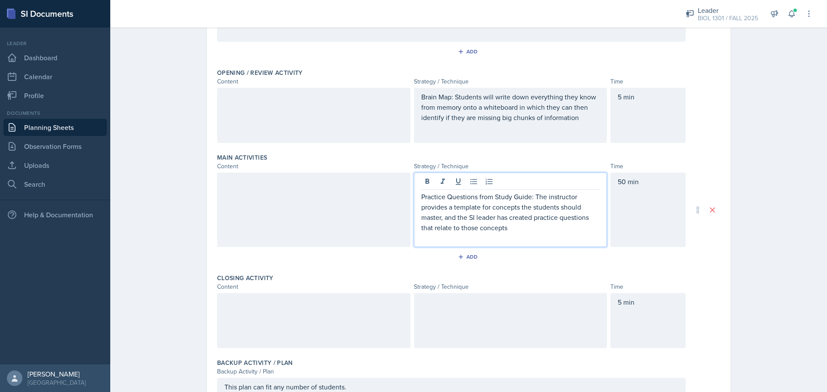
click at [498, 304] on div at bounding box center [510, 320] width 193 height 55
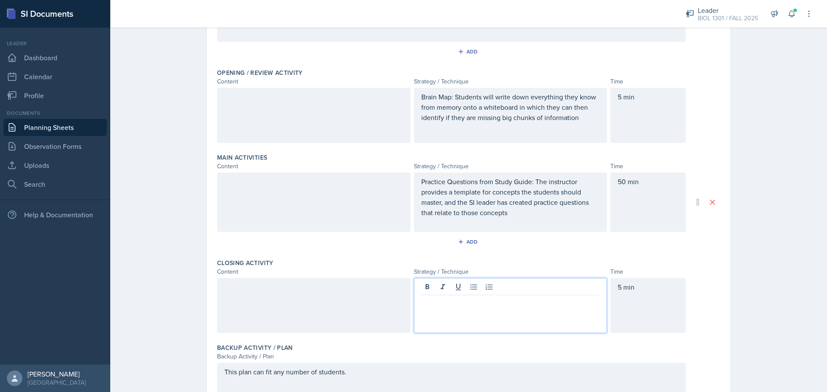
scroll to position [139, 0]
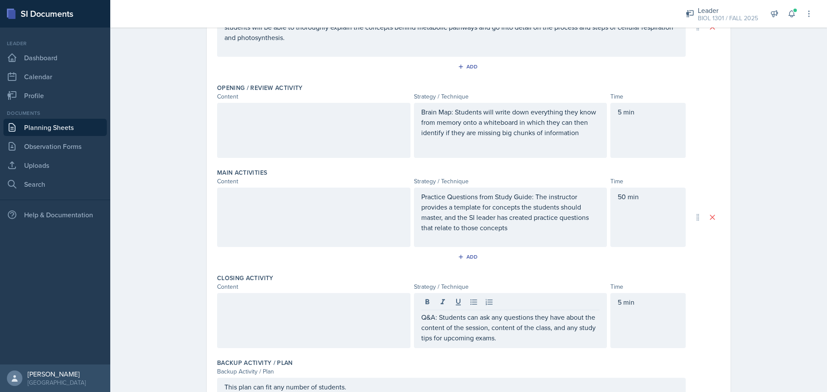
drag, startPoint x: 304, startPoint y: 159, endPoint x: 308, endPoint y: 154, distance: 5.8
click at [305, 158] on div "Opening / Review Activity Content Strategy / Technique Time Brain Map: Students…" at bounding box center [468, 122] width 503 height 85
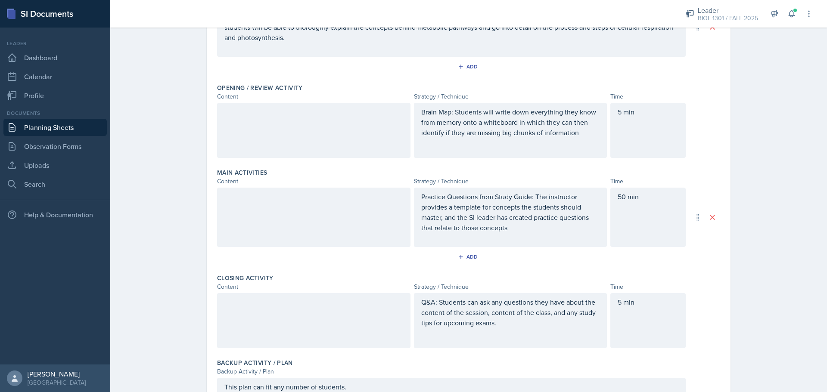
click at [324, 134] on div at bounding box center [313, 130] width 193 height 55
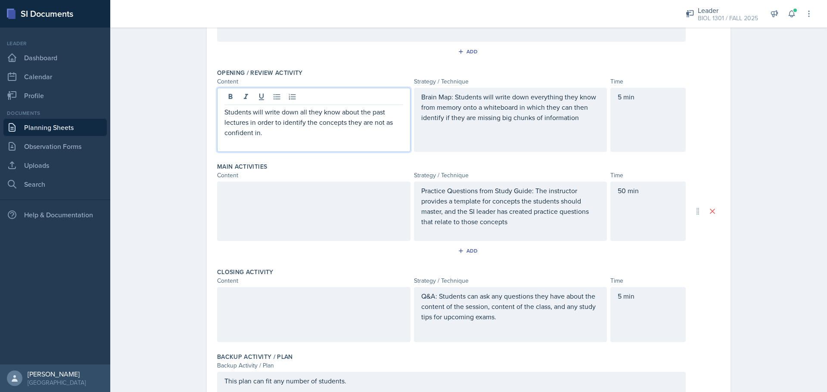
click at [279, 215] on div at bounding box center [313, 211] width 193 height 59
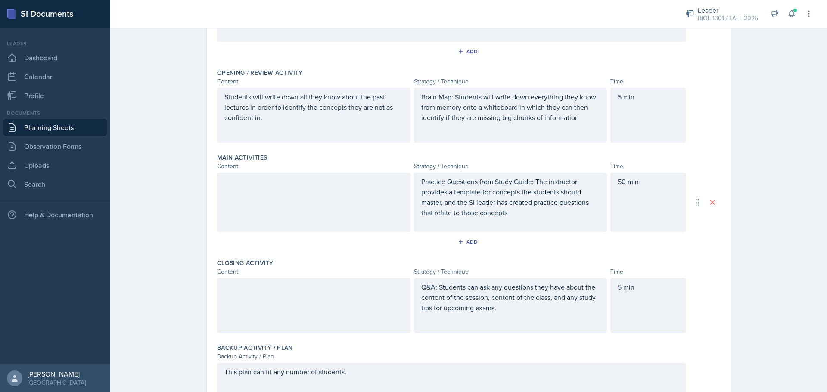
scroll to position [169, 0]
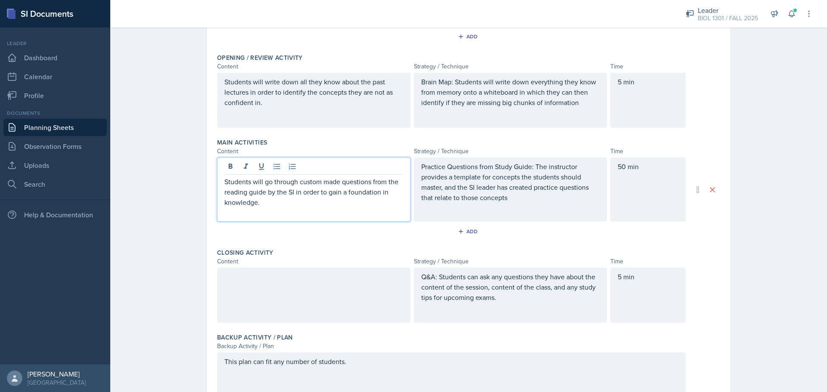
click at [332, 291] on div at bounding box center [313, 295] width 193 height 55
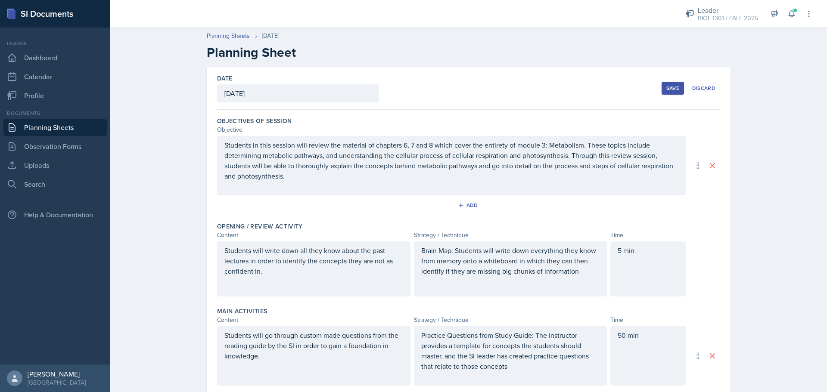
scroll to position [0, 0]
click at [669, 90] on div "Save" at bounding box center [672, 88] width 13 height 7
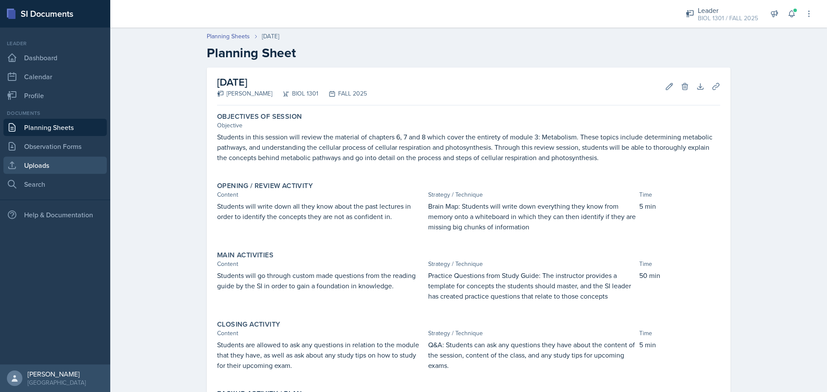
click at [69, 168] on link "Uploads" at bounding box center [54, 165] width 103 height 17
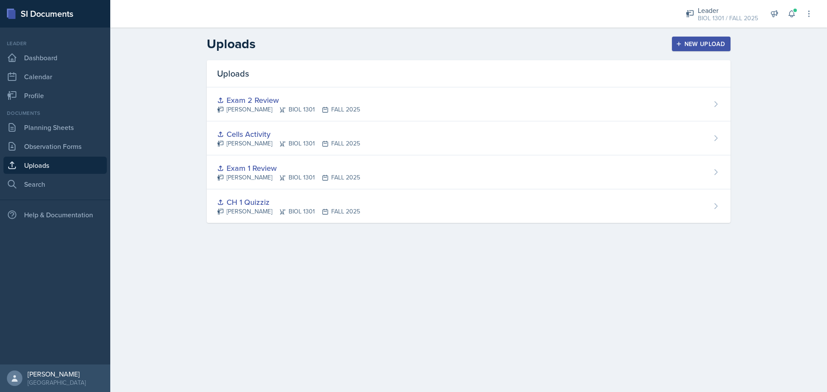
drag, startPoint x: 680, startPoint y: 41, endPoint x: 639, endPoint y: 71, distance: 50.6
click at [680, 41] on icon "button" at bounding box center [679, 44] width 6 height 6
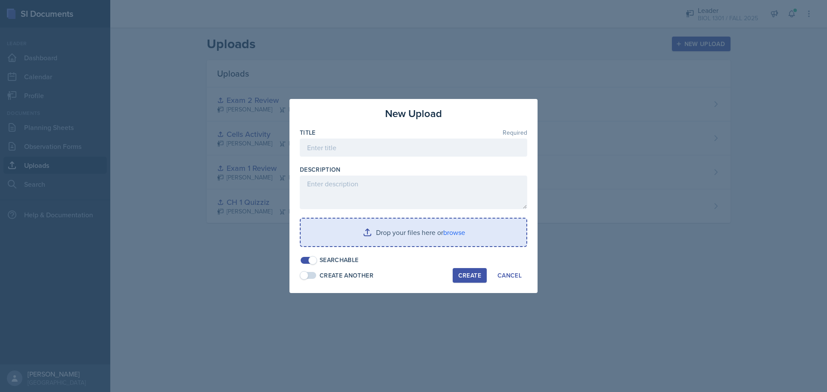
click at [360, 218] on div "Drop your files here or browse" at bounding box center [413, 232] width 227 height 29
click at [390, 223] on input "file" at bounding box center [414, 233] width 226 height 28
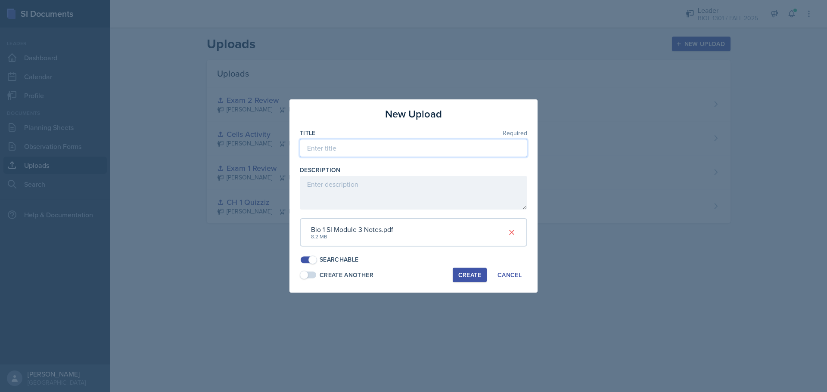
drag, startPoint x: 337, startPoint y: 153, endPoint x: 341, endPoint y: 150, distance: 4.4
click at [338, 152] on input at bounding box center [413, 148] width 227 height 18
type input "Module 3 Notes"
click at [460, 283] on div "New Upload Title Required Module 3 Notes Description Bio 1 SI Module 3 Notes.pd…" at bounding box center [414, 196] width 248 height 193
click at [462, 276] on div "Create" at bounding box center [469, 275] width 23 height 7
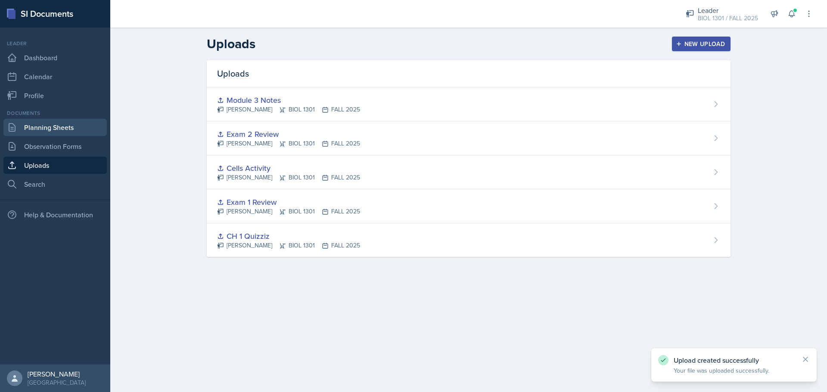
click at [72, 130] on link "Planning Sheets" at bounding box center [54, 127] width 103 height 17
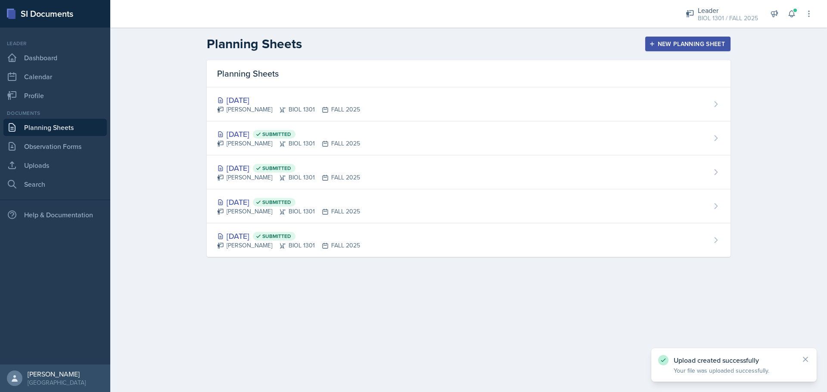
click at [255, 96] on div "[DATE]" at bounding box center [288, 100] width 143 height 12
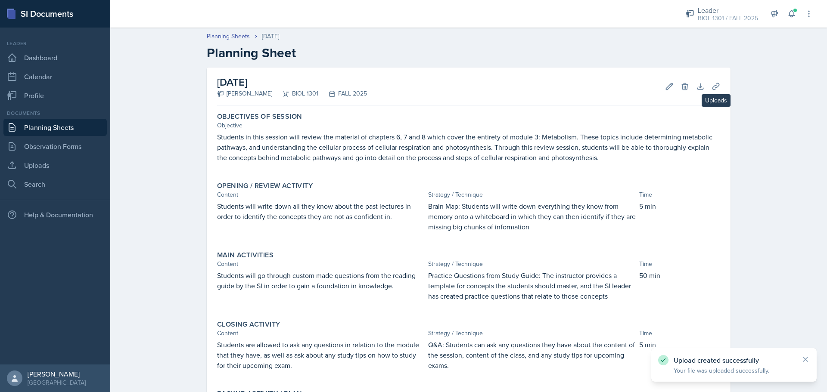
click at [721, 87] on div "September 29th, 2025 Maximiliano Perez BIOL 1301 FALL 2025 Edit Delete Download…" at bounding box center [469, 263] width 524 height 391
click at [700, 96] on div "September 29th, 2025 Maximiliano Perez BIOL 1301 FALL 2025 Edit Delete Download…" at bounding box center [468, 87] width 503 height 38
click at [708, 90] on button "Uploads" at bounding box center [716, 87] width 16 height 16
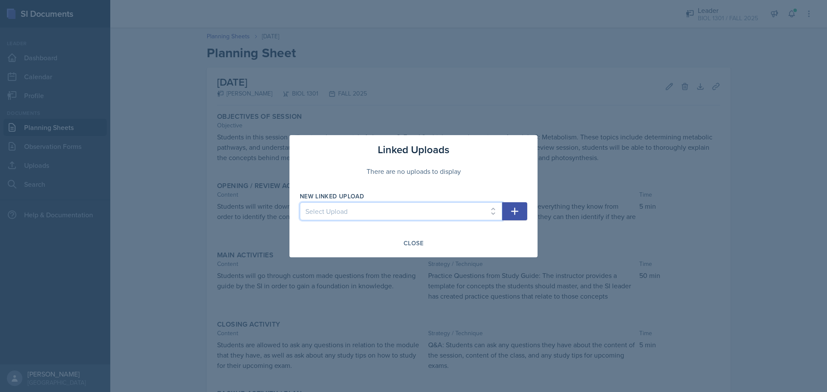
click at [407, 207] on select "Select Upload CH 1 Quizziz Exam 1 Review Cells Activity Exam 2 Review Module 3 …" at bounding box center [401, 211] width 202 height 18
select select "1b329b02-cd43-47f9-8d18-7c4521a0a056"
click at [300, 202] on select "Select Upload CH 1 Quizziz Exam 1 Review Cells Activity Exam 2 Review Module 3 …" at bounding box center [401, 211] width 202 height 18
click at [523, 215] on button "button" at bounding box center [514, 211] width 25 height 18
select select
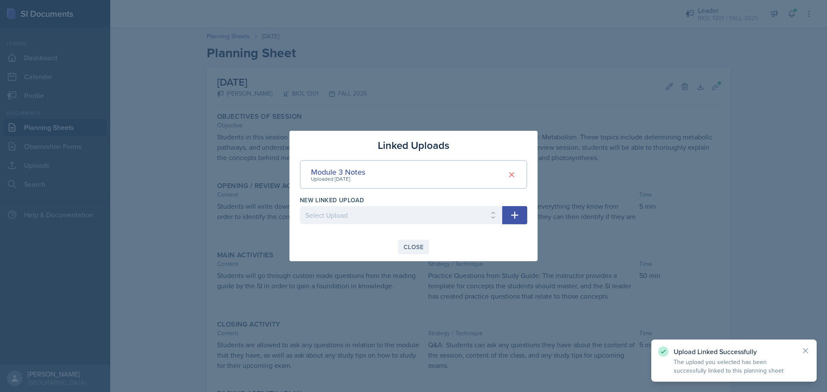
click at [417, 243] on button "Close" at bounding box center [413, 247] width 31 height 15
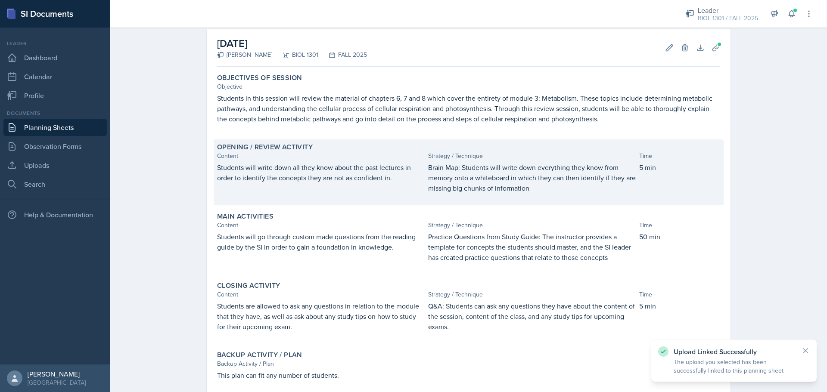
scroll to position [87, 0]
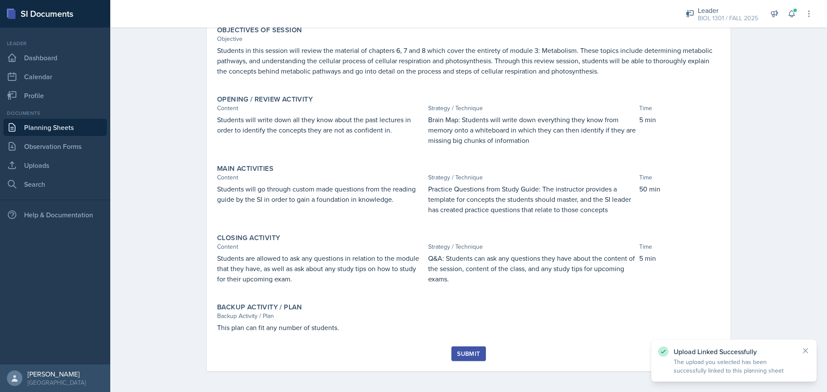
click at [467, 356] on div "Submit" at bounding box center [468, 354] width 23 height 7
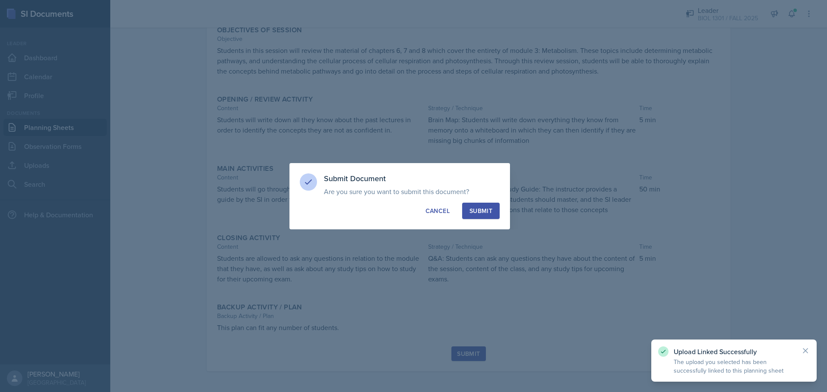
click at [486, 212] on div "Submit" at bounding box center [481, 211] width 23 height 9
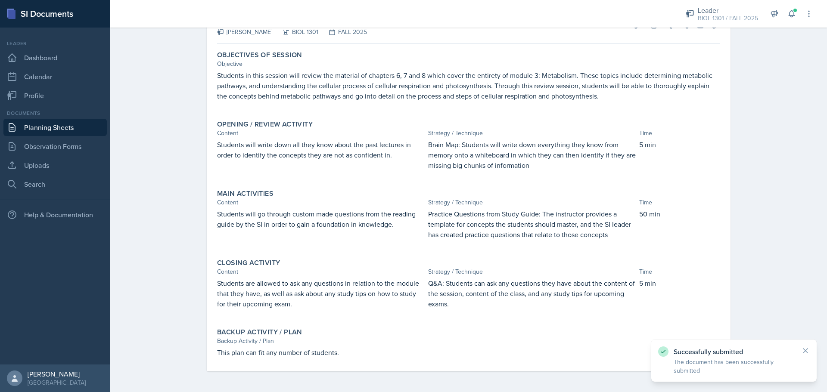
scroll to position [0, 0]
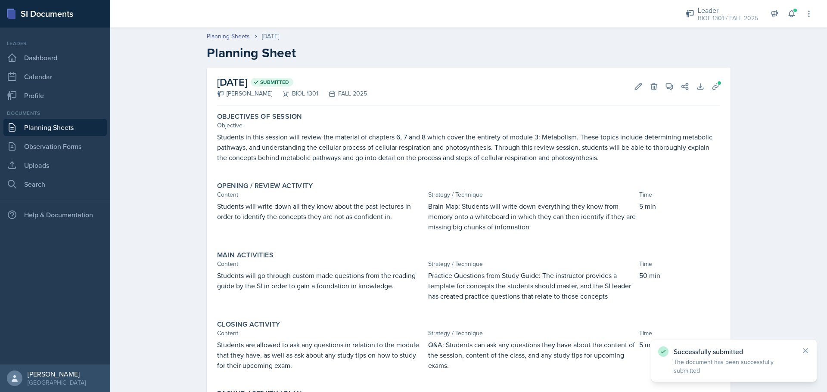
click at [38, 129] on link "Planning Sheets" at bounding box center [54, 127] width 103 height 17
